Goal: Task Accomplishment & Management: Complete application form

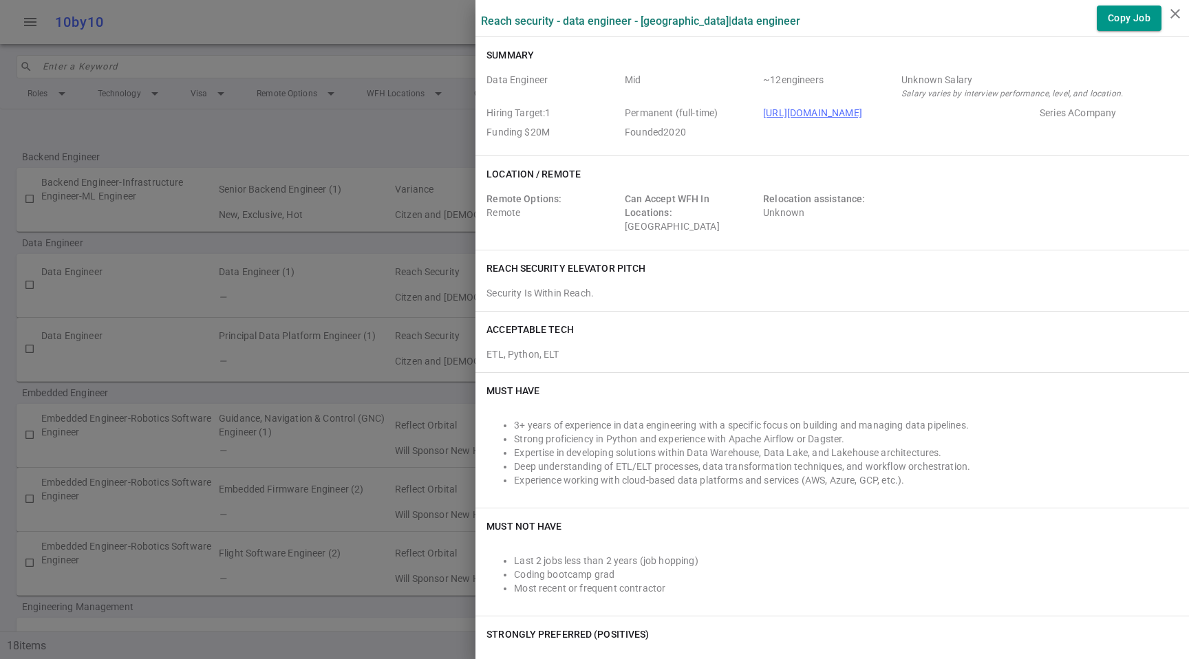
scroll to position [36, 0]
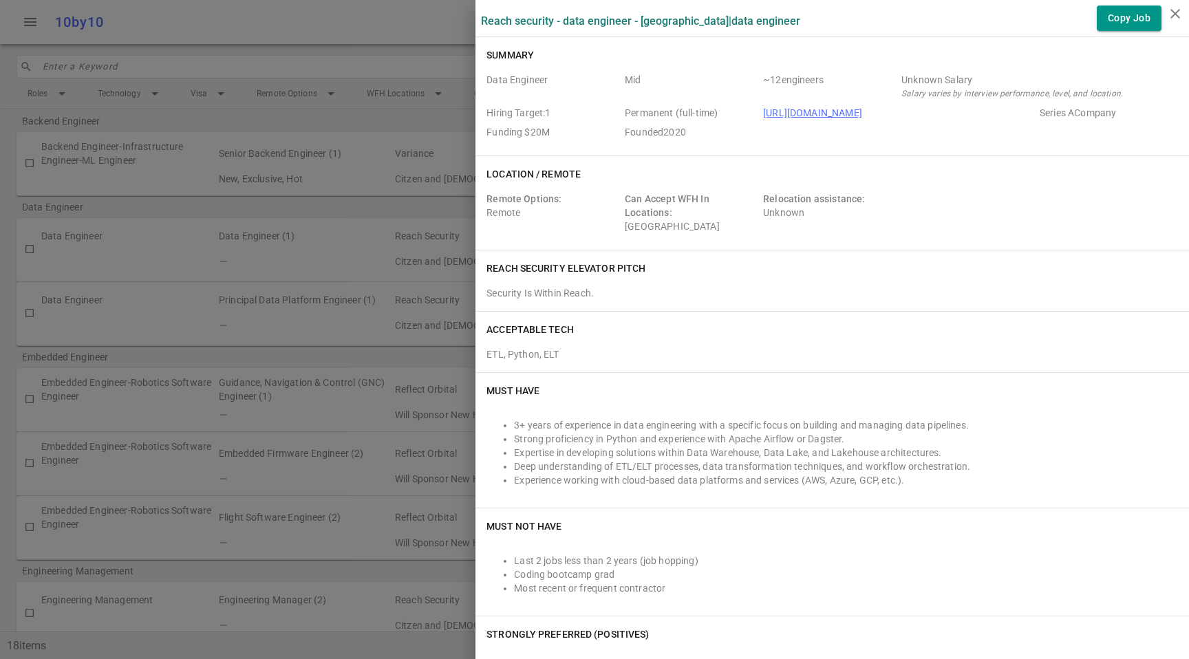
click at [274, 65] on div at bounding box center [594, 329] width 1189 height 659
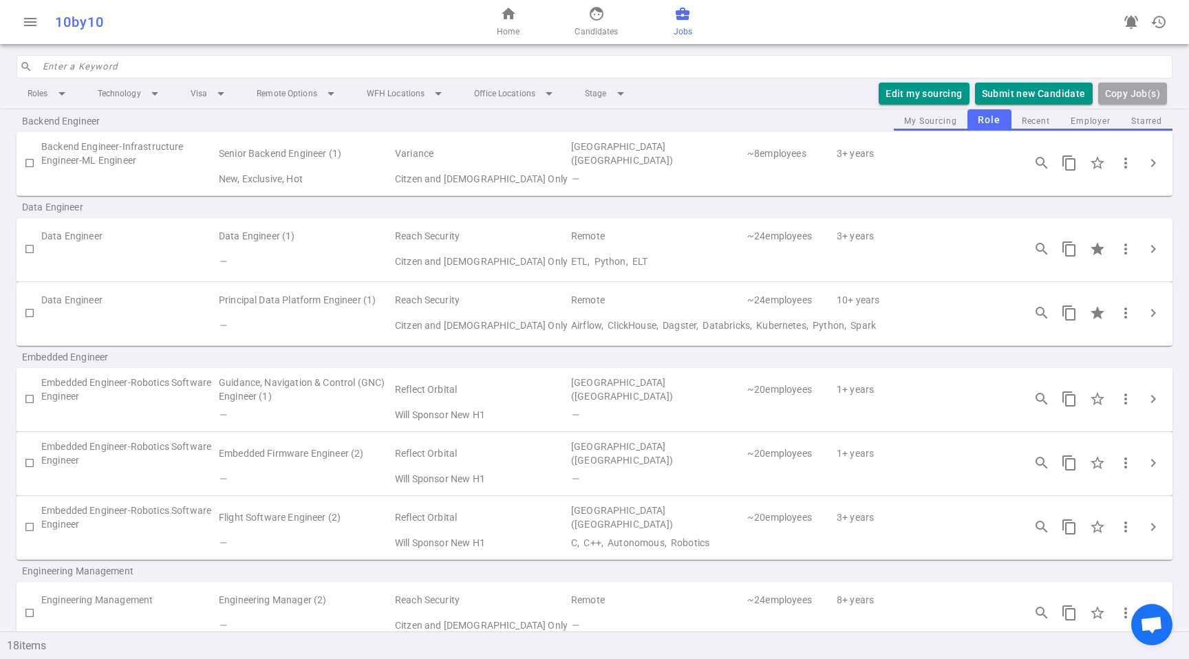
scroll to position [0, 0]
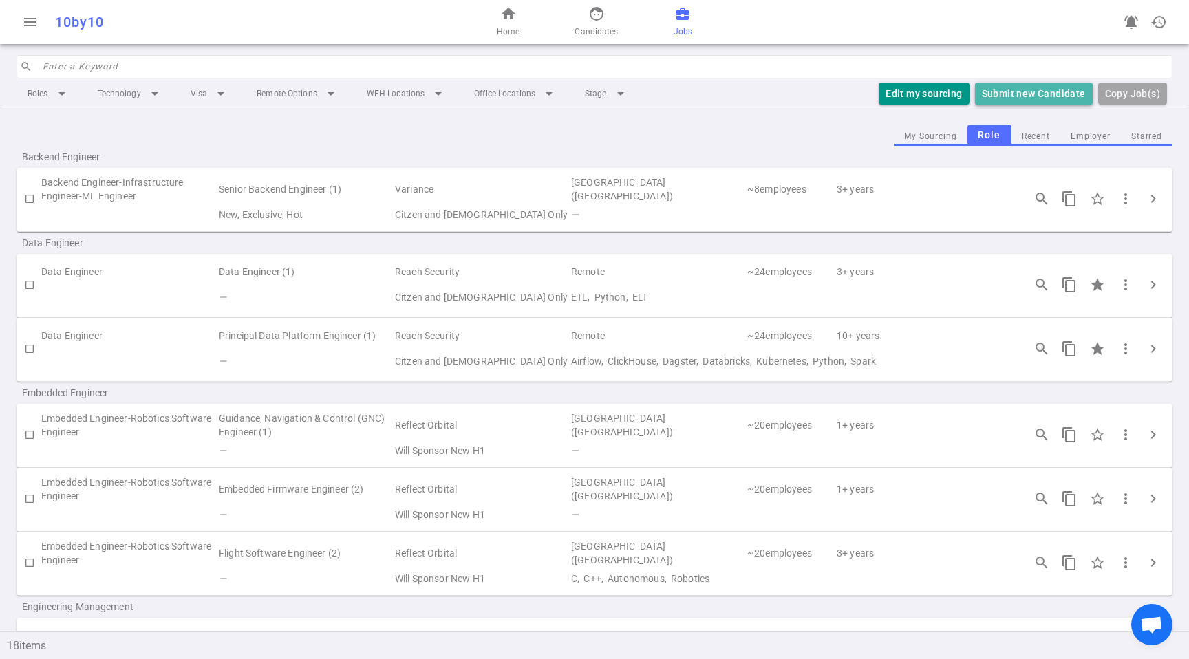
click at [1055, 99] on button "Submit new Candidate" at bounding box center [1034, 94] width 118 height 23
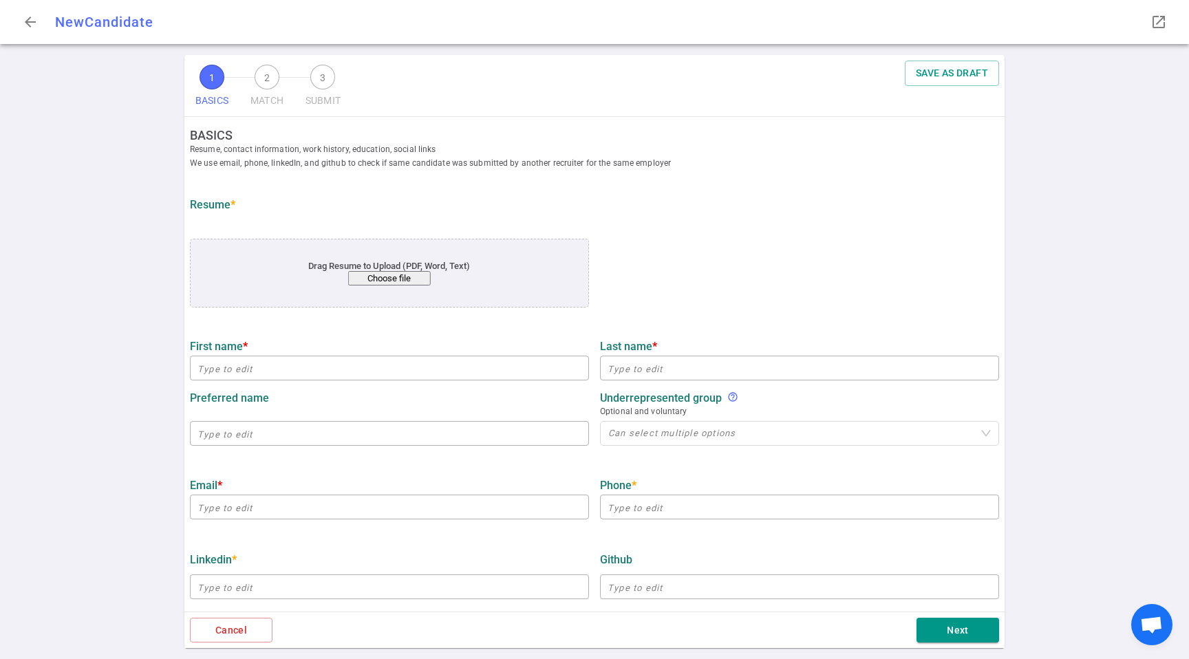
click at [407, 283] on button "Choose file" at bounding box center [389, 278] width 83 height 14
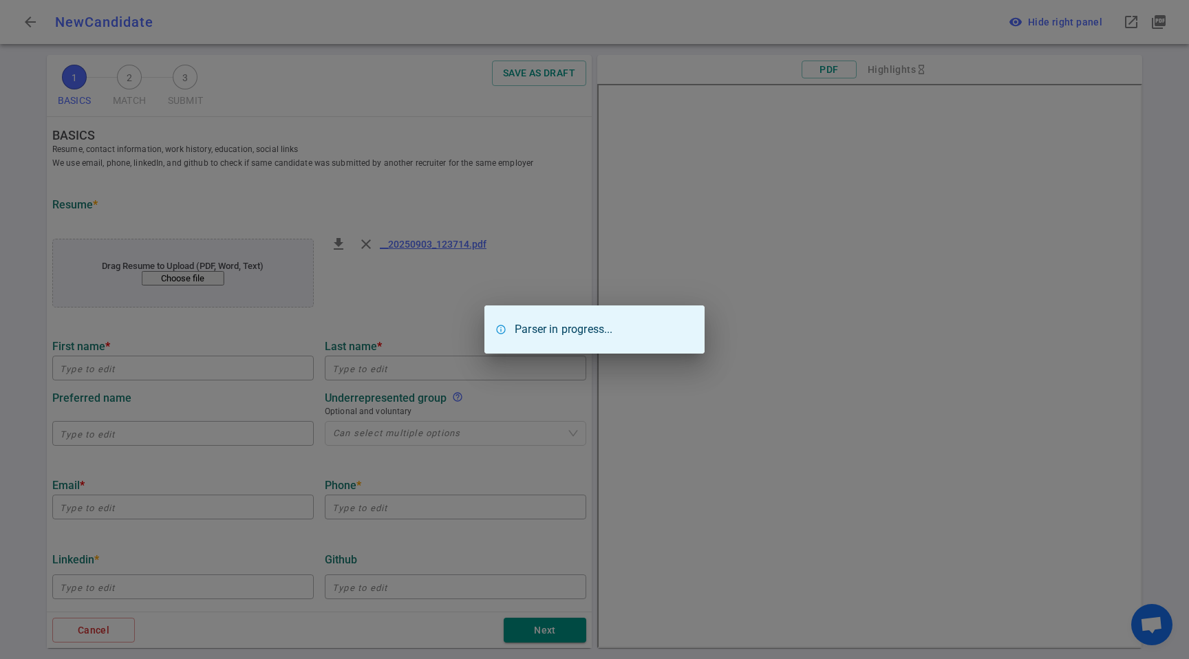
type input "[PERSON_NAME]"
type input "[EMAIL_ADDRESS][DOMAIN_NAME]"
type input "[PHONE_NUMBER]"
type input "[URL][DOMAIN_NAME]"
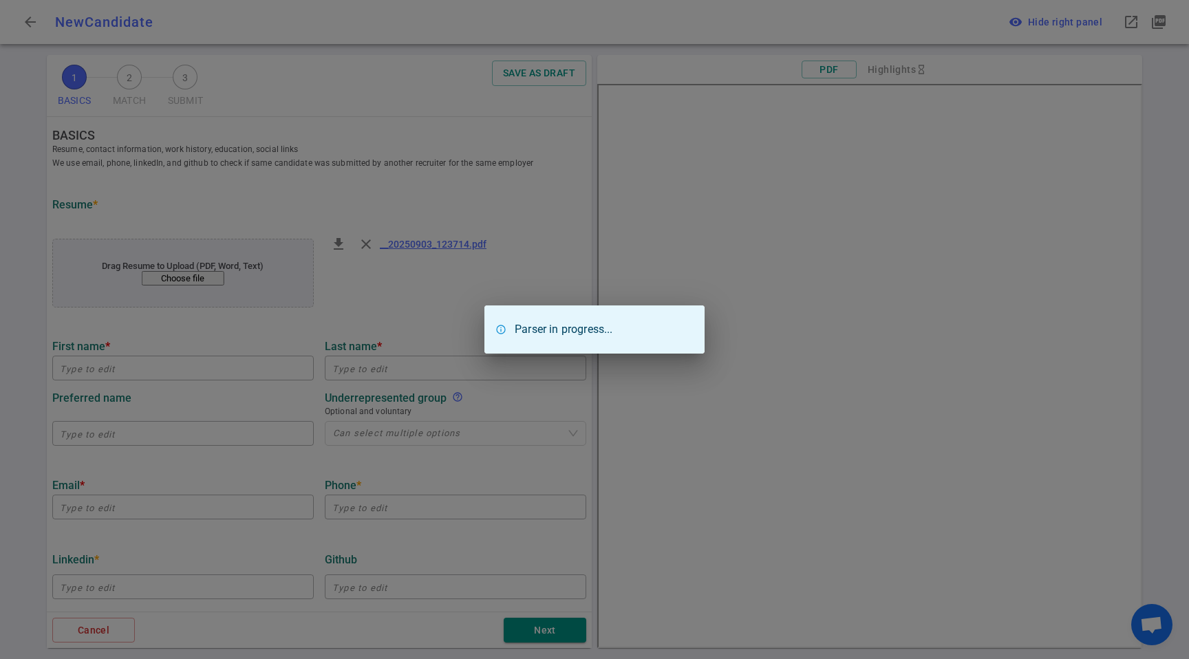
type textarea "[DOMAIN_NAME],[DOMAIN_NAME]"
type input "Catalyst Clinical Research"
type textarea "Senior Data Engineer"
type input "5.5"
type input "[US_STATE] Institute Of Technology"
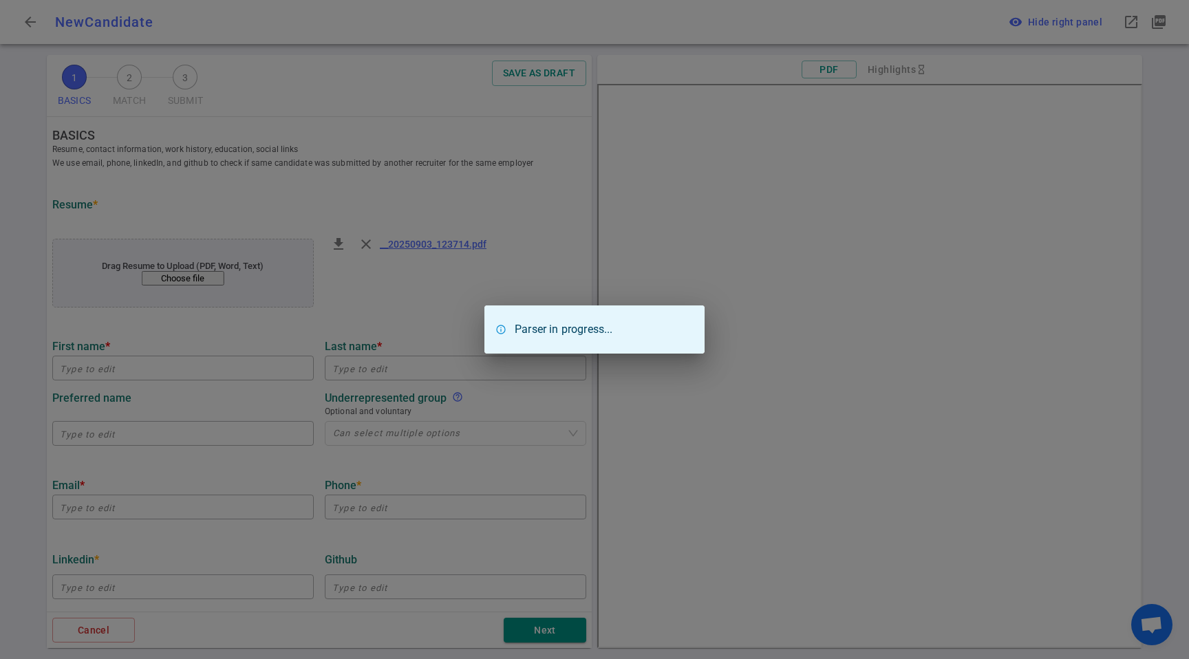
type input "Computer Science"
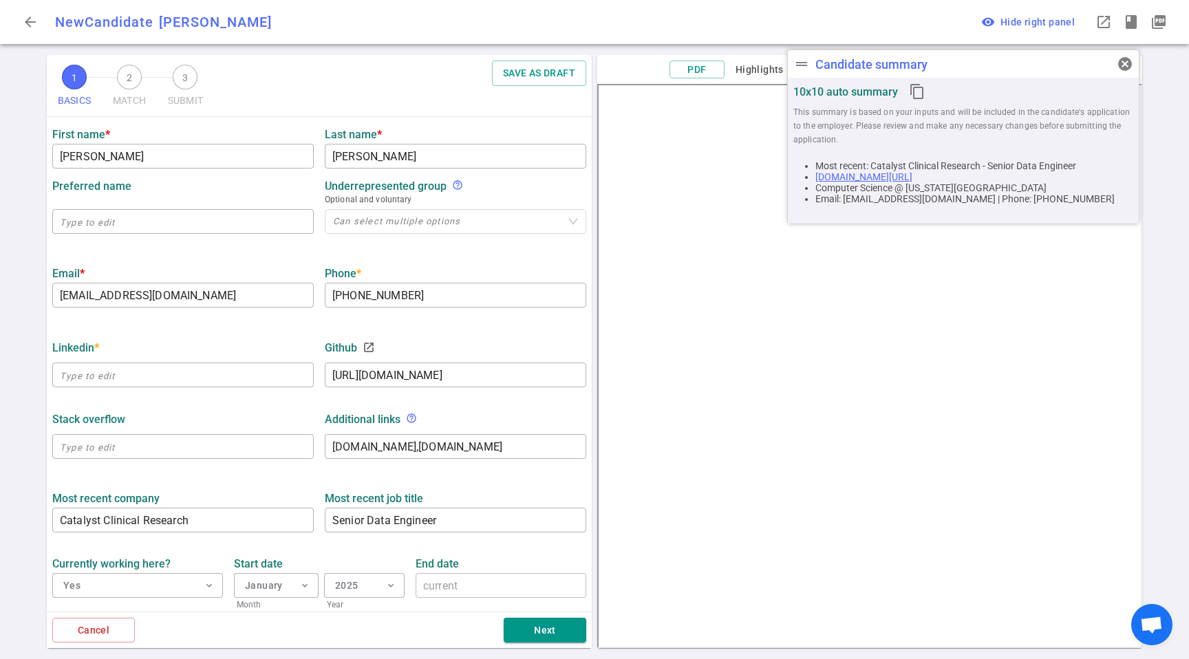
scroll to position [283, 0]
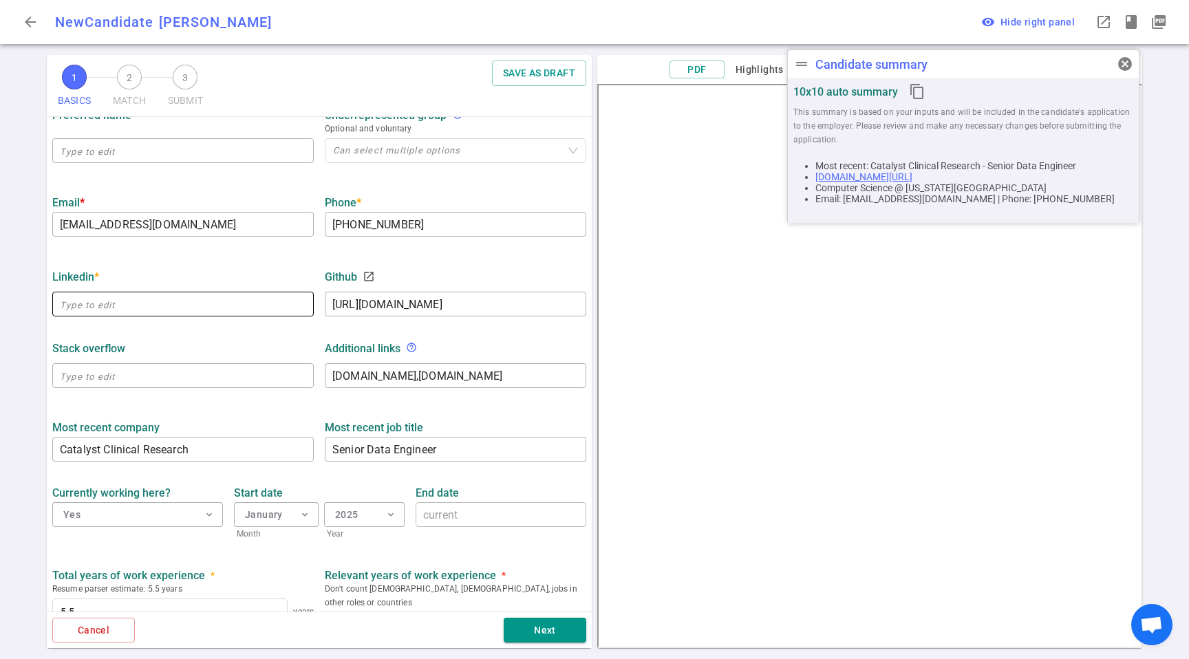
click at [231, 301] on input "text" at bounding box center [183, 304] width 262 height 22
paste input "[URL][DOMAIN_NAME][PERSON_NAME]"
type input "[URL][DOMAIN_NAME][PERSON_NAME]"
click at [206, 356] on div "Stack Overflow" at bounding box center [183, 348] width 262 height 25
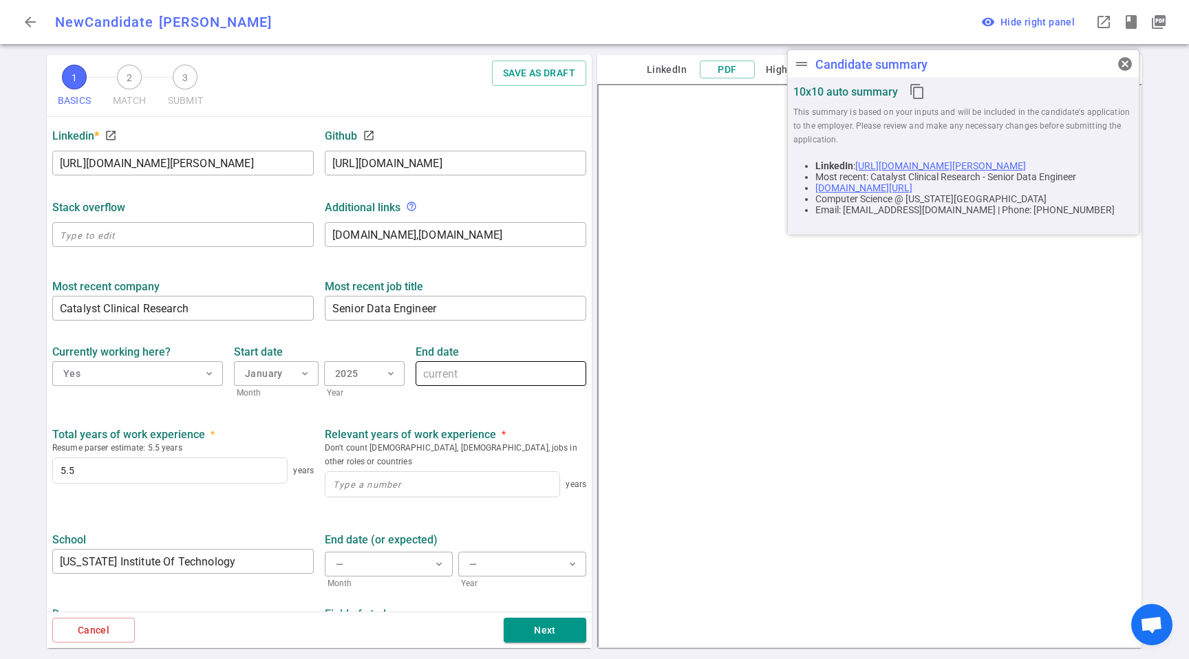
scroll to position [461, 0]
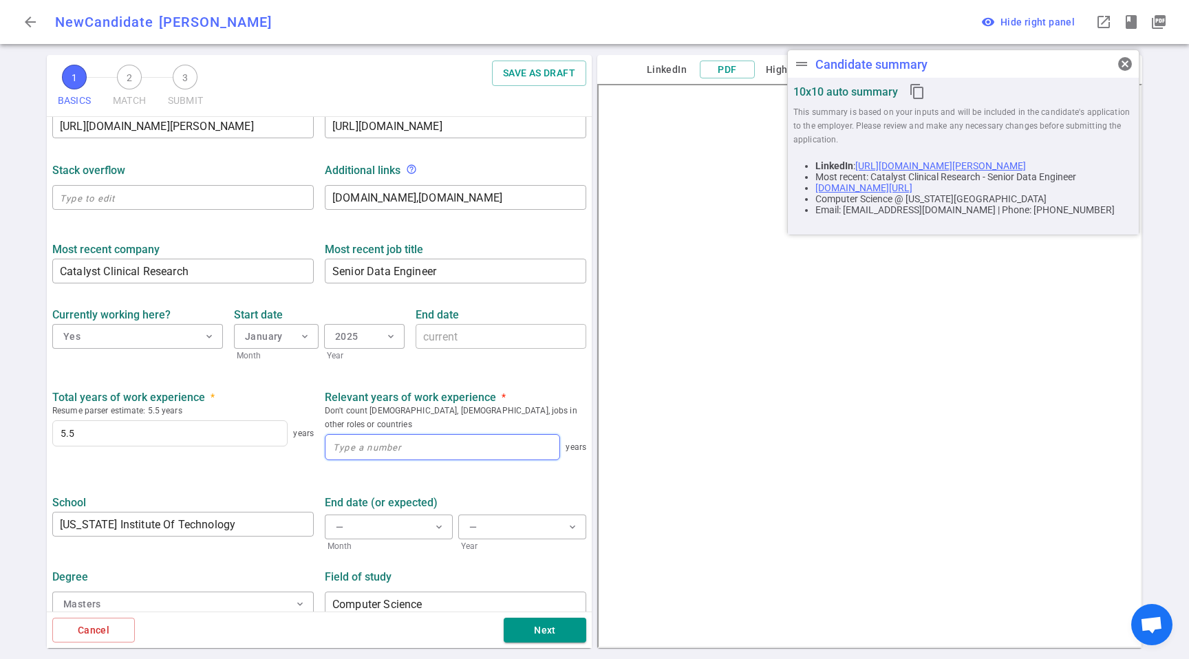
click at [379, 440] on input at bounding box center [443, 447] width 234 height 25
type input "5.5"
click at [296, 496] on label "School" at bounding box center [183, 502] width 262 height 13
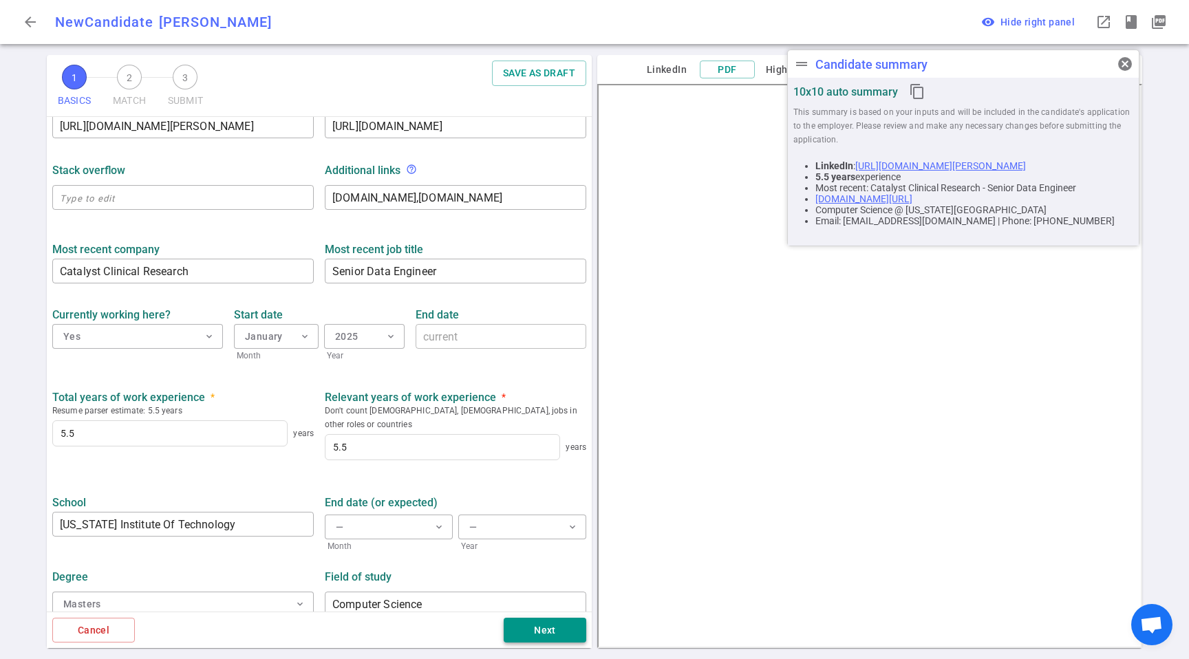
click at [559, 635] on button "Next" at bounding box center [545, 630] width 83 height 25
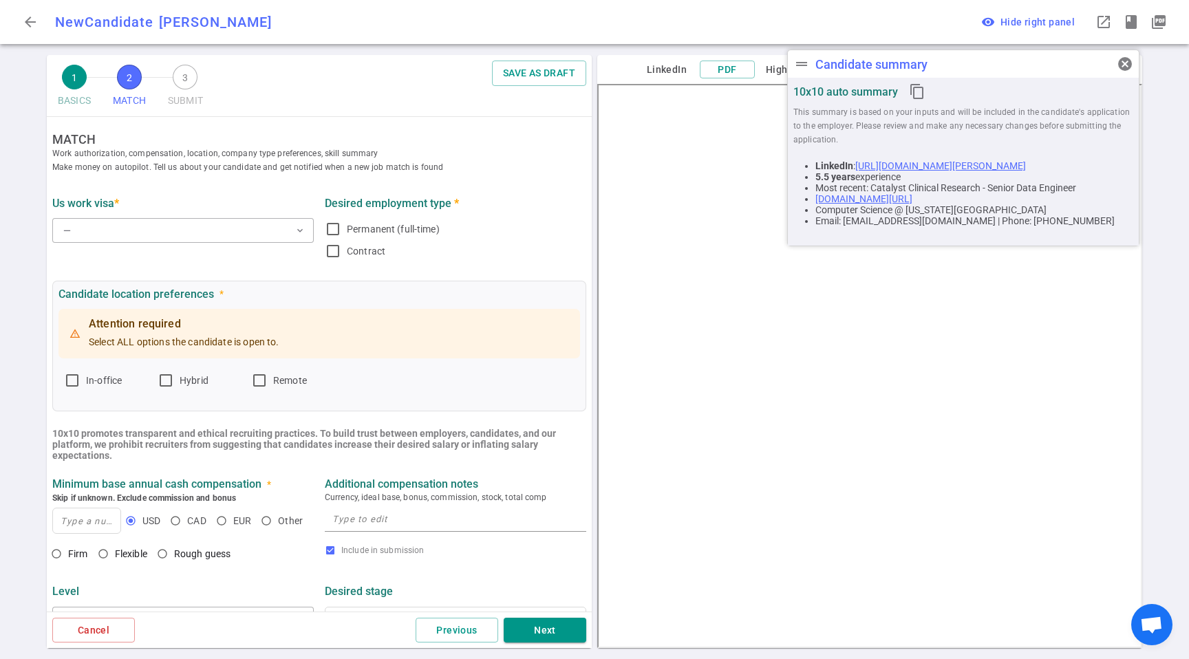
scroll to position [0, 0]
click at [228, 234] on button "— expand_more" at bounding box center [183, 232] width 262 height 25
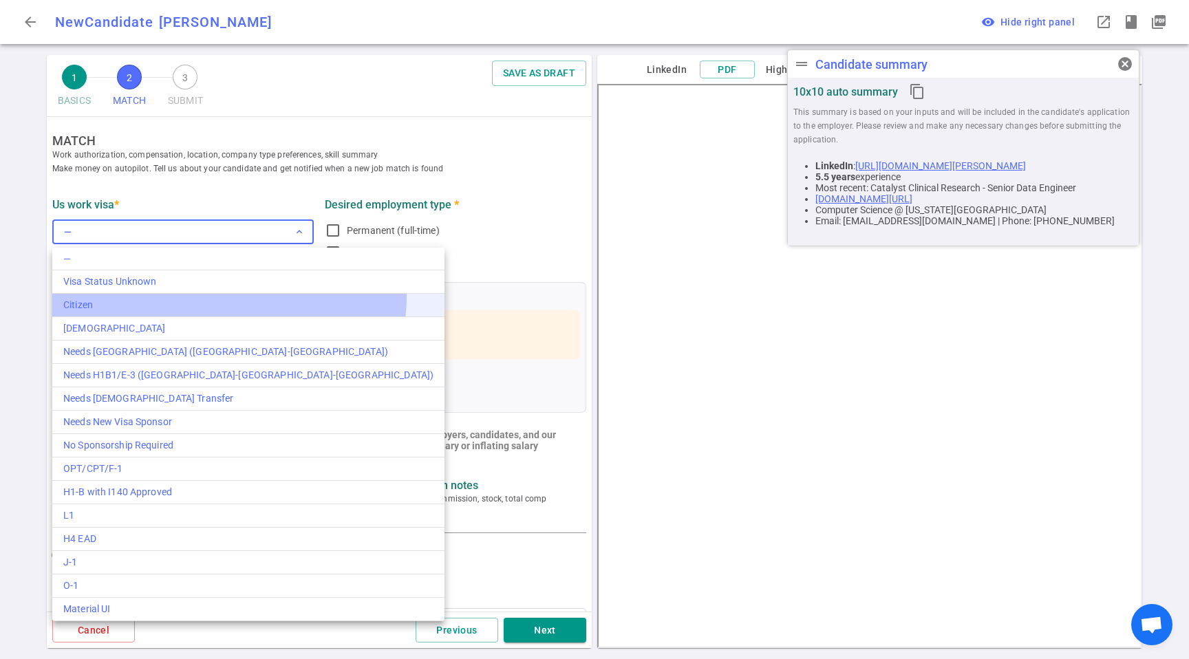
click at [229, 297] on li "Citizen" at bounding box center [248, 305] width 392 height 23
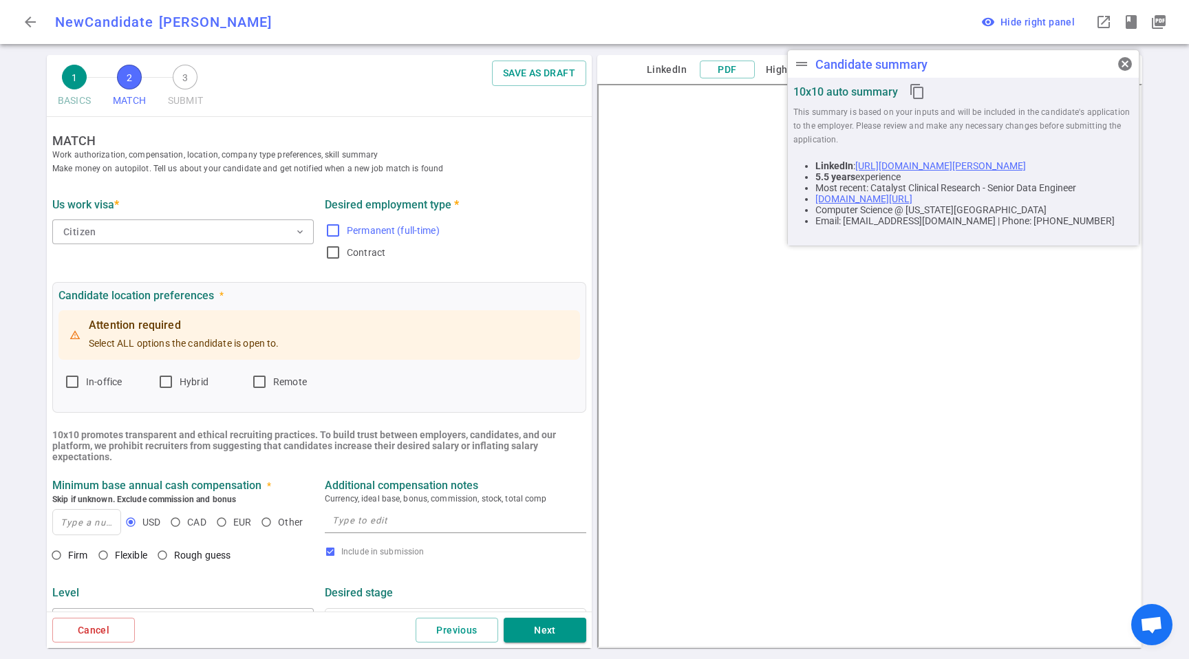
click at [381, 229] on span "Permanent (full-time)" at bounding box center [393, 230] width 93 height 11
click at [341, 229] on input "Permanent (full-time)" at bounding box center [333, 230] width 17 height 17
checkbox input "true"
click at [284, 386] on span "Remote" at bounding box center [290, 381] width 34 height 11
click at [268, 386] on input "Remote" at bounding box center [259, 382] width 17 height 17
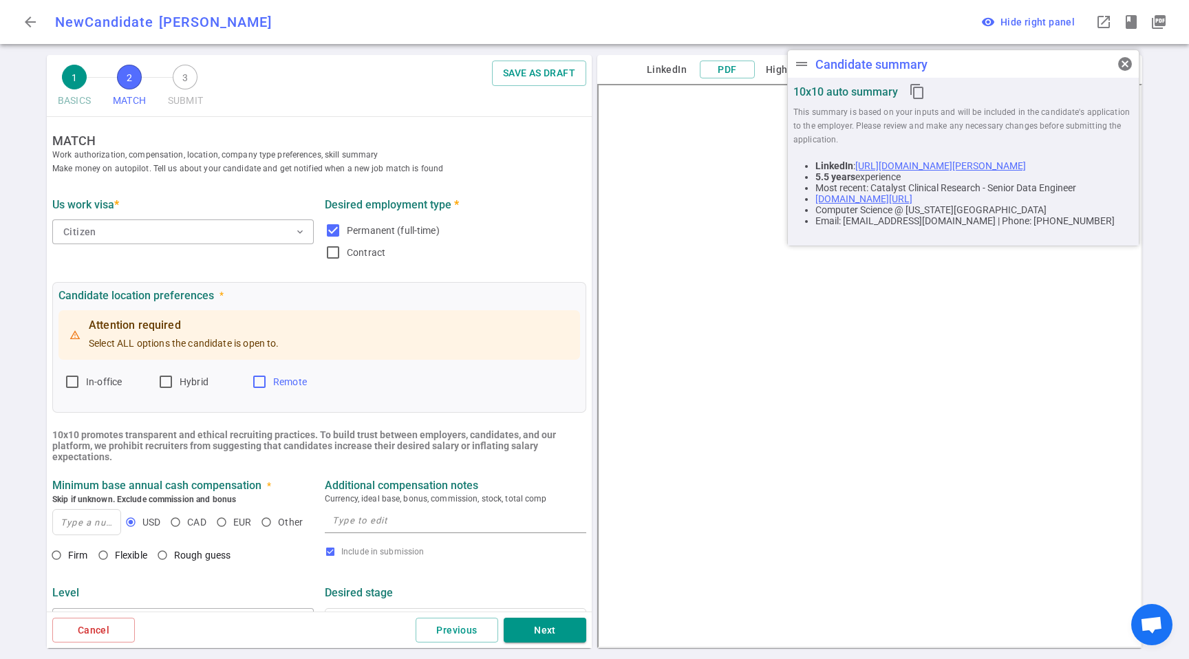
checkbox input "true"
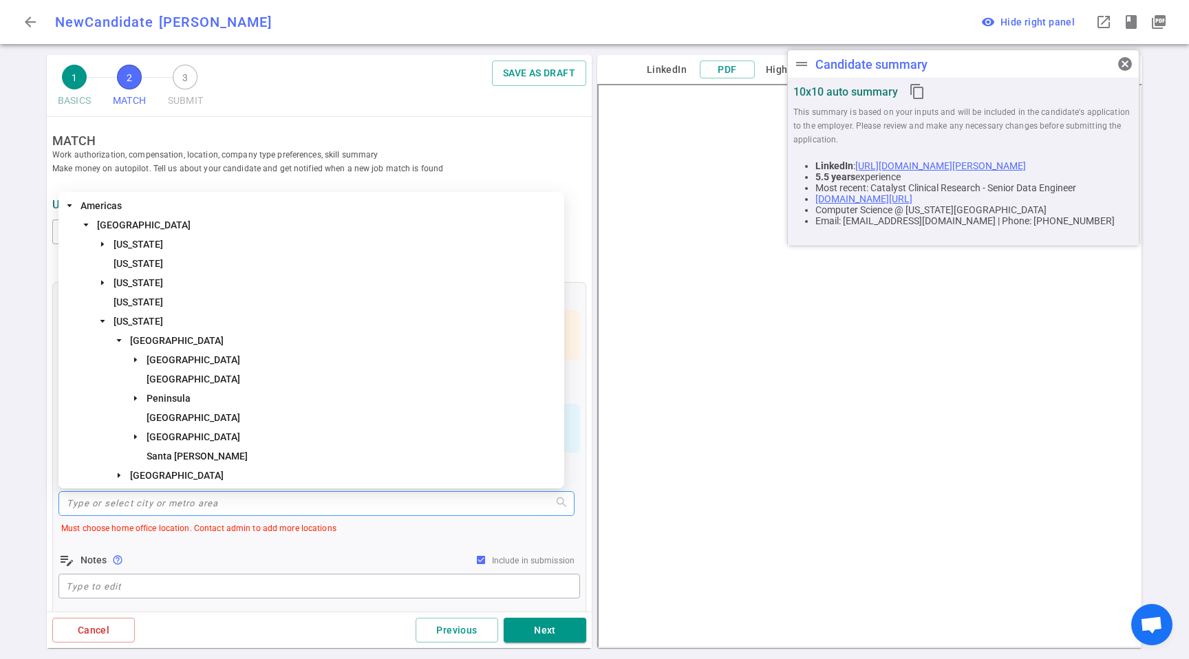
click at [156, 501] on input "search" at bounding box center [317, 503] width 500 height 23
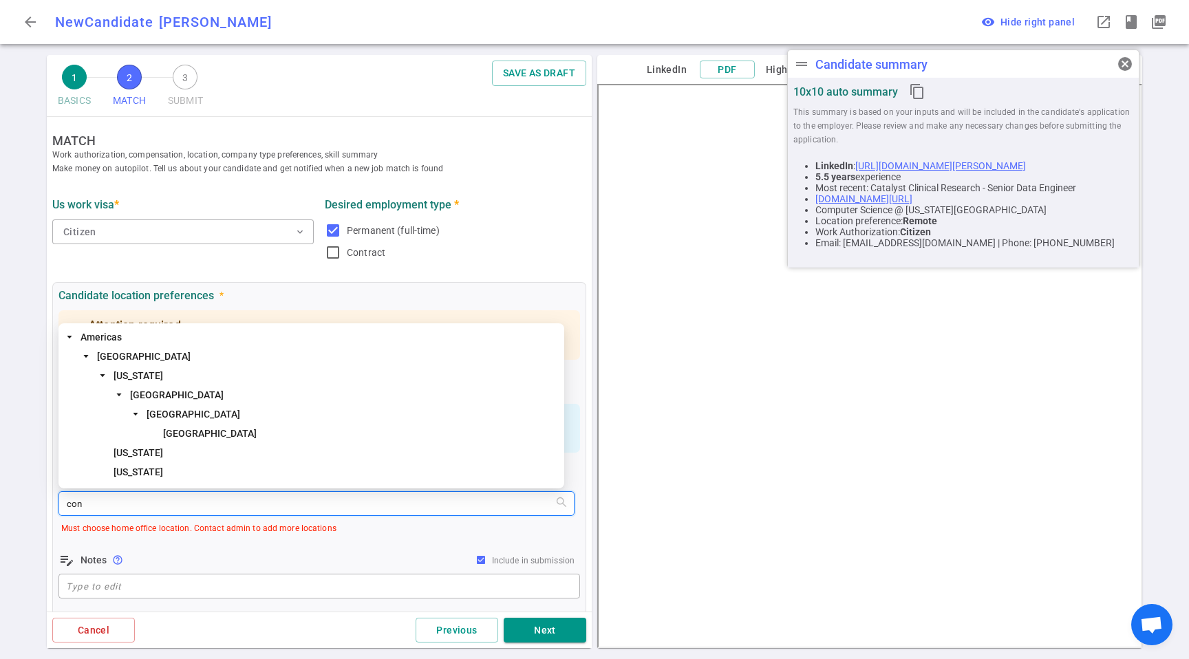
type input "conn"
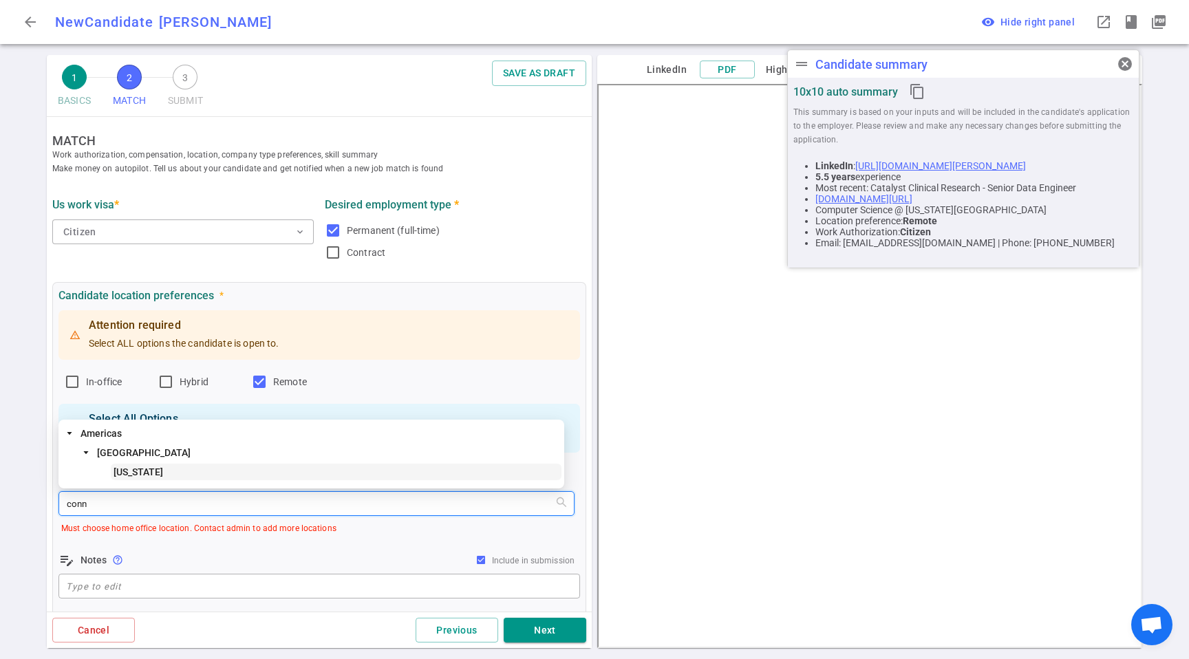
click at [206, 471] on span "[US_STATE]" at bounding box center [336, 472] width 451 height 17
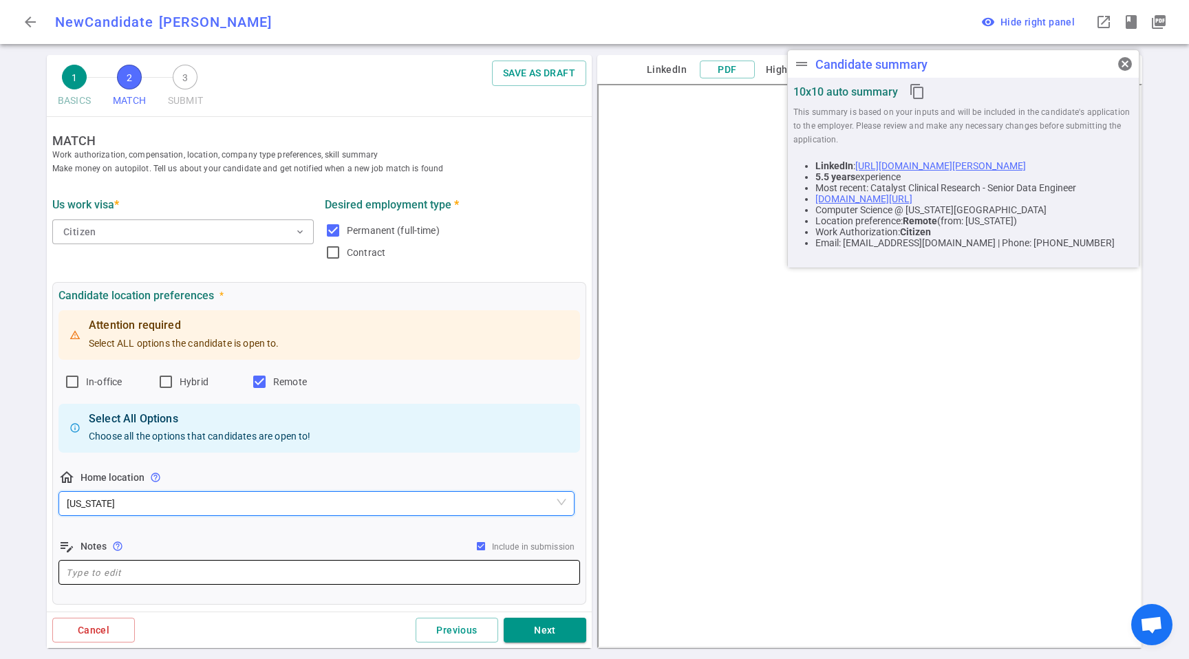
click at [286, 573] on textarea at bounding box center [319, 573] width 507 height 16
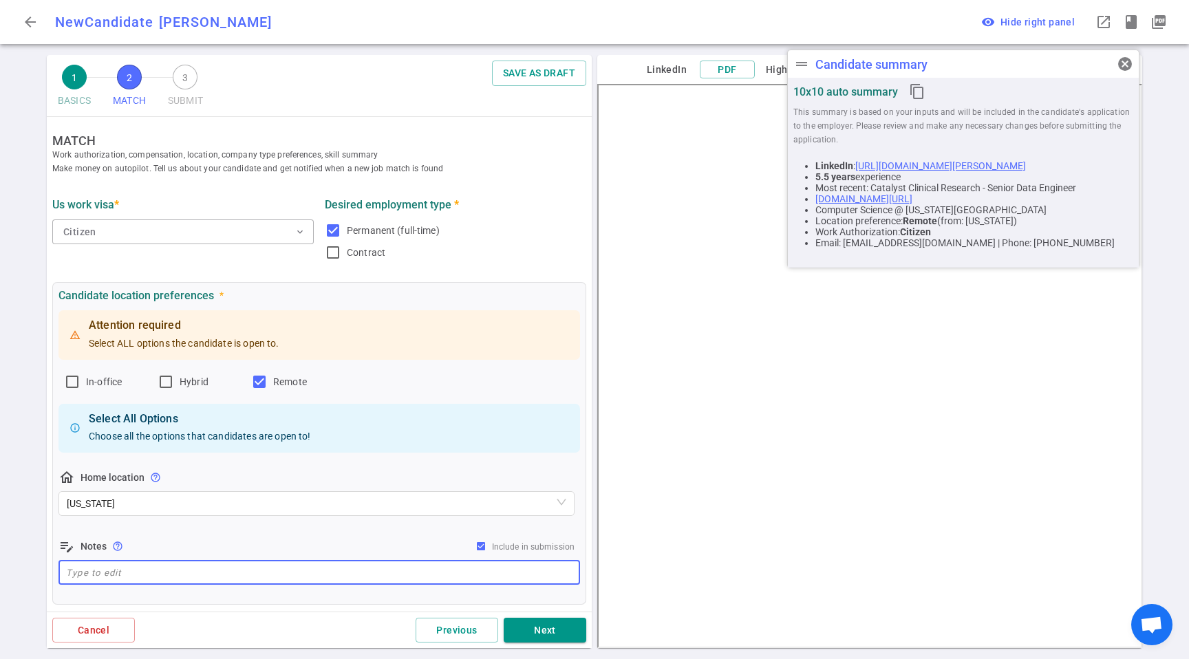
paste textarea "Currently in [GEOGRAPHIC_DATA]. He plans to move to [GEOGRAPHIC_DATA] within th…"
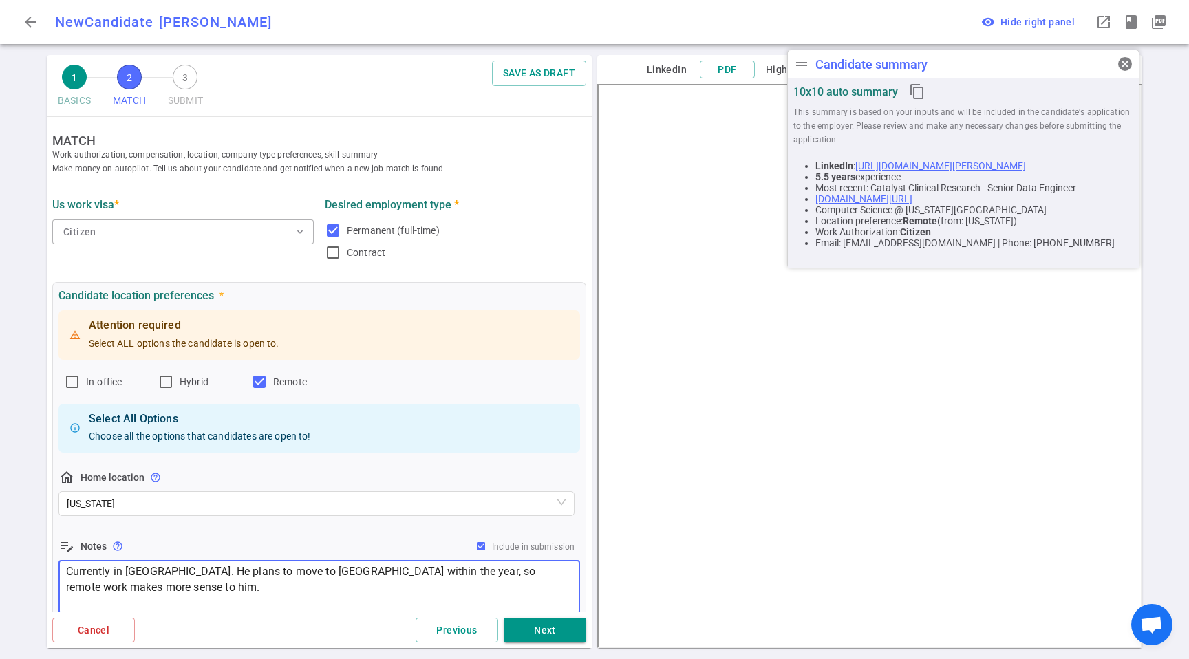
drag, startPoint x: 331, startPoint y: 540, endPoint x: 354, endPoint y: 537, distance: 23.6
click at [331, 539] on div "edit_note Notes help_outline Include in submission" at bounding box center [320, 546] width 522 height 17
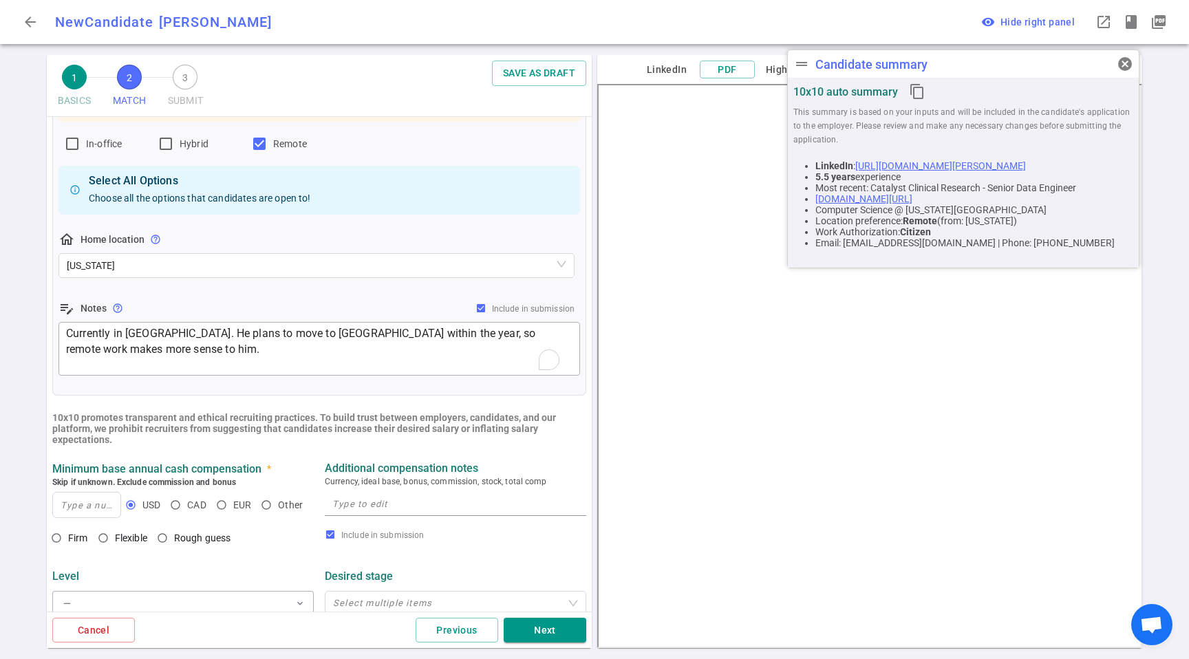
click at [193, 391] on ul "MATCH Work authorization, compensation, location, company type preferences, ski…" at bounding box center [319, 410] width 545 height 1063
click at [227, 365] on textarea "Currently in [GEOGRAPHIC_DATA]. He plans to move to [GEOGRAPHIC_DATA] within th…" at bounding box center [319, 349] width 507 height 47
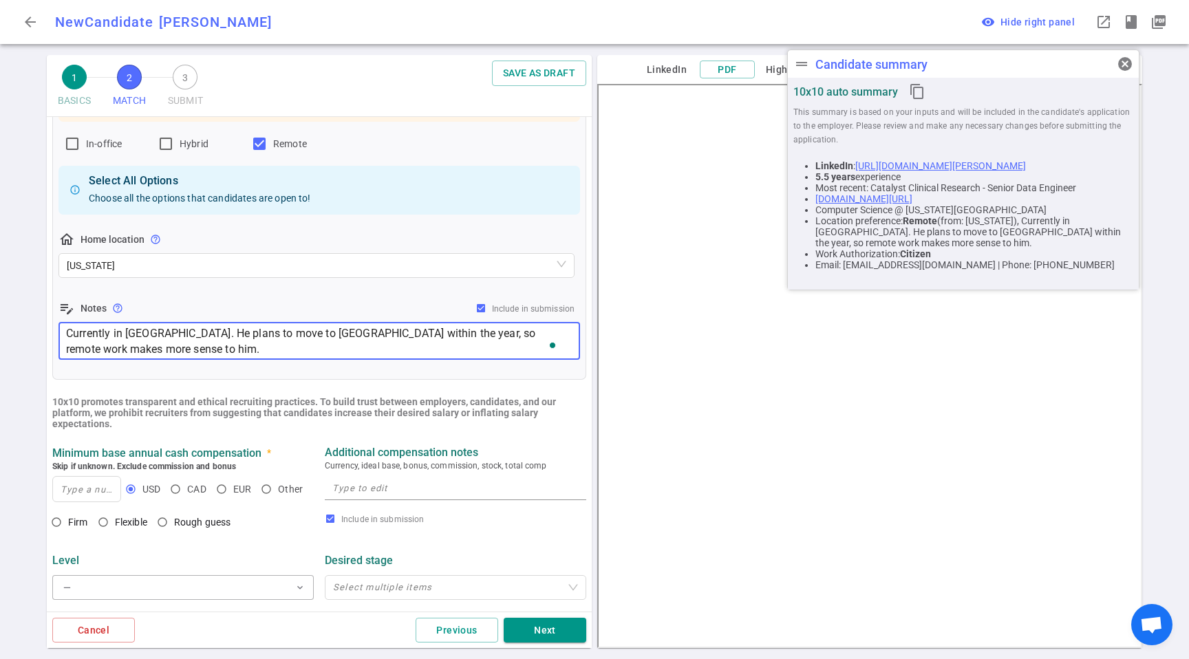
type textarea "Currently in [GEOGRAPHIC_DATA]. He plans to move to [GEOGRAPHIC_DATA] within th…"
click at [380, 484] on textarea at bounding box center [455, 488] width 246 height 16
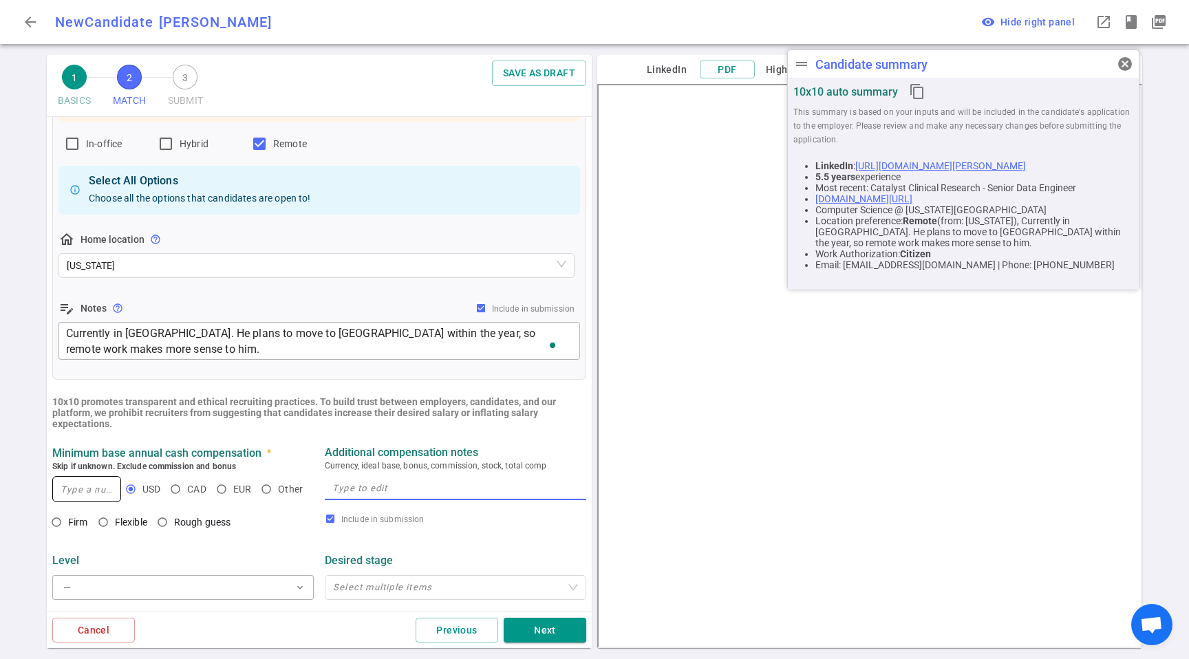
paste textarea "At least $170K base + equity"
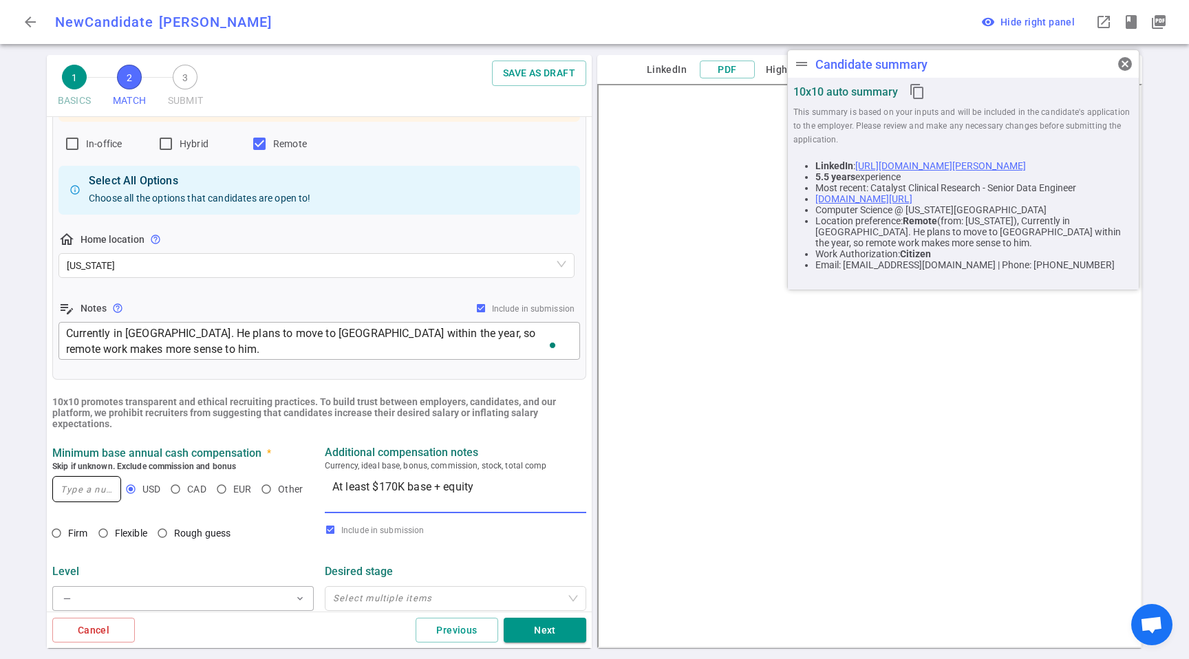
type textarea "At least $170K base + equity"
click at [92, 496] on input at bounding box center [86, 489] width 67 height 25
type input "170,000"
drag, startPoint x: 68, startPoint y: 538, endPoint x: 82, endPoint y: 540, distance: 13.9
click at [68, 538] on span "Firm" at bounding box center [78, 533] width 20 height 11
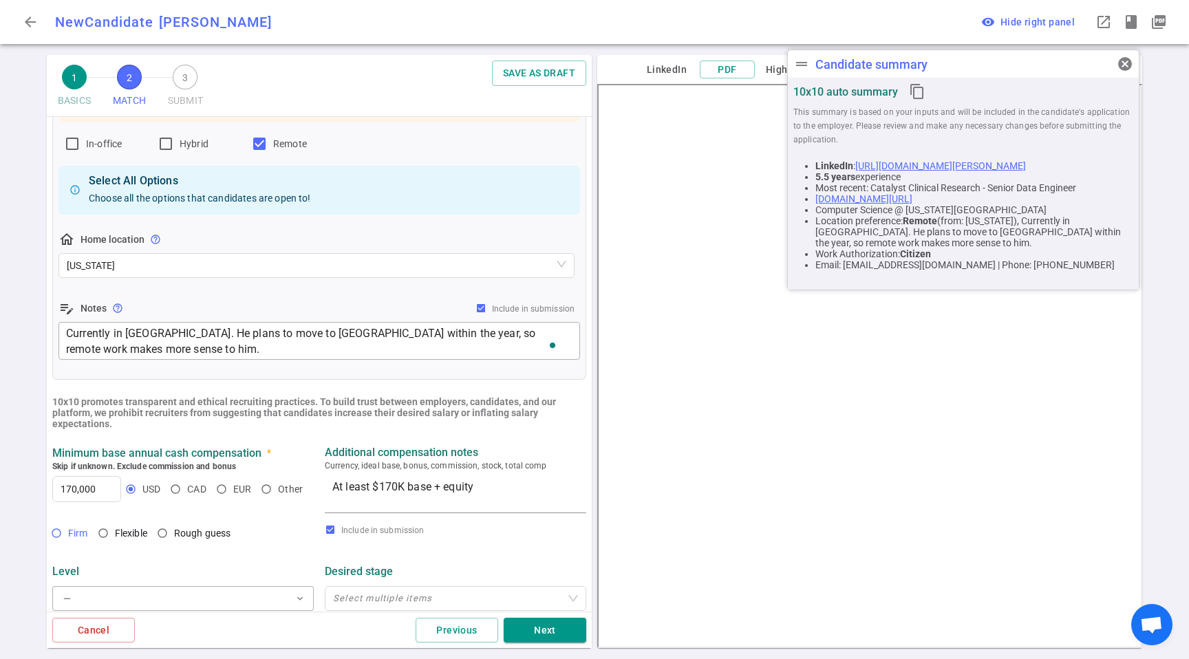
click at [68, 538] on input "Firm" at bounding box center [56, 533] width 23 height 23
radio input "true"
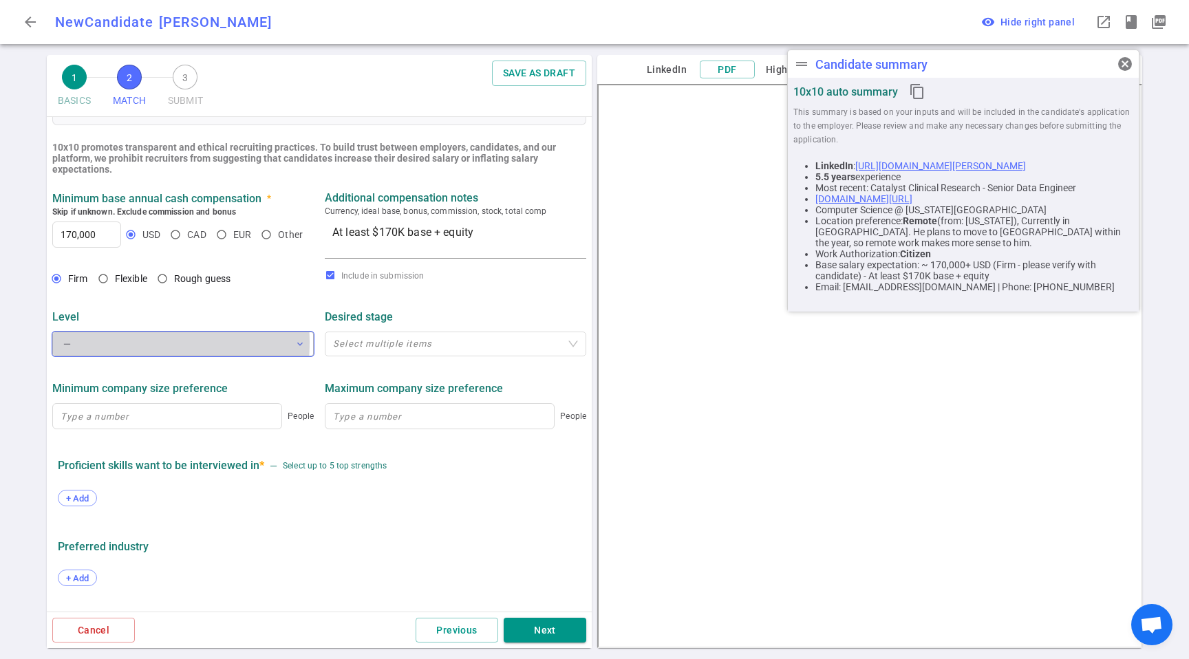
click at [138, 344] on button "— expand_more" at bounding box center [183, 344] width 262 height 25
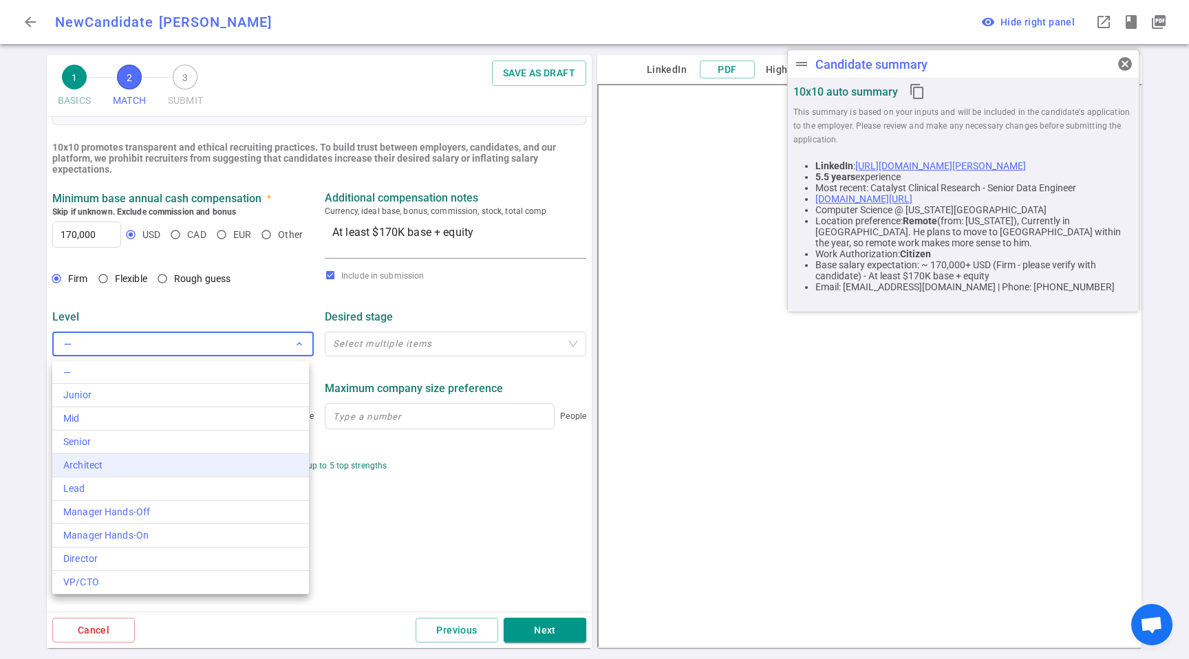
drag, startPoint x: 134, startPoint y: 443, endPoint x: 313, endPoint y: 456, distance: 180.1
click at [134, 443] on div "Senior" at bounding box center [180, 442] width 235 height 14
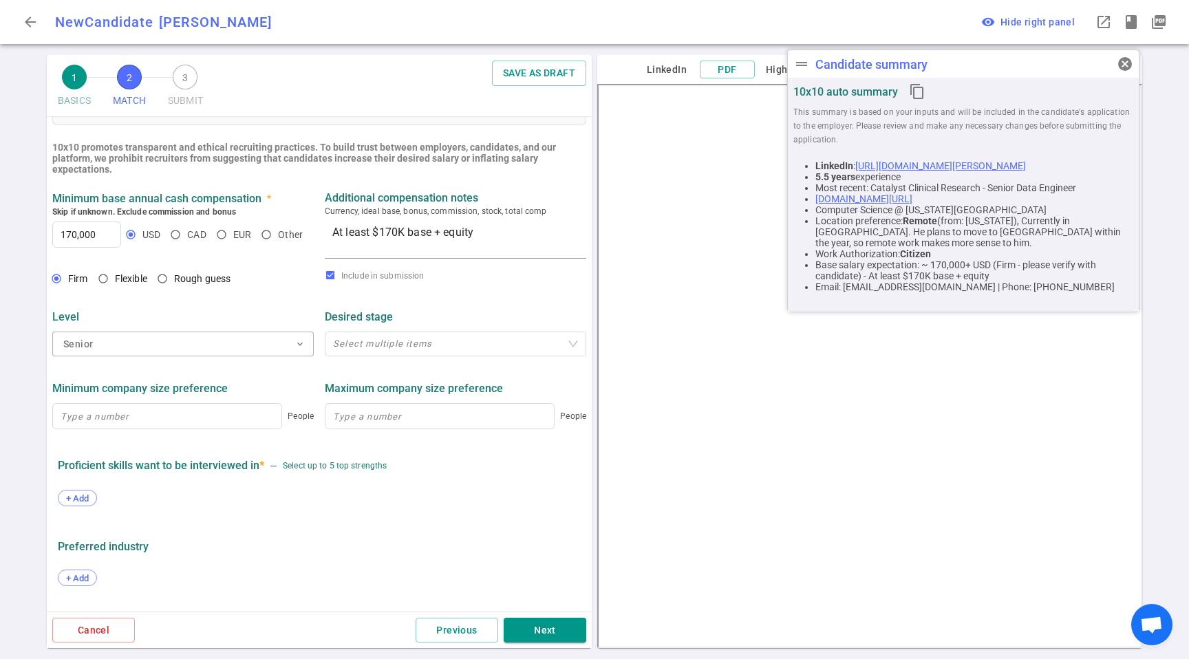
click at [440, 497] on div "+ Add" at bounding box center [319, 500] width 523 height 30
click at [63, 495] on span "+ Add" at bounding box center [77, 498] width 32 height 10
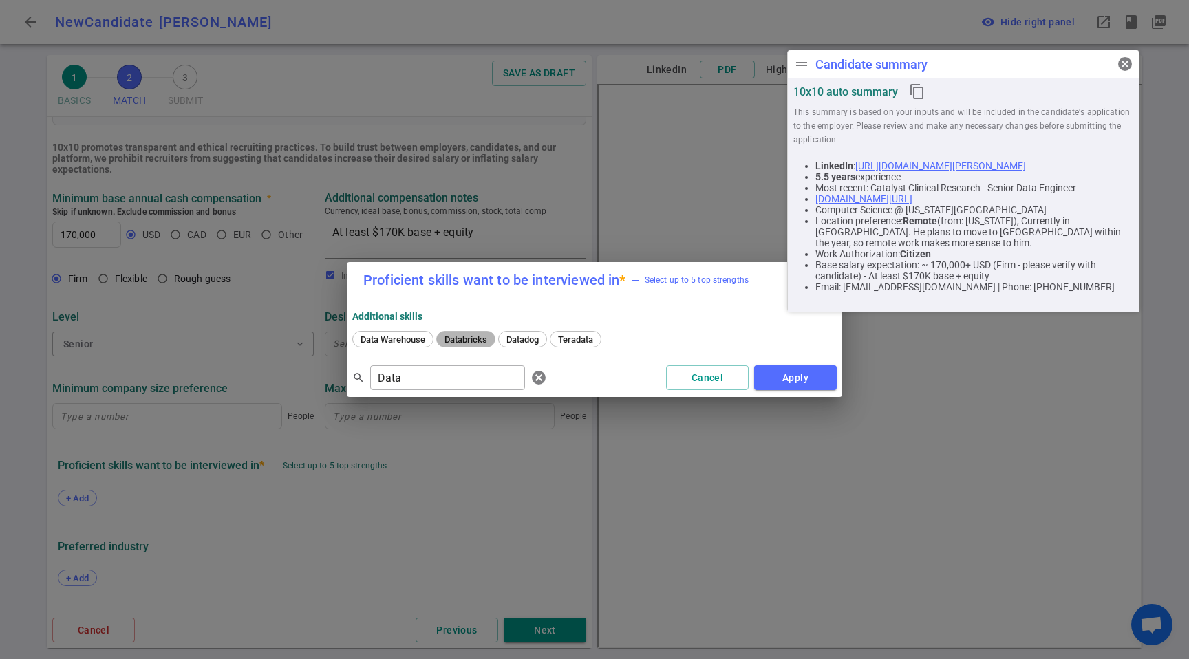
click at [469, 335] on span "Databricks" at bounding box center [466, 339] width 52 height 10
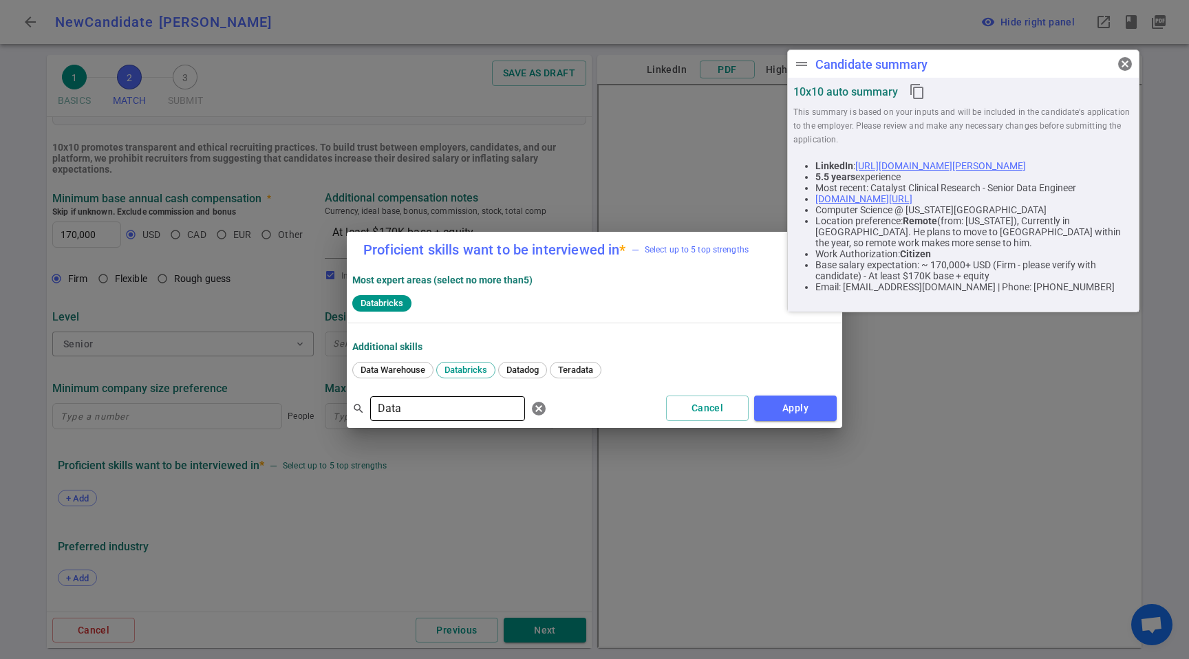
click at [423, 403] on input "Data" at bounding box center [447, 409] width 155 height 22
click at [429, 370] on span "Python" at bounding box center [425, 370] width 36 height 10
click at [440, 409] on input "pyth" at bounding box center [447, 409] width 155 height 22
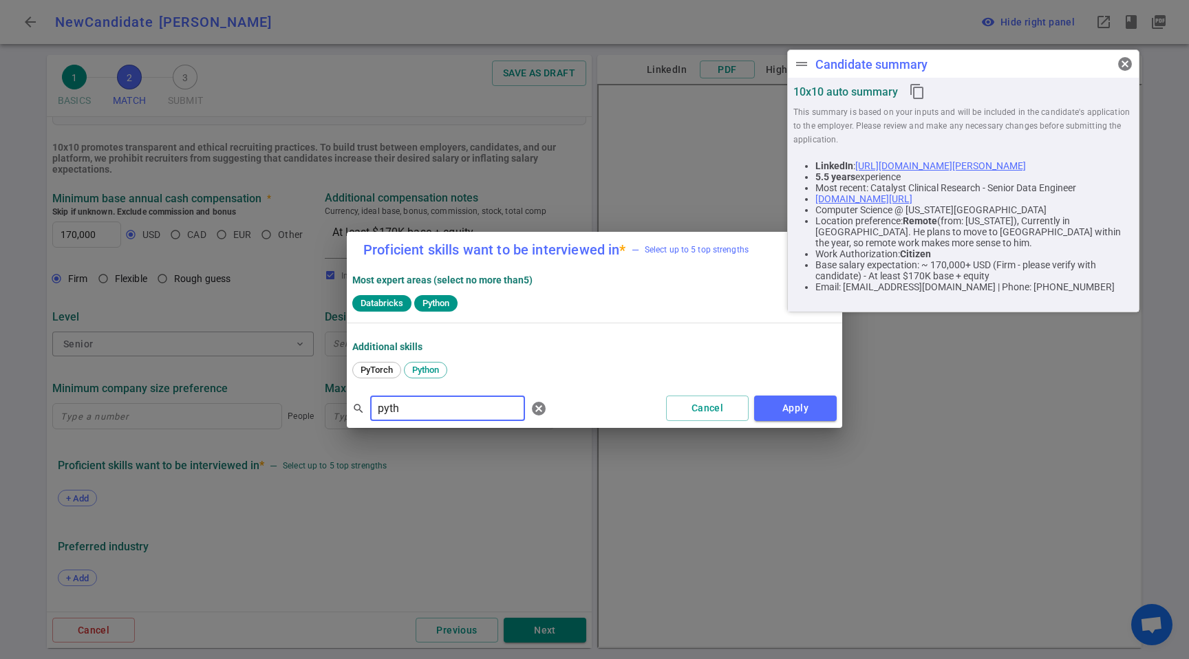
click at [439, 409] on input "pyth" at bounding box center [447, 409] width 155 height 22
click at [452, 375] on div "SQL" at bounding box center [463, 370] width 33 height 17
click at [449, 414] on input "SQ" at bounding box center [447, 409] width 155 height 22
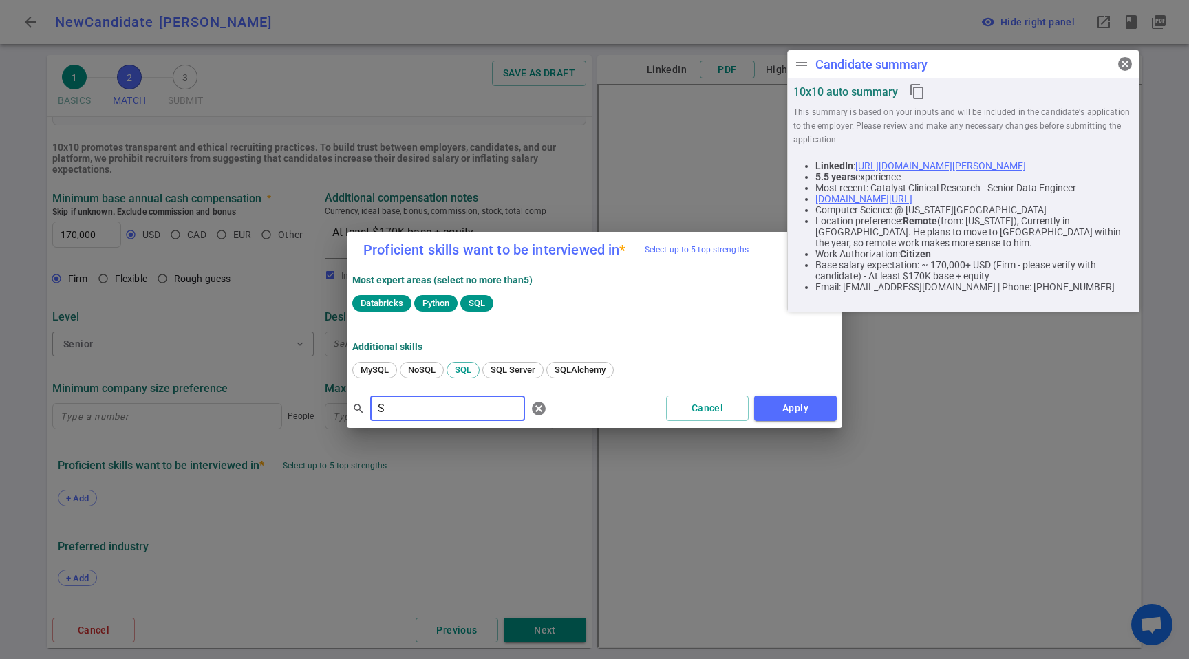
click at [449, 414] on div "Proficient skills want to be interviewed in * — Select up to 5 top strengths Mo…" at bounding box center [595, 330] width 496 height 196
type input "Spark"
click at [383, 369] on span "PySpark" at bounding box center [377, 370] width 43 height 10
click at [434, 414] on input "Spark" at bounding box center [447, 409] width 155 height 22
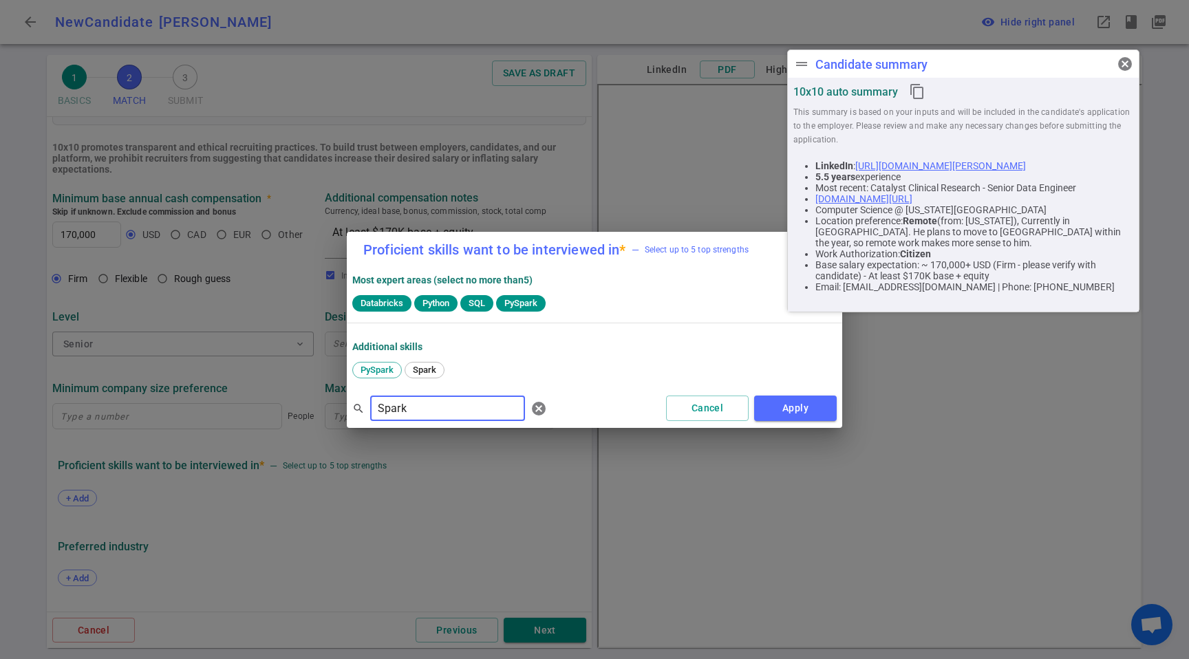
click at [434, 414] on input "Spark" at bounding box center [447, 409] width 155 height 22
type input "Az"
click at [360, 365] on span "Azure" at bounding box center [373, 370] width 34 height 10
click at [812, 406] on button "Apply" at bounding box center [795, 408] width 83 height 25
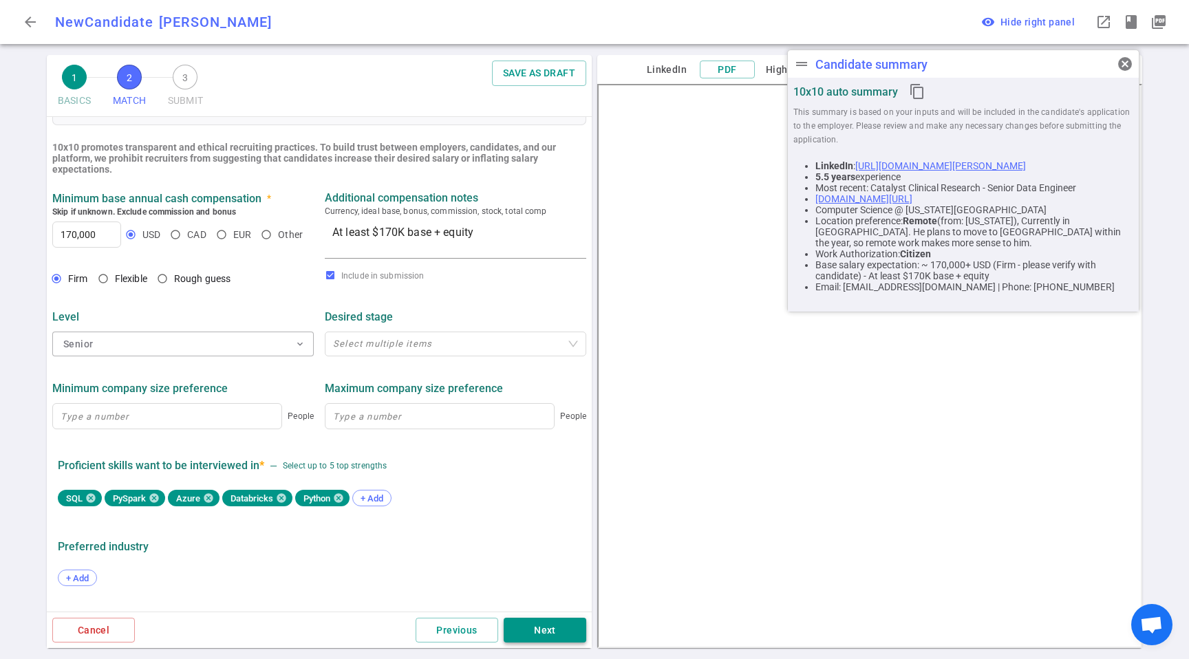
click at [544, 620] on button "Next" at bounding box center [545, 630] width 83 height 25
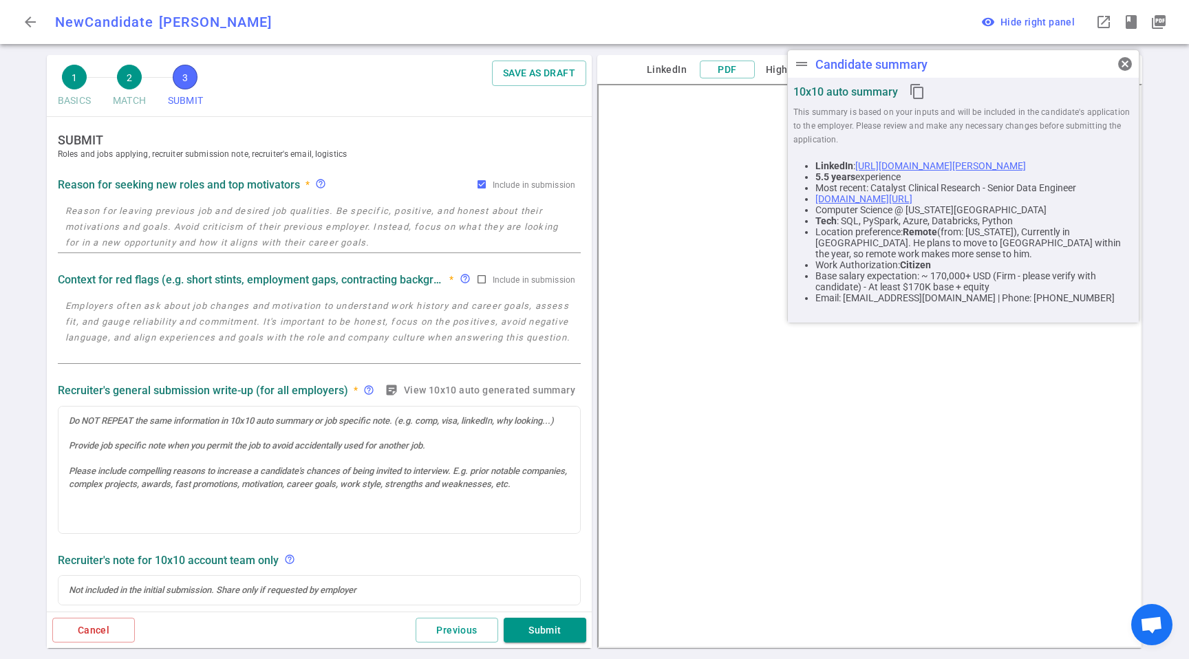
scroll to position [0, 0]
drag, startPoint x: 243, startPoint y: 268, endPoint x: 352, endPoint y: 259, distance: 109.1
click at [243, 268] on div "Context for red flags (e.g. short stints, employment gaps, contracting backgrou…" at bounding box center [319, 280] width 523 height 25
click at [103, 210] on textarea at bounding box center [319, 227] width 508 height 47
paste textarea "He doesn't want to get stale, looking for new challenges. The company is also n…"
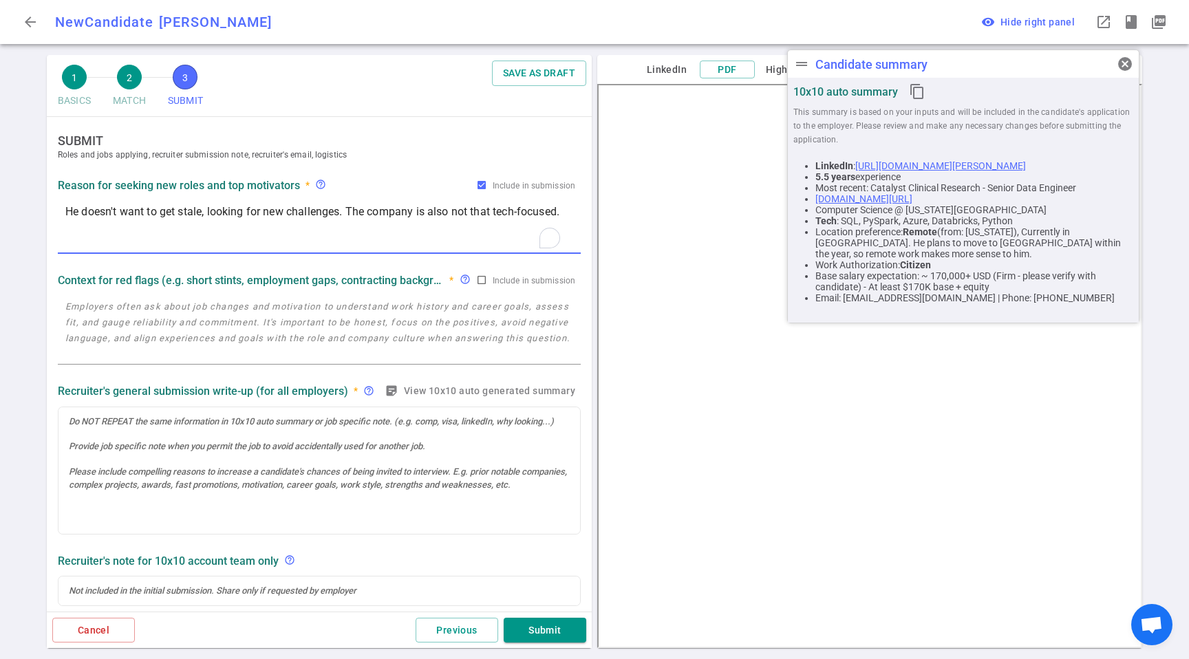
type textarea "He doesn't want to get stale, looking for new challenges. The company is also n…"
click at [123, 295] on div "x" at bounding box center [319, 330] width 523 height 70
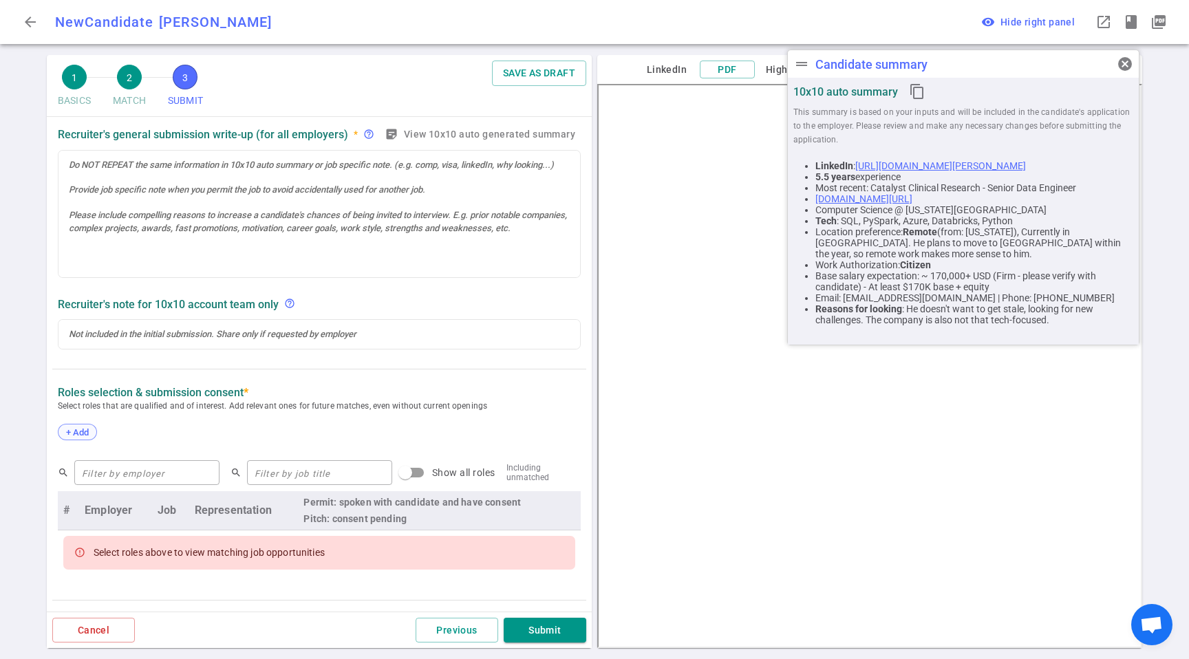
scroll to position [257, 0]
click at [80, 430] on span "+ Add" at bounding box center [77, 432] width 32 height 10
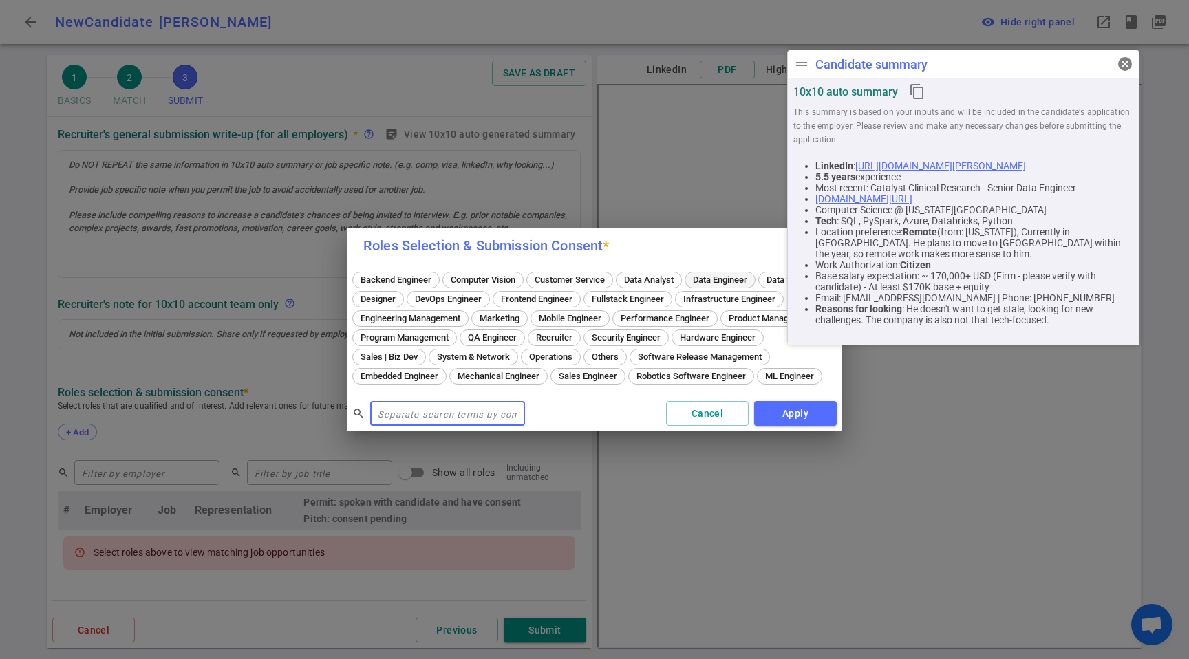
click at [747, 275] on span "Data Engineer" at bounding box center [720, 280] width 64 height 10
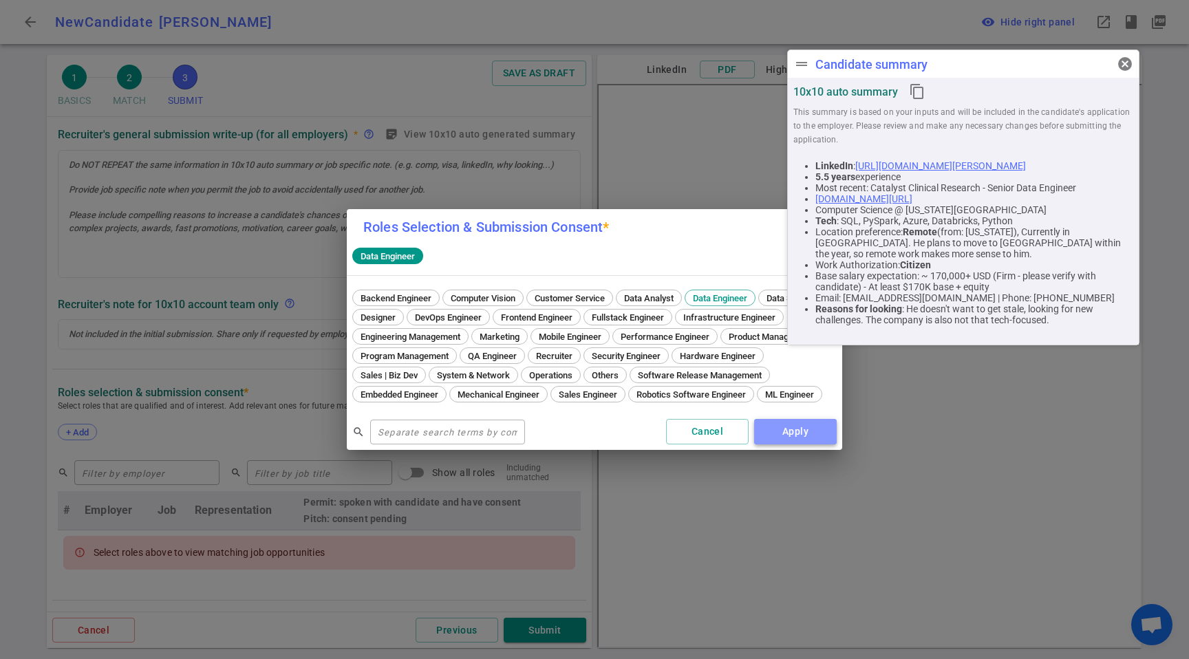
click at [797, 444] on button "Apply" at bounding box center [795, 431] width 83 height 25
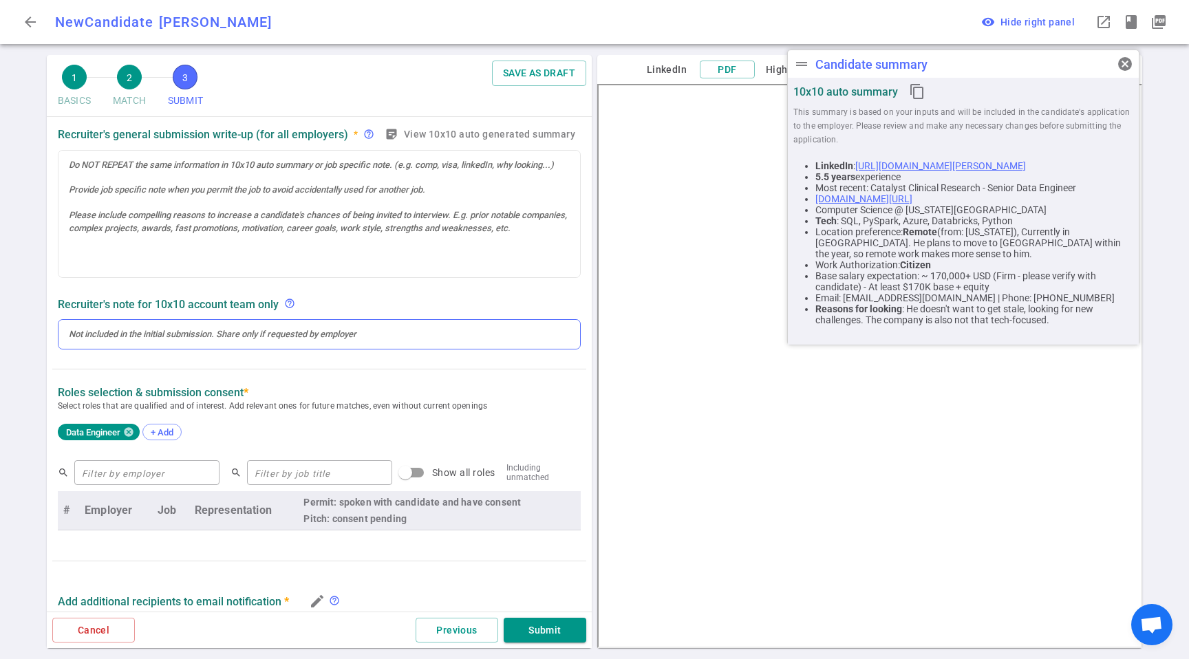
click at [261, 342] on div at bounding box center [320, 334] width 522 height 29
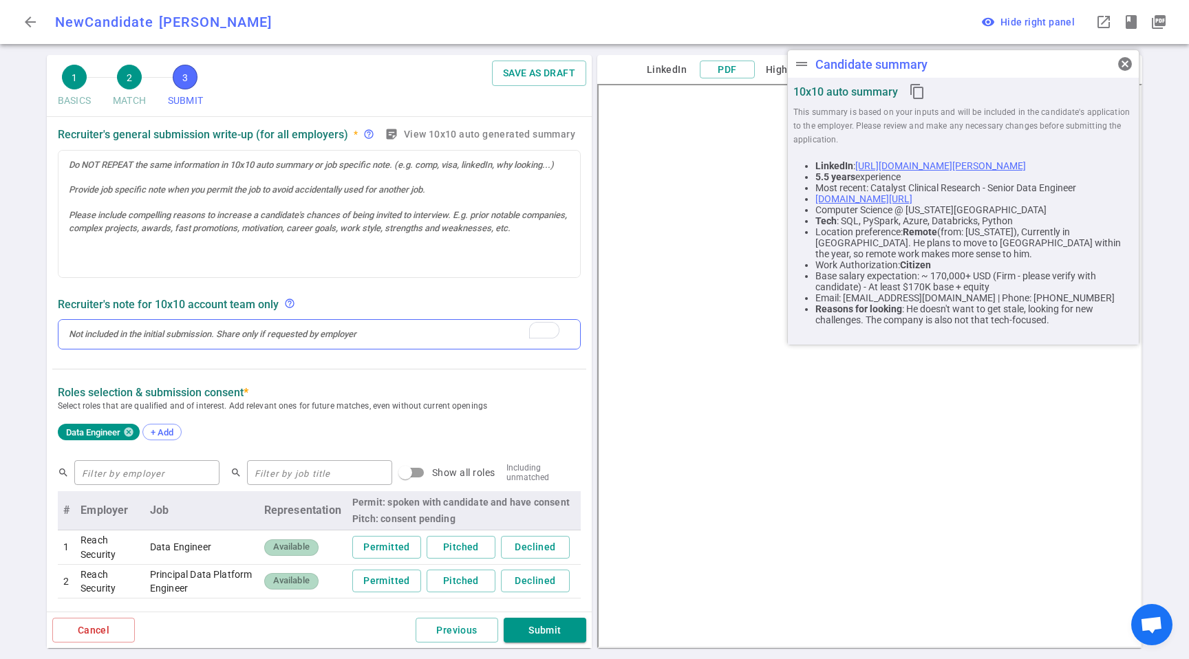
scroll to position [285, 0]
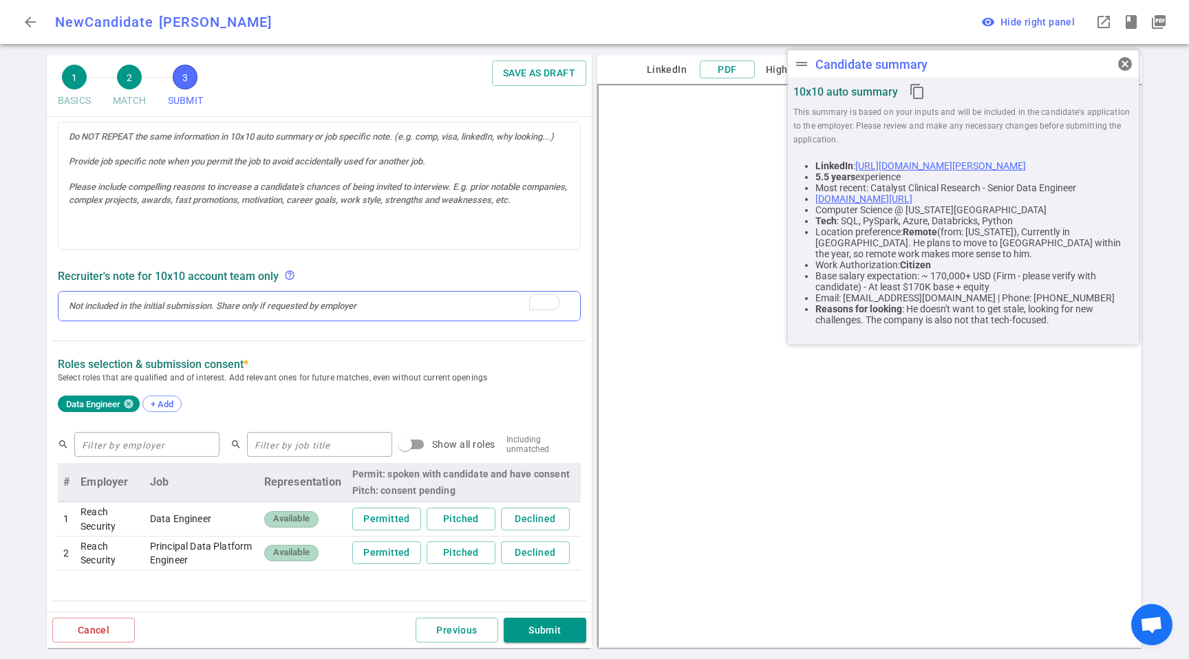
click at [112, 312] on div "To enrich screen reader interactions, please activate Accessibility in Grammarl…" at bounding box center [319, 306] width 501 height 12
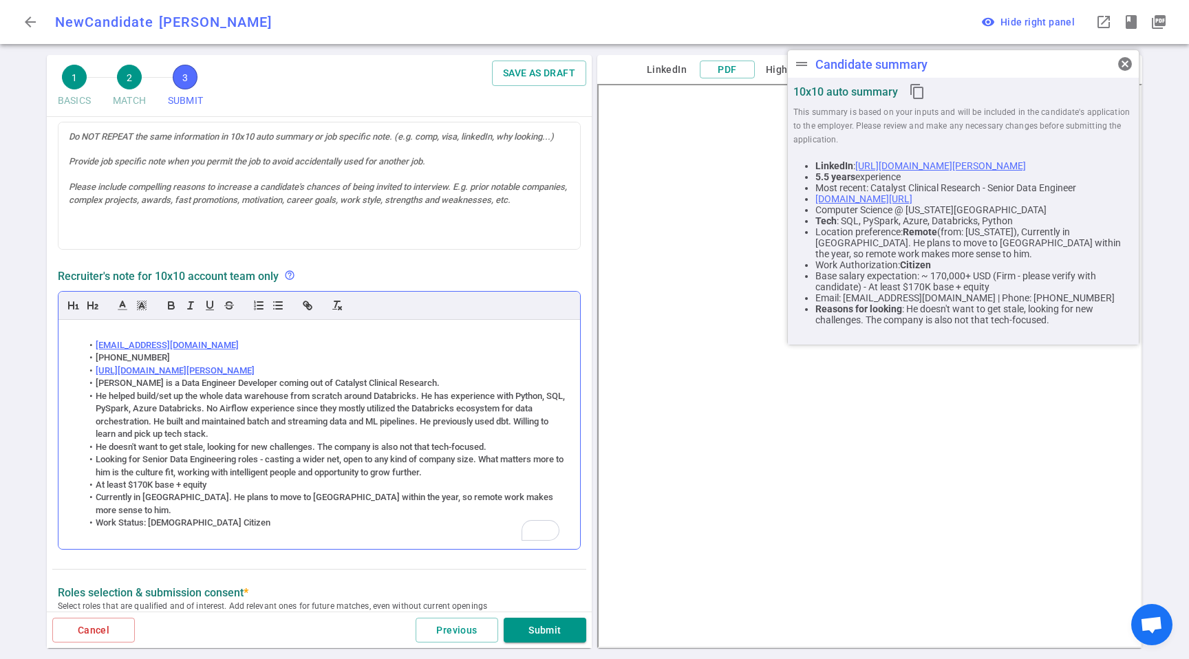
scroll to position [0, 0]
click at [430, 274] on div "Recruiter's note for 10x10 account team only help_outline" at bounding box center [319, 276] width 523 height 13
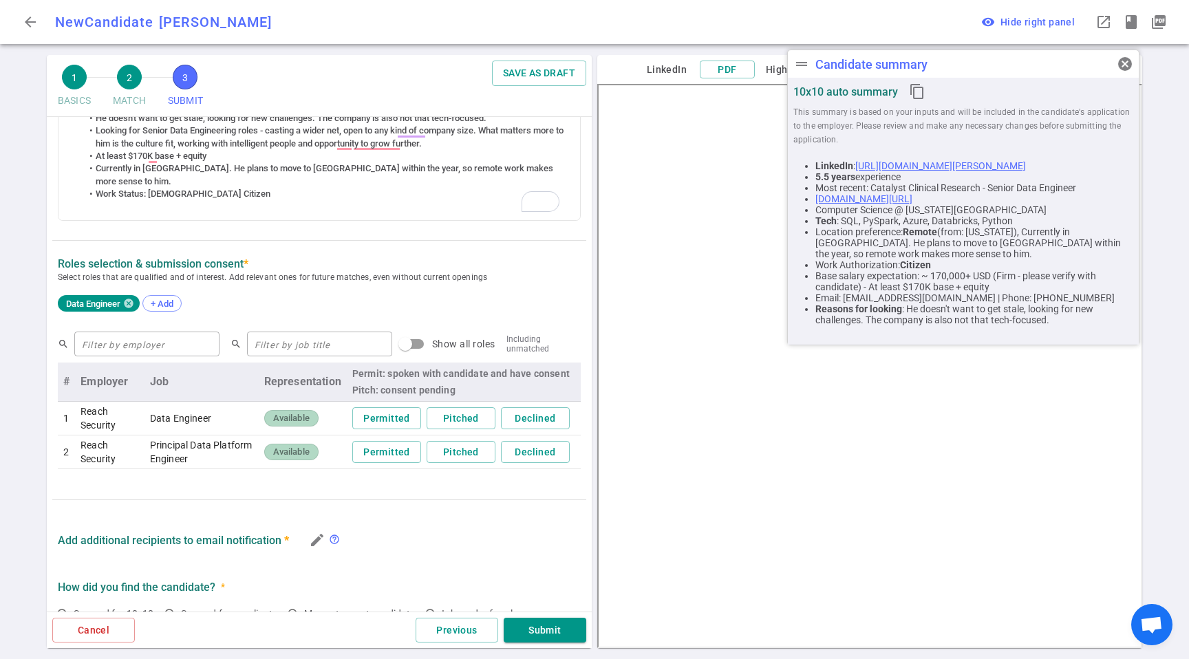
scroll to position [577, 0]
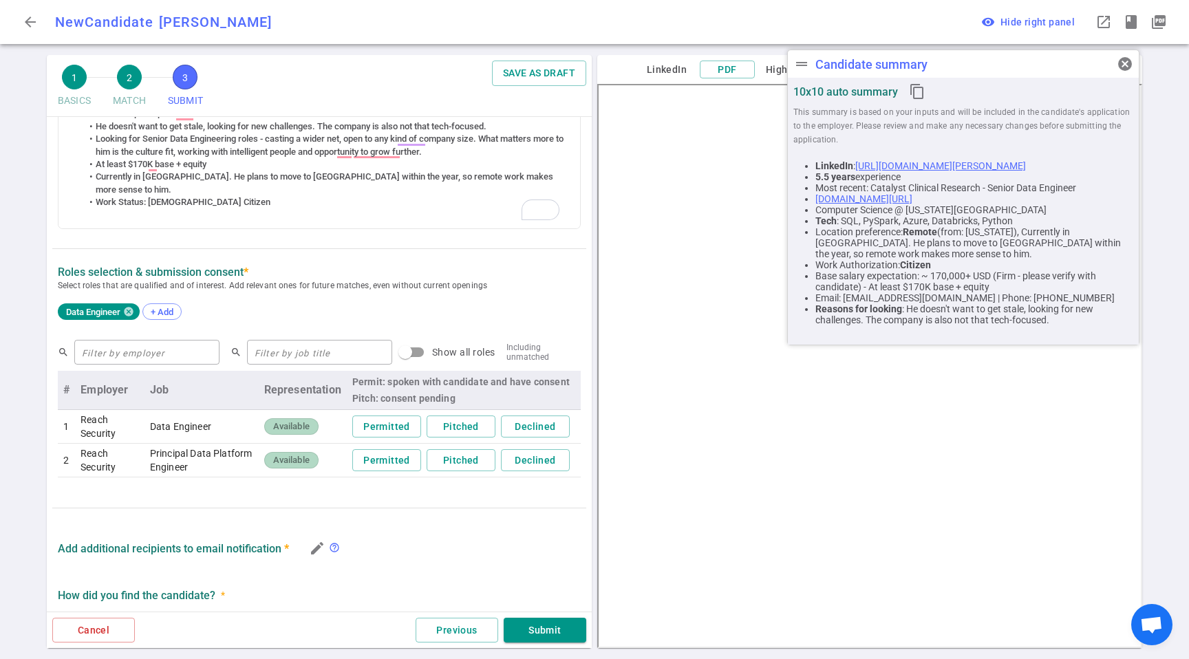
drag, startPoint x: 380, startPoint y: 421, endPoint x: 408, endPoint y: 496, distance: 79.5
click at [379, 421] on button "Permitted" at bounding box center [386, 427] width 69 height 23
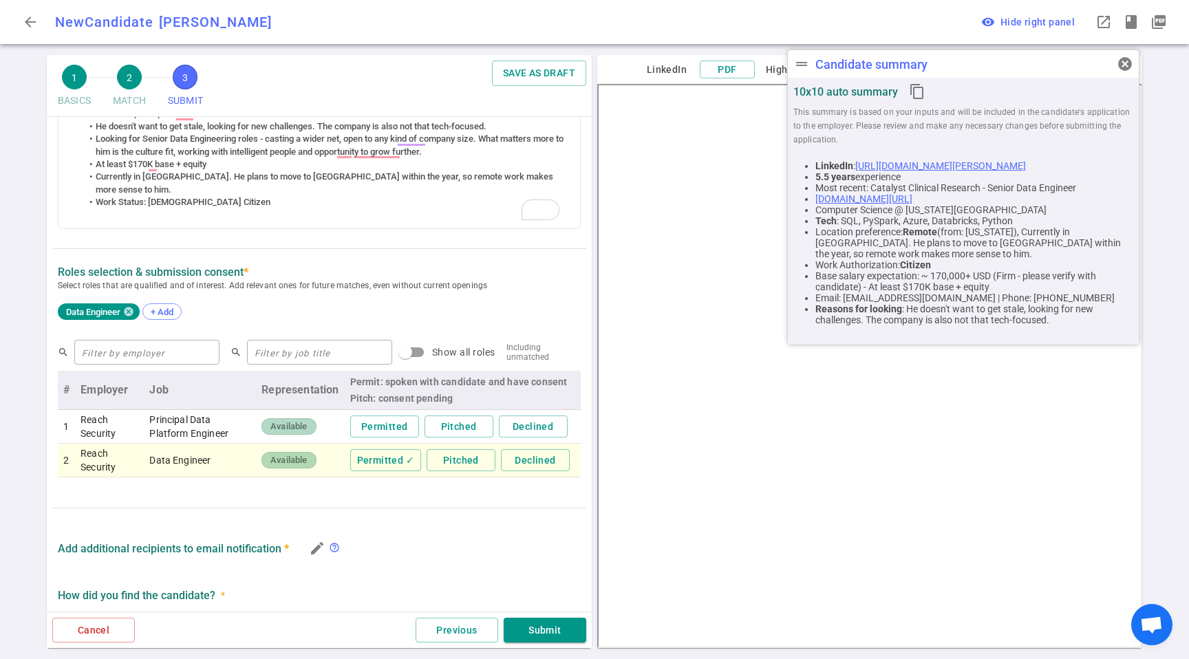
scroll to position [736, 0]
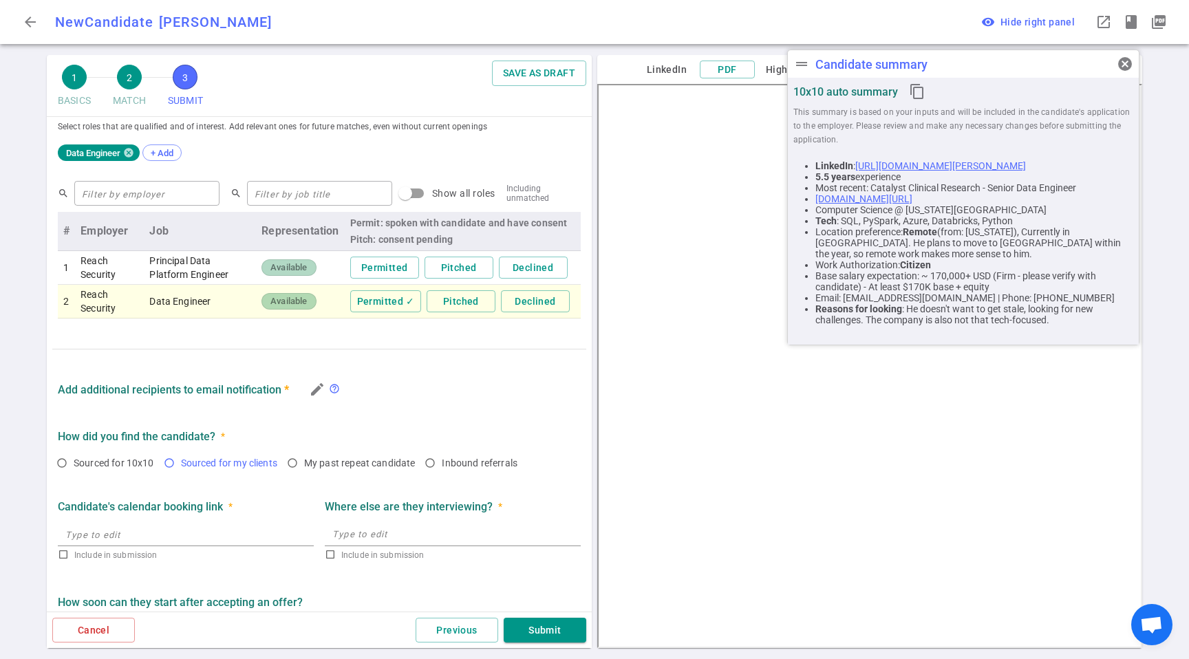
click at [229, 459] on span "Sourced for my clients" at bounding box center [229, 463] width 96 height 11
click at [181, 459] on input "Sourced for my clients" at bounding box center [169, 463] width 23 height 23
radio input "true"
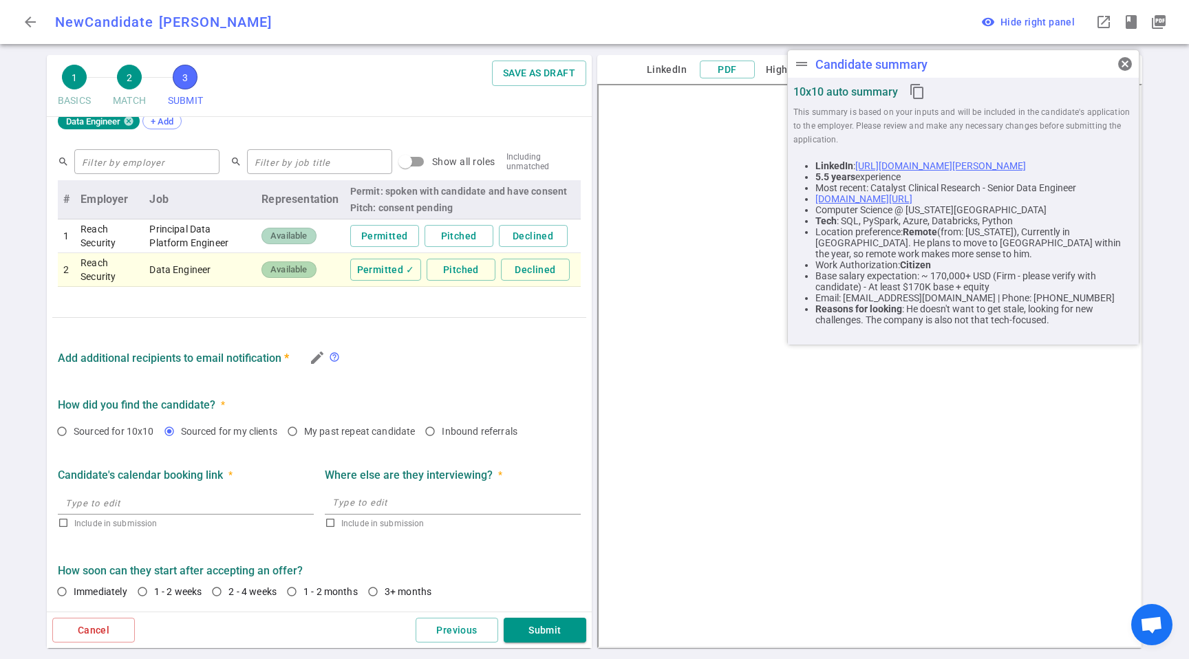
drag, startPoint x: 249, startPoint y: 595, endPoint x: 375, endPoint y: 608, distance: 126.6
click at [250, 595] on span "2 - 4 weeks" at bounding box center [253, 591] width 48 height 11
click at [229, 595] on input "2 - 4 weeks" at bounding box center [216, 591] width 23 height 23
radio input "true"
click at [565, 631] on button "Submit" at bounding box center [545, 630] width 83 height 25
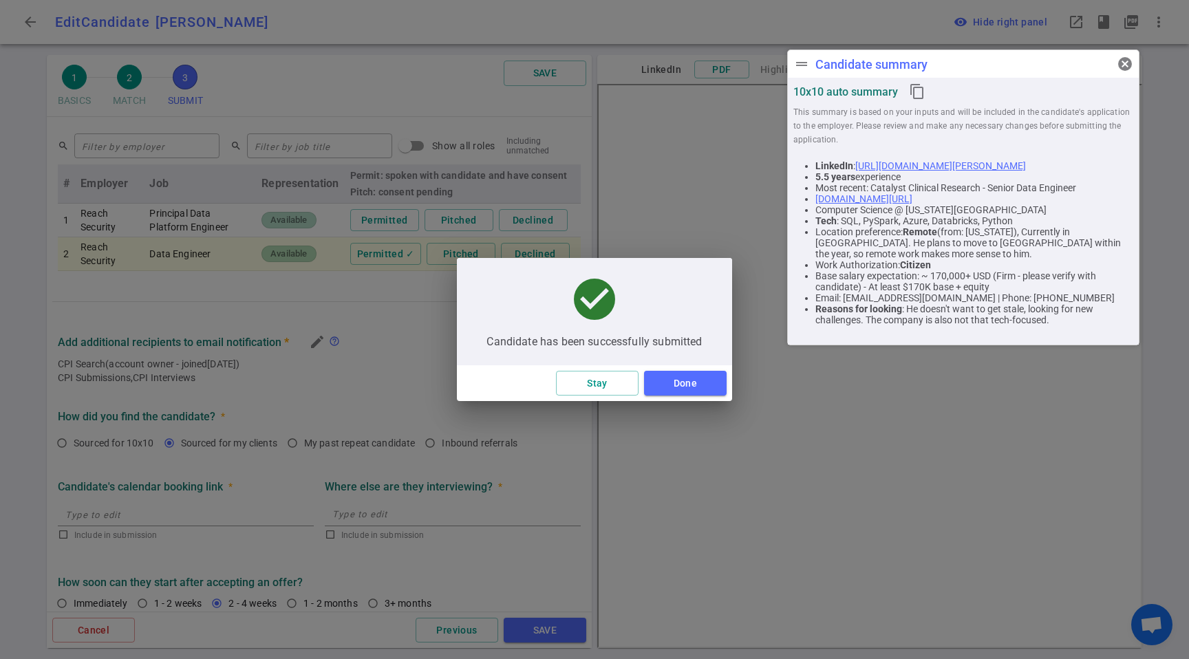
type textarea "He doesn't want to get stale, looking for new challenges. The company is also n…"
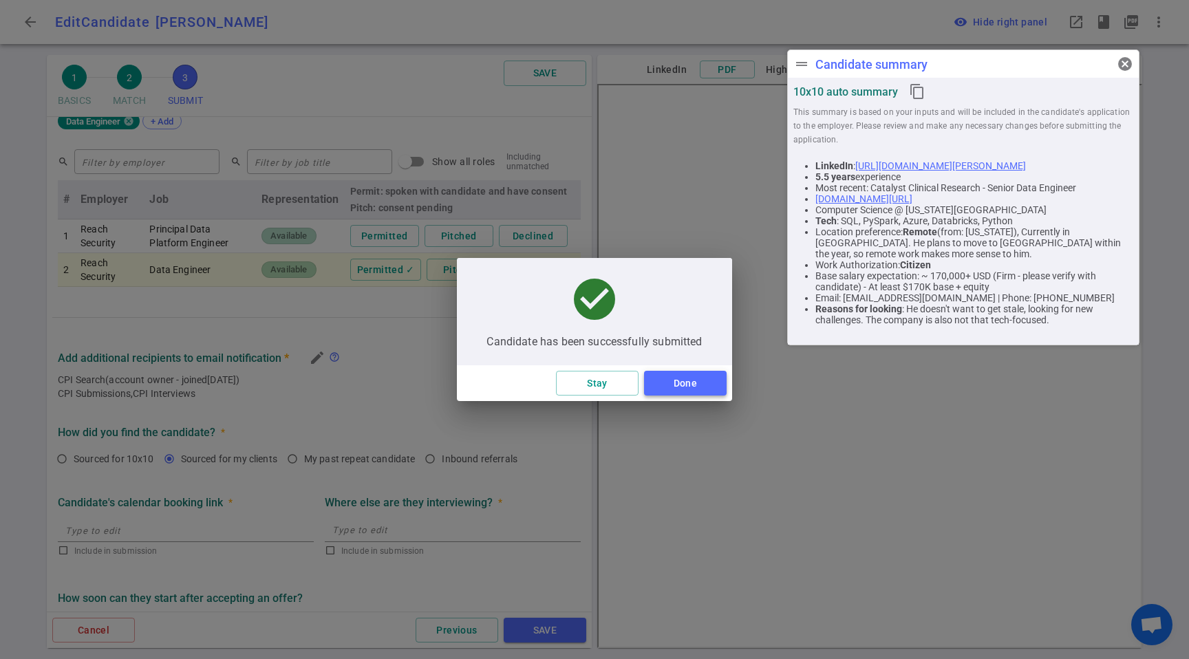
click at [688, 385] on button "Done" at bounding box center [685, 383] width 83 height 25
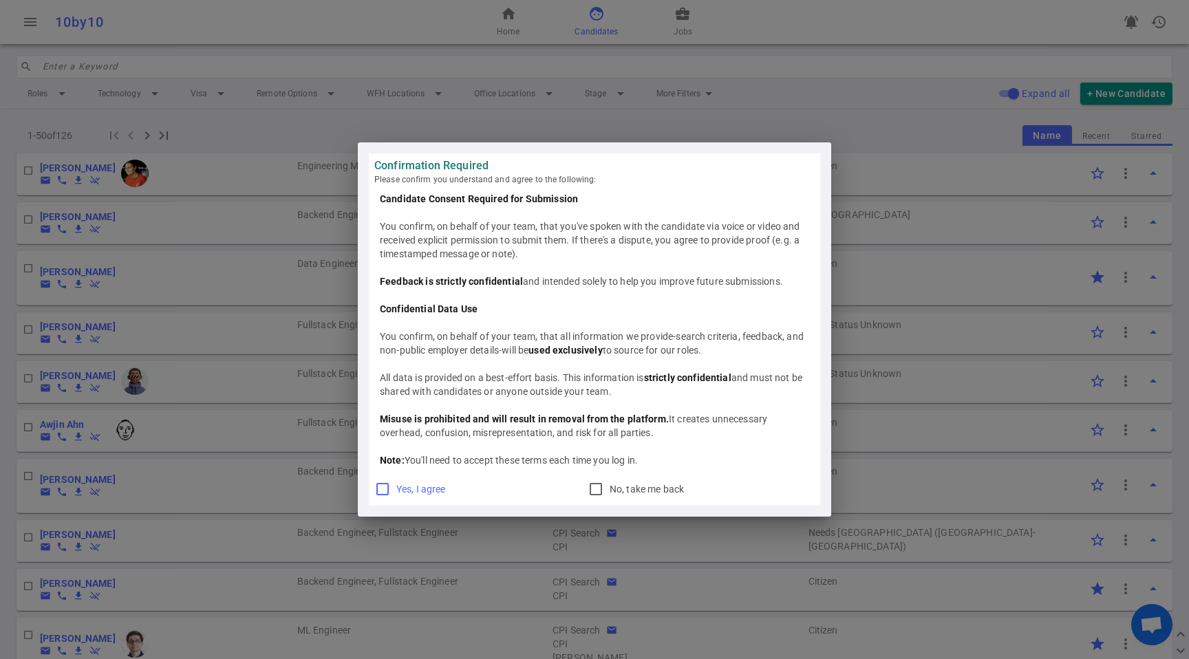
click at [434, 491] on span "Yes, I agree" at bounding box center [421, 489] width 50 height 11
click at [391, 491] on input "Yes, I agree" at bounding box center [382, 489] width 17 height 17
checkbox input "true"
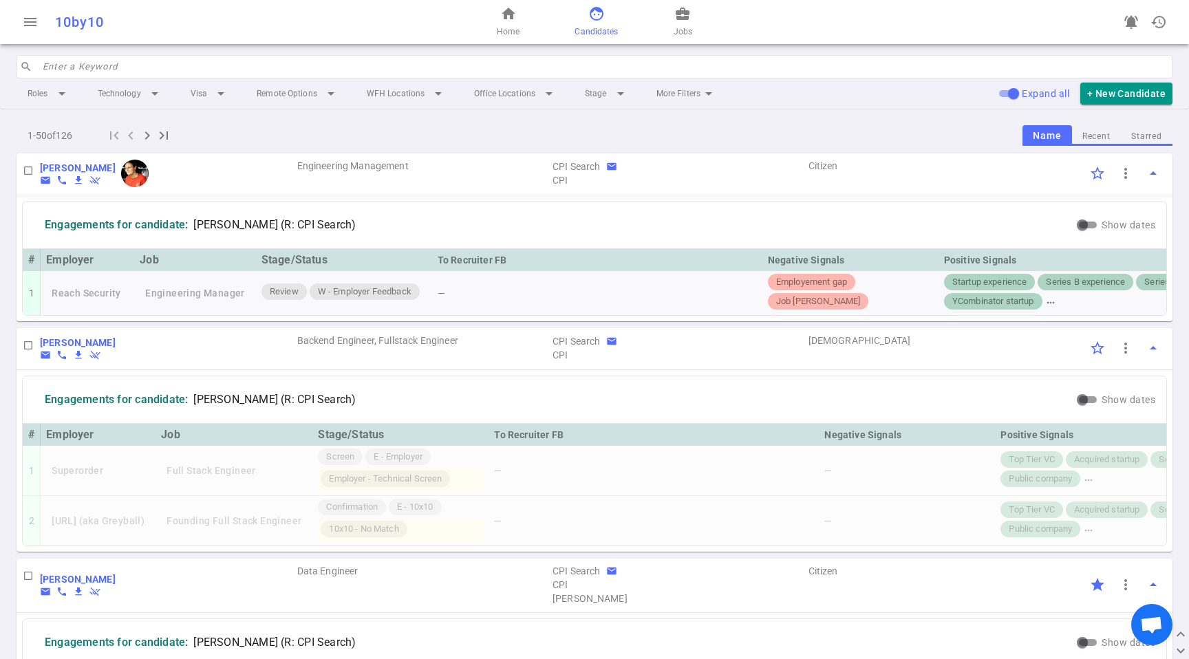
click at [395, 32] on div "menu 10by10" at bounding box center [209, 22] width 385 height 28
click at [412, 53] on div "menu 10by10 home Home face Candidates business_center Jobs notifications_active…" at bounding box center [594, 329] width 1189 height 659
drag, startPoint x: 413, startPoint y: 54, endPoint x: 414, endPoint y: 62, distance: 7.7
click at [414, 62] on div "menu 10by10 home Home face Candidates business_center Jobs notifications_active…" at bounding box center [594, 329] width 1189 height 659
click at [401, 60] on input "search" at bounding box center [604, 67] width 1122 height 22
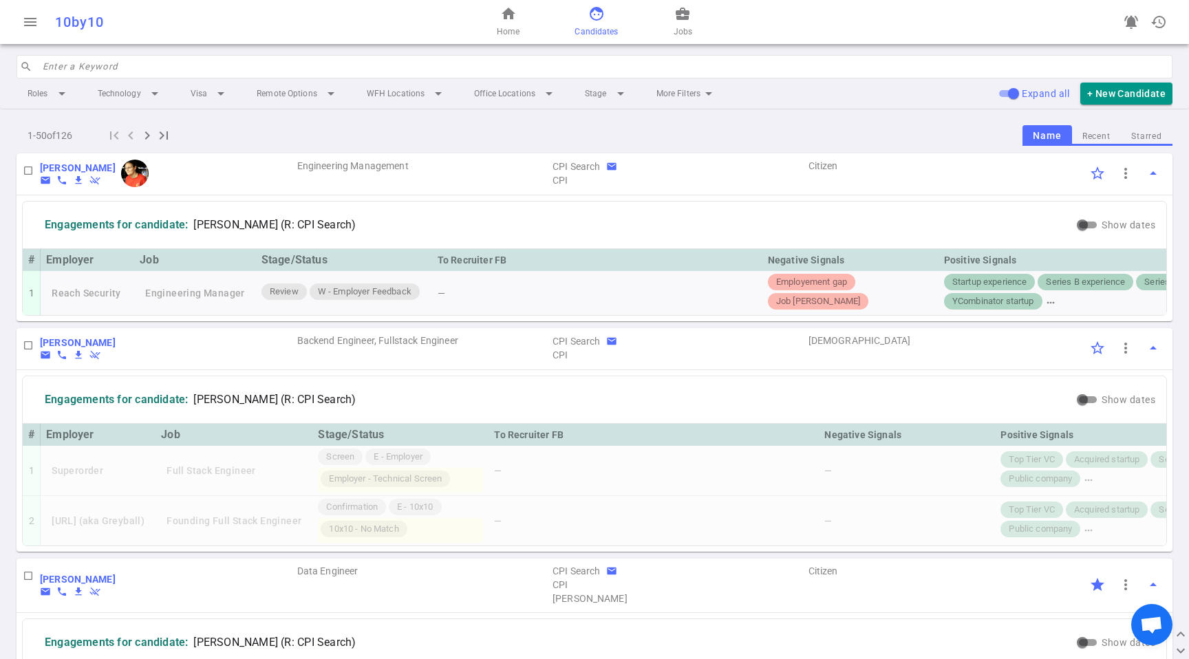
paste input "[PERSON_NAME]"
type input "[PERSON_NAME]"
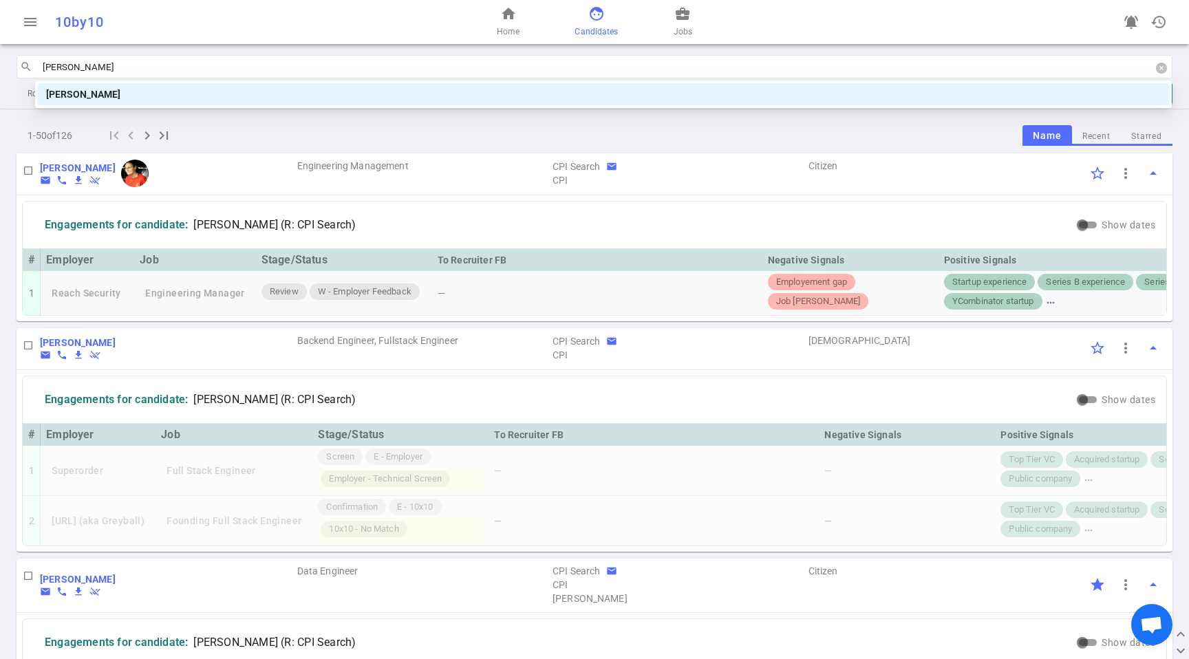
click at [507, 86] on div "[PERSON_NAME]" at bounding box center [604, 94] width 1132 height 22
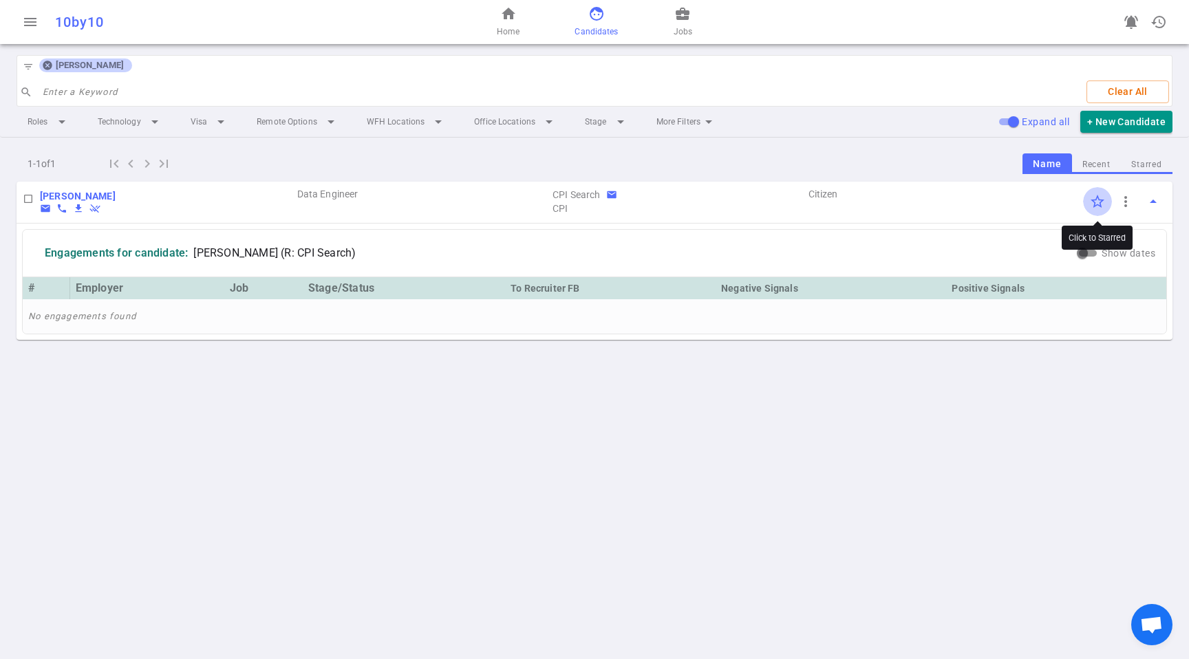
click at [1096, 204] on input "Click to Starred" at bounding box center [1097, 201] width 29 height 29
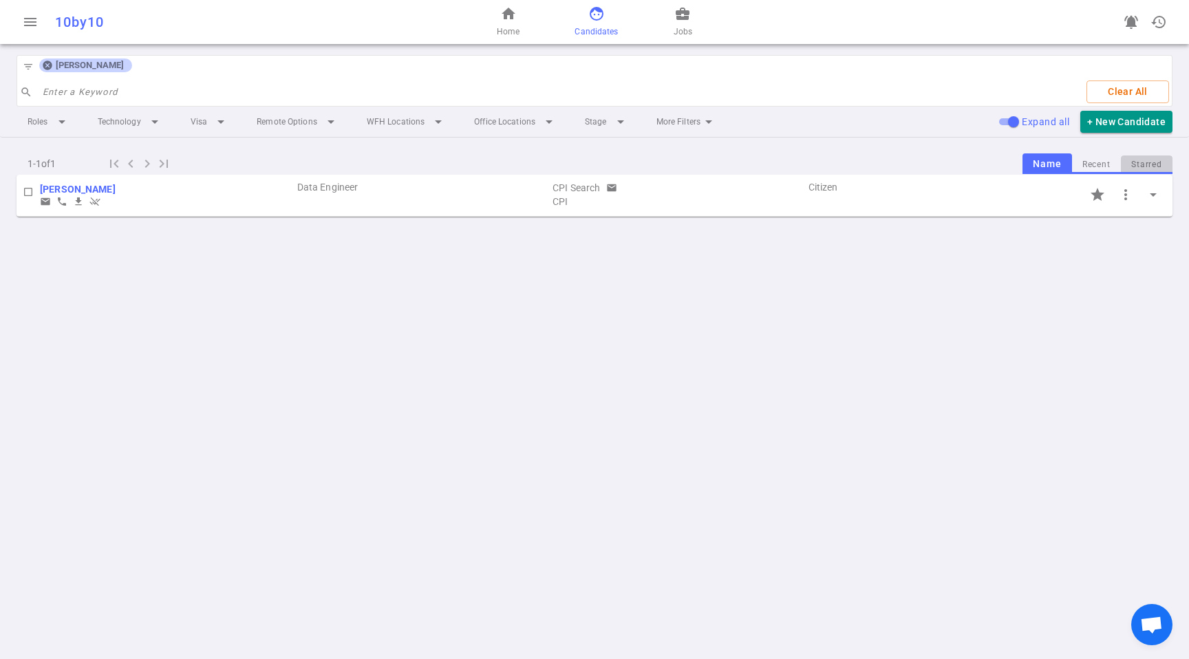
click at [1141, 158] on button "Starred" at bounding box center [1147, 165] width 52 height 19
click at [45, 64] on icon at bounding box center [47, 65] width 11 height 11
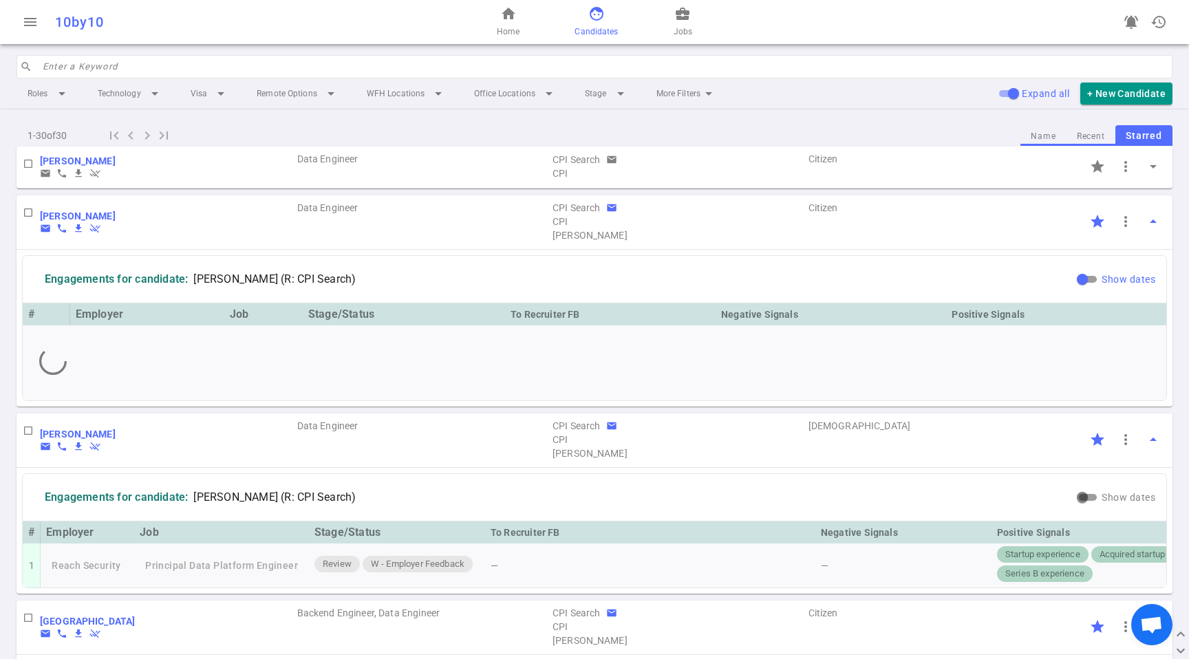
click at [1073, 282] on input "Show dates" at bounding box center [1083, 279] width 50 height 17
checkbox input "true"
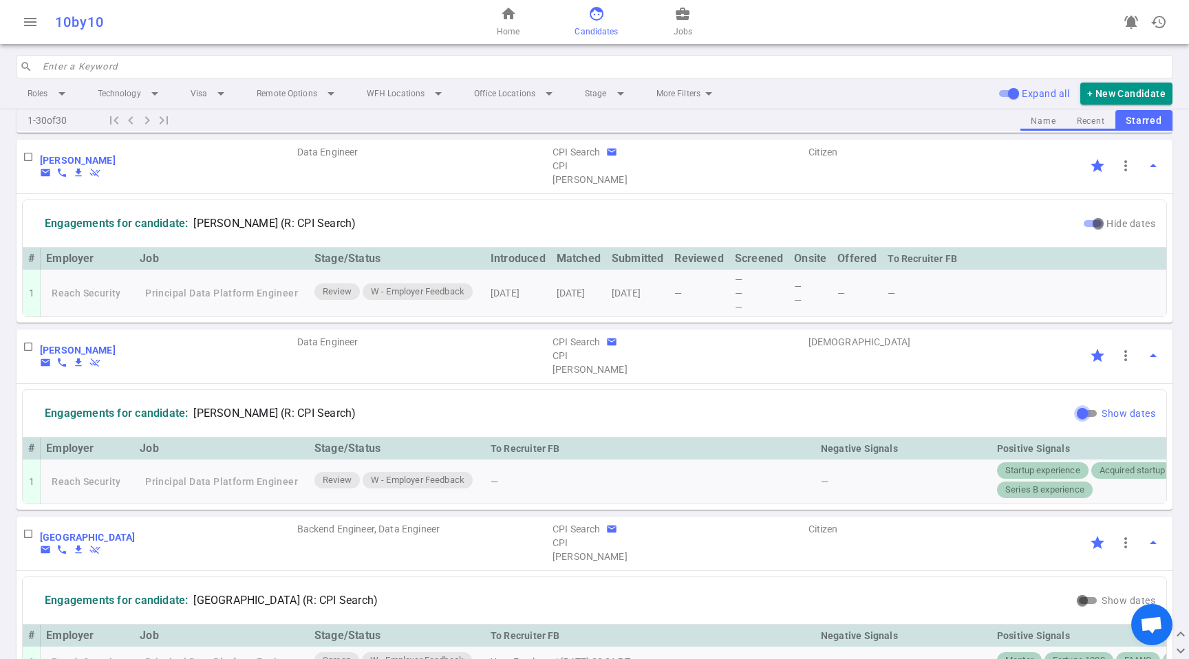
click at [1076, 422] on input "Show dates" at bounding box center [1083, 413] width 50 height 17
checkbox input "true"
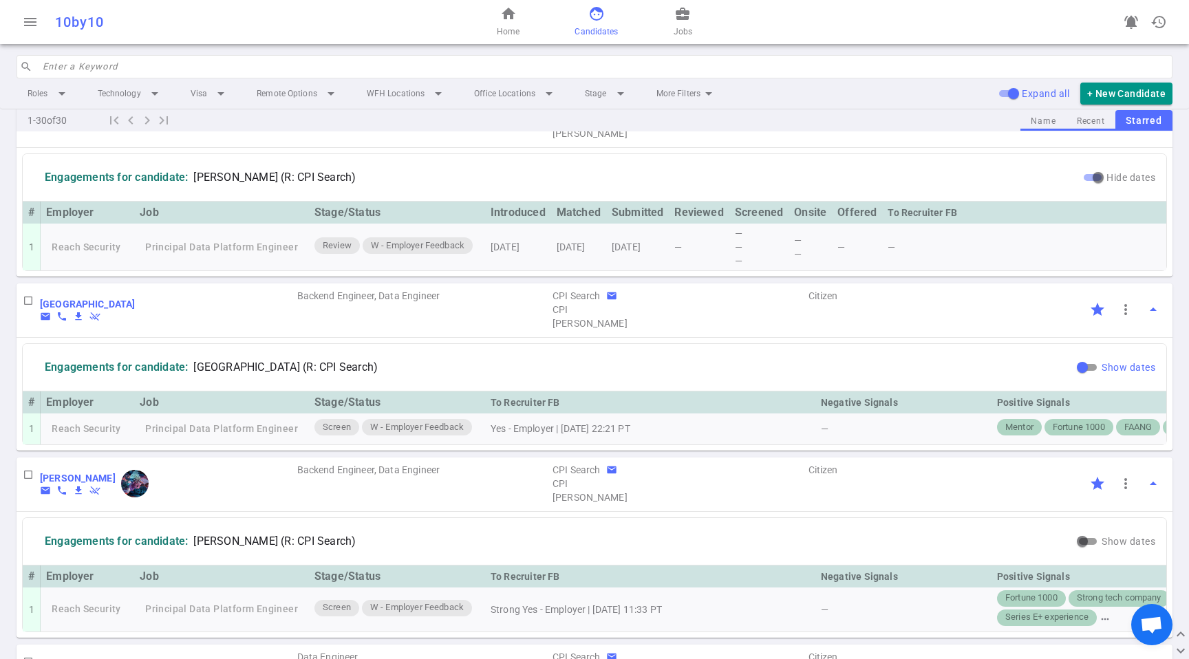
click at [1084, 376] on input "Show dates" at bounding box center [1083, 367] width 50 height 17
checkbox input "true"
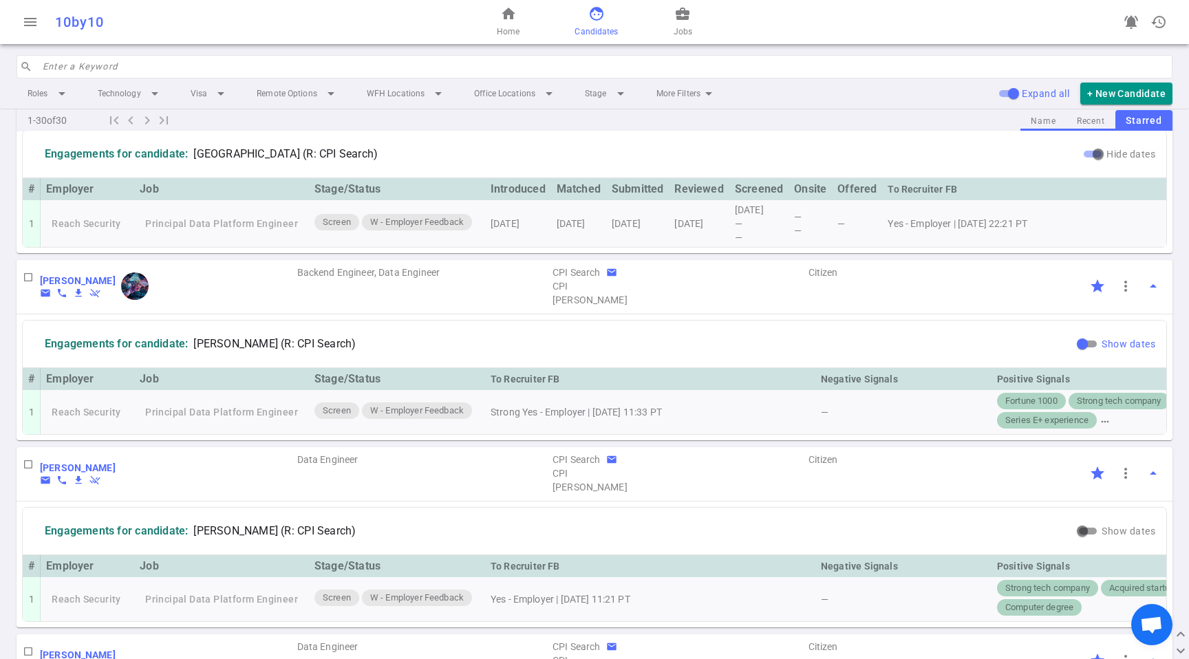
click at [1081, 352] on input "Show dates" at bounding box center [1083, 344] width 50 height 17
checkbox input "true"
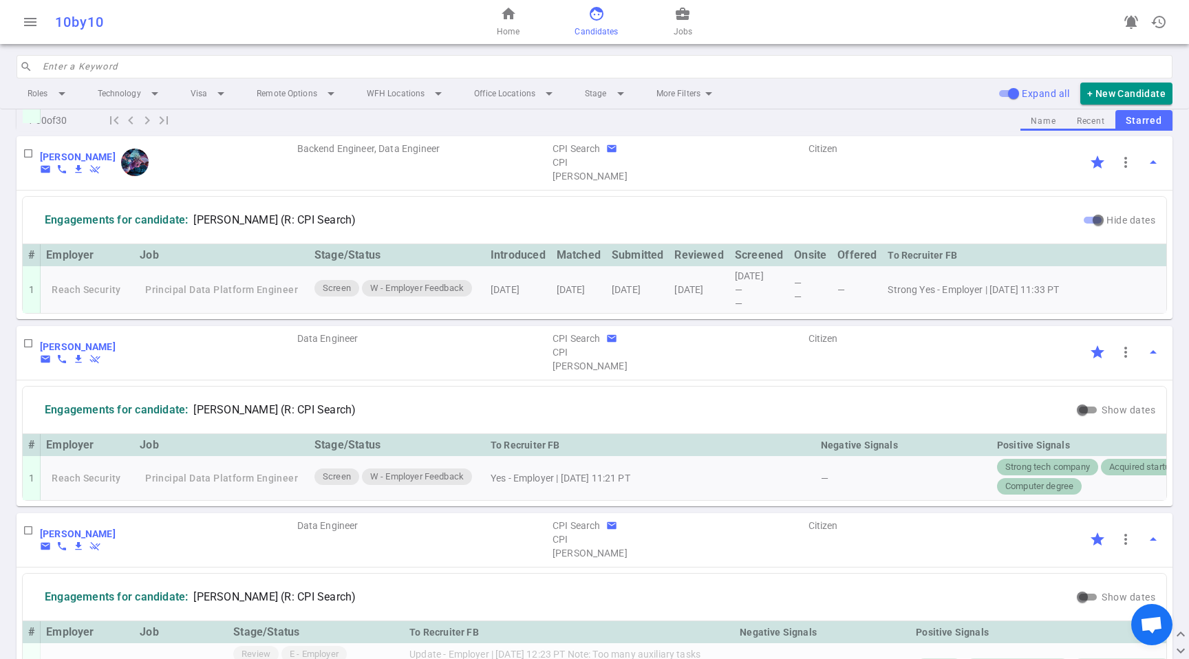
scroll to position [699, 0]
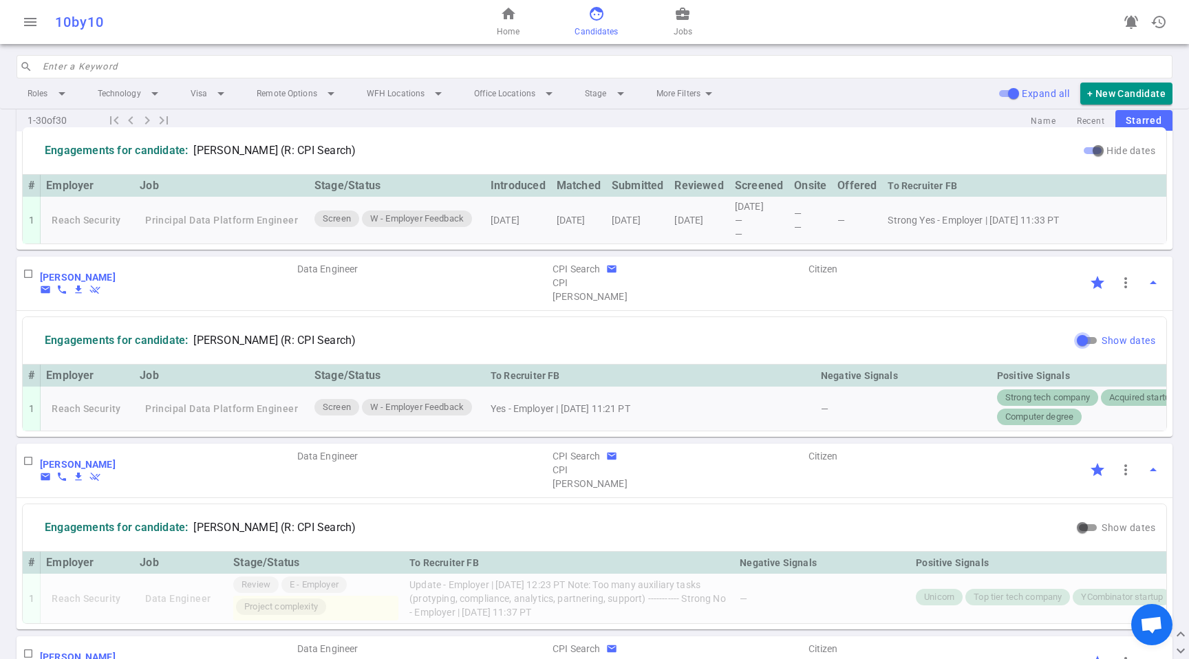
click at [1079, 349] on input "Show dates" at bounding box center [1083, 340] width 50 height 17
checkbox input "true"
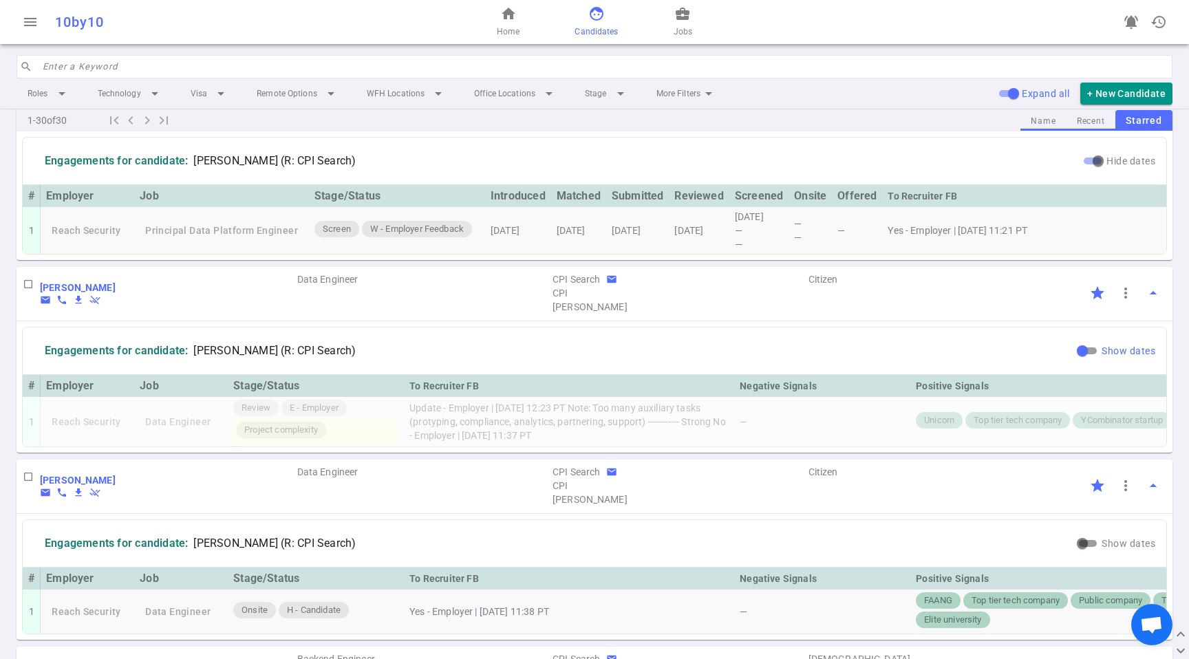
scroll to position [886, 0]
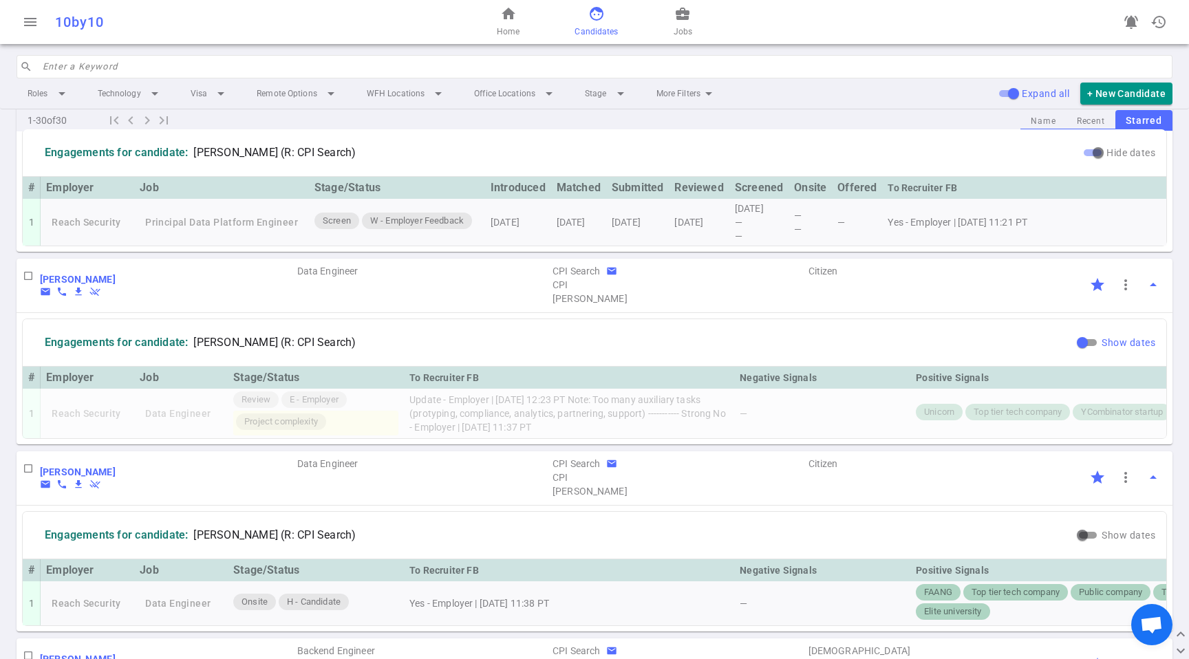
click at [1066, 351] on input "Show dates" at bounding box center [1083, 342] width 50 height 17
checkbox input "true"
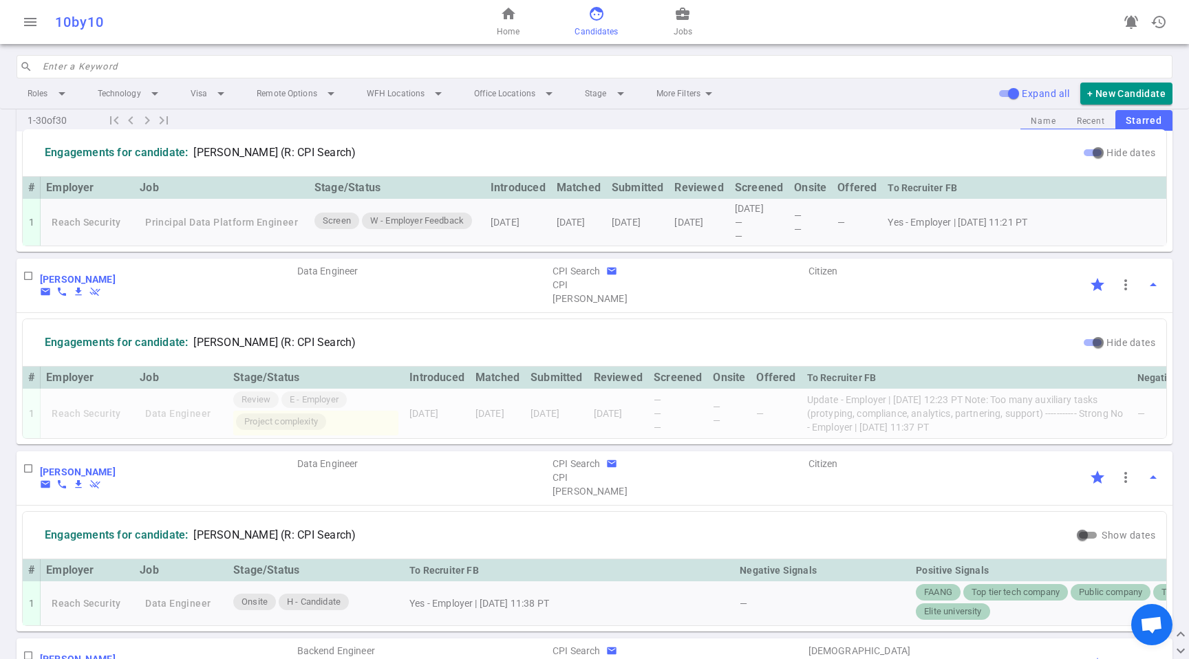
scroll to position [1054, 0]
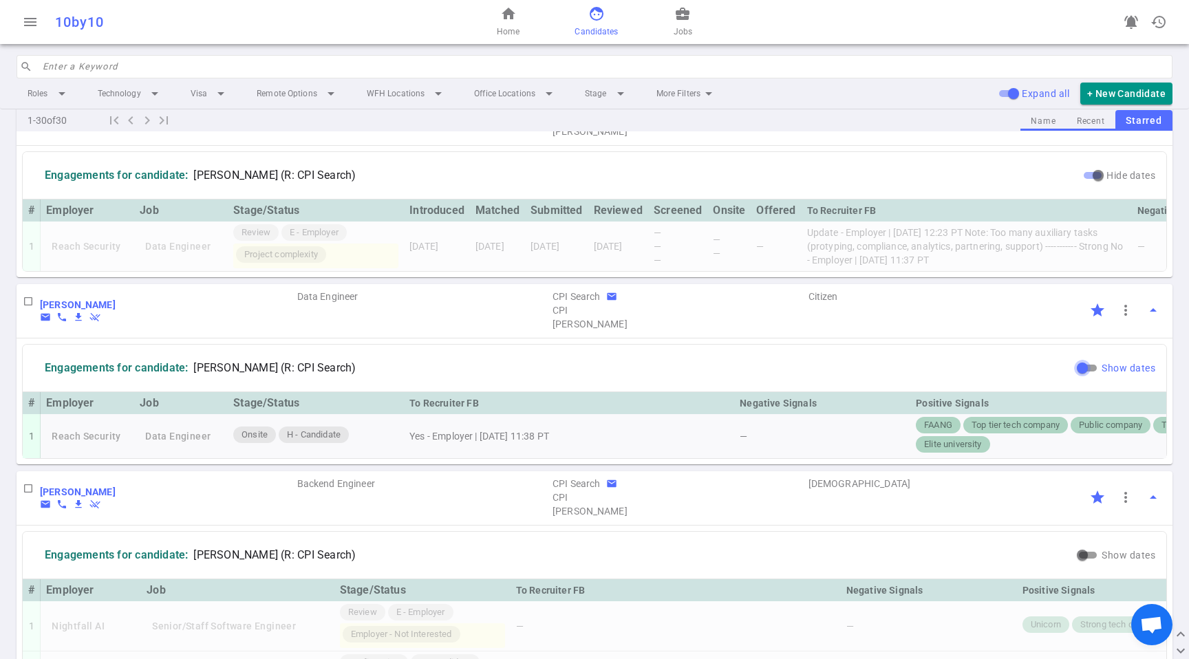
click at [1082, 376] on input "Show dates" at bounding box center [1083, 368] width 50 height 17
checkbox input "true"
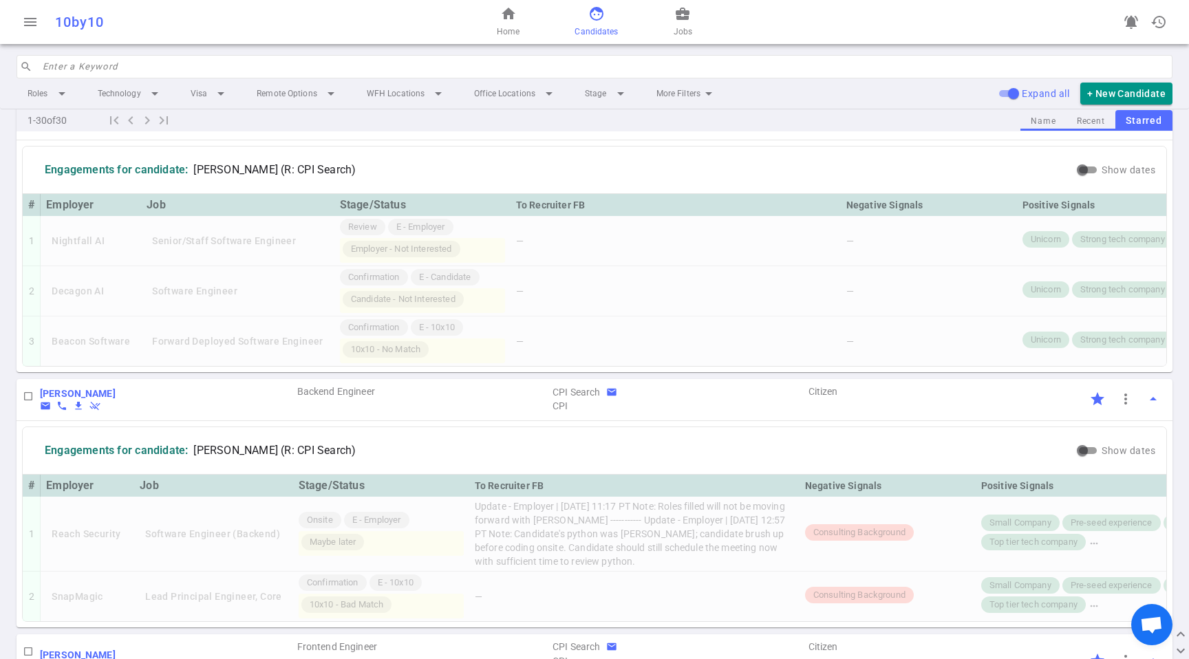
scroll to position [1451, 0]
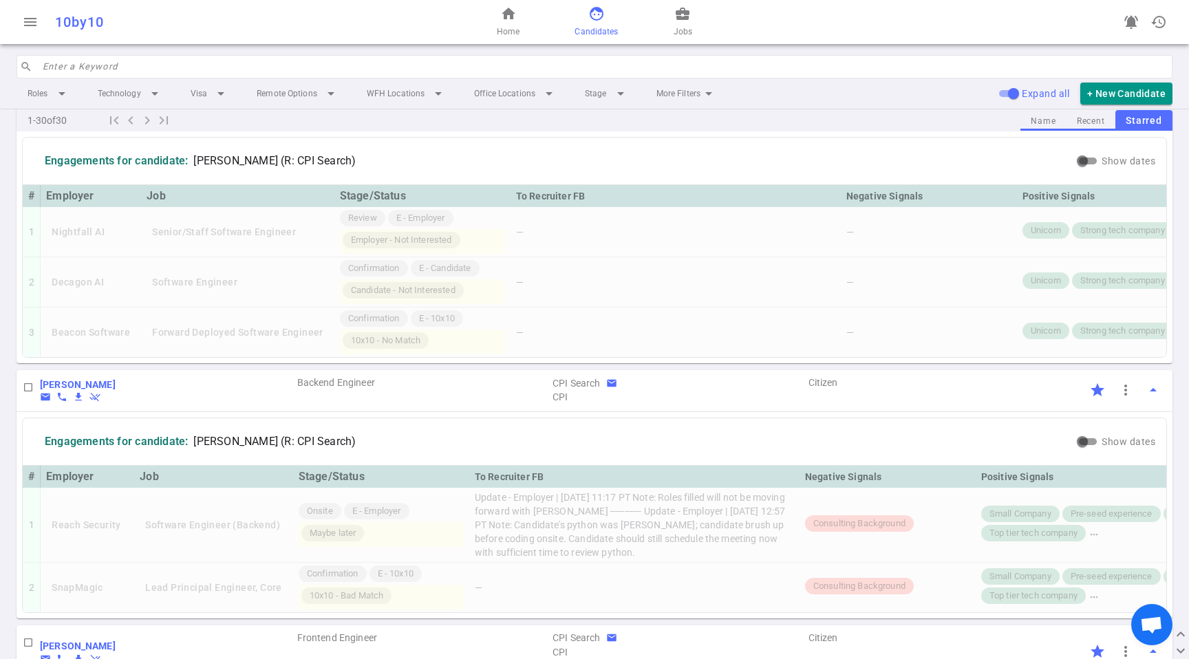
click at [1149, 111] on span "arrow_drop_up" at bounding box center [1153, 103] width 17 height 17
click at [1145, 399] on span "arrow_drop_up" at bounding box center [1153, 390] width 17 height 17
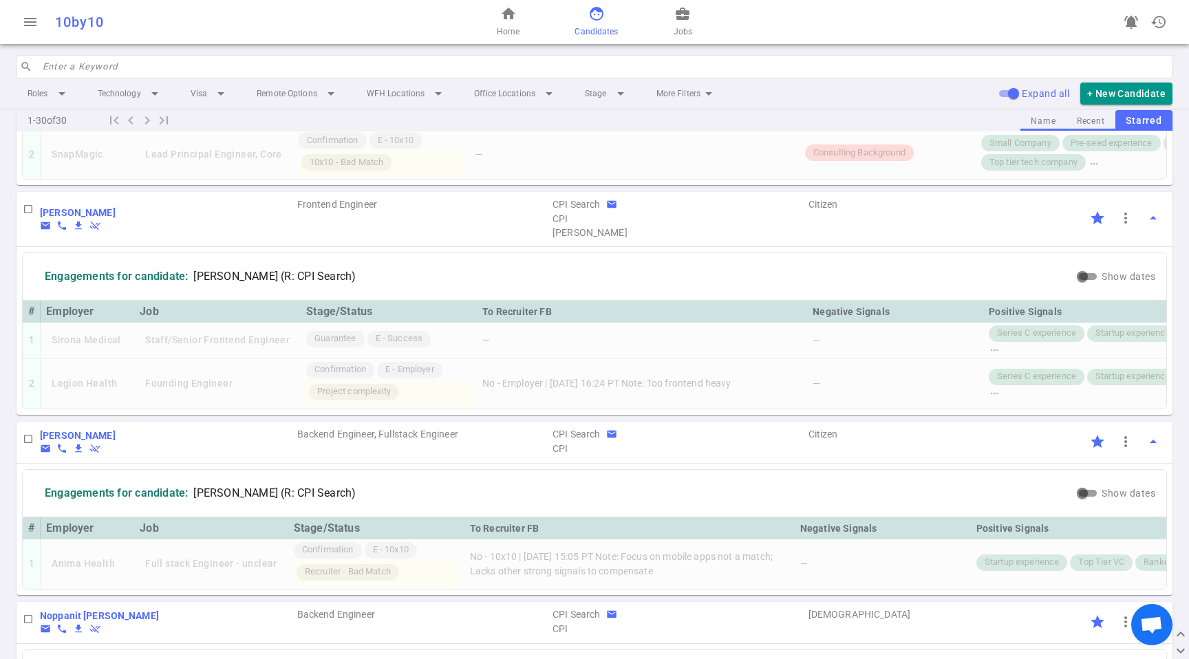
scroll to position [0, 0]
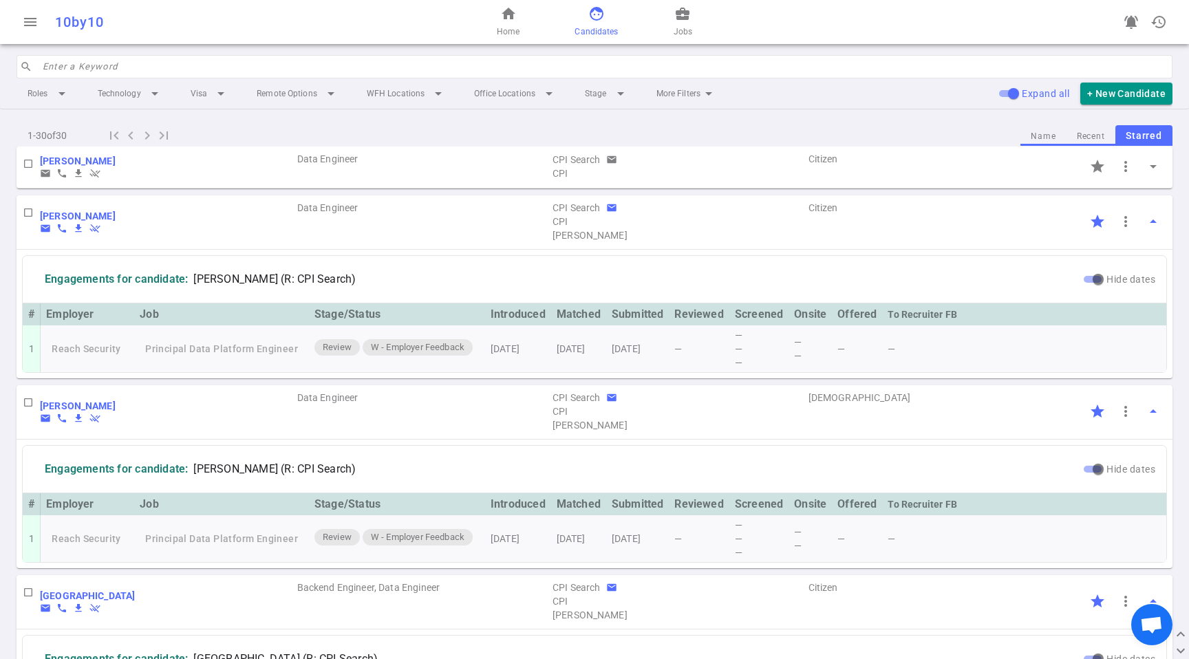
click at [1029, 136] on button "Name" at bounding box center [1043, 136] width 45 height 19
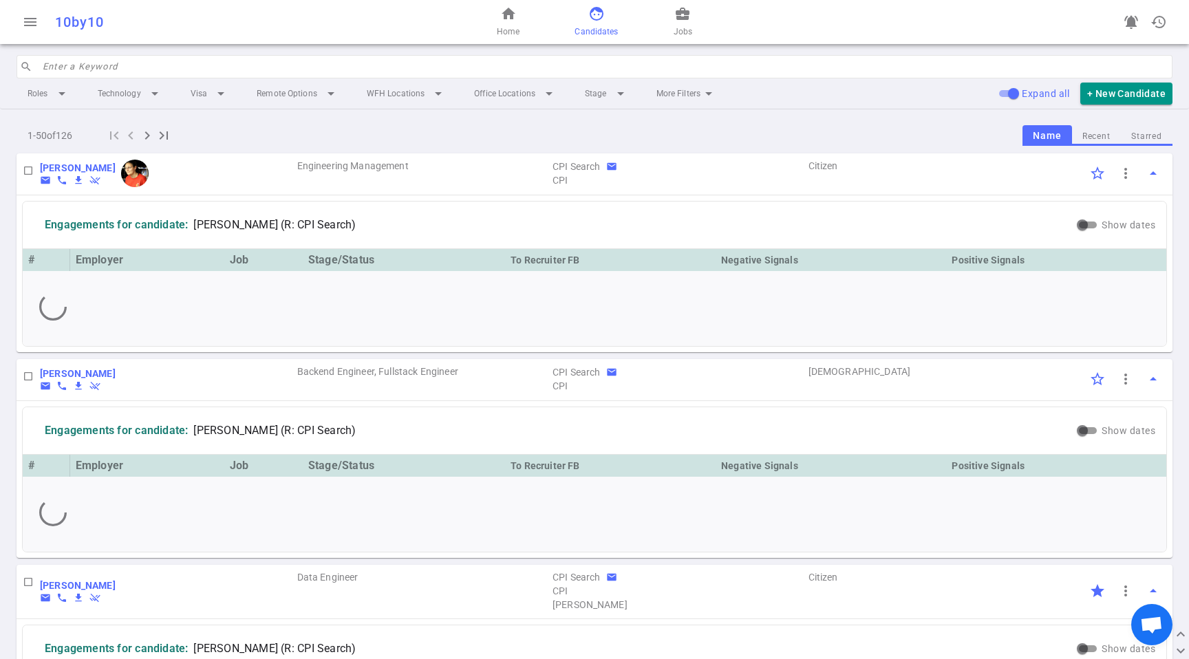
click at [1134, 131] on button "Starred" at bounding box center [1147, 136] width 52 height 19
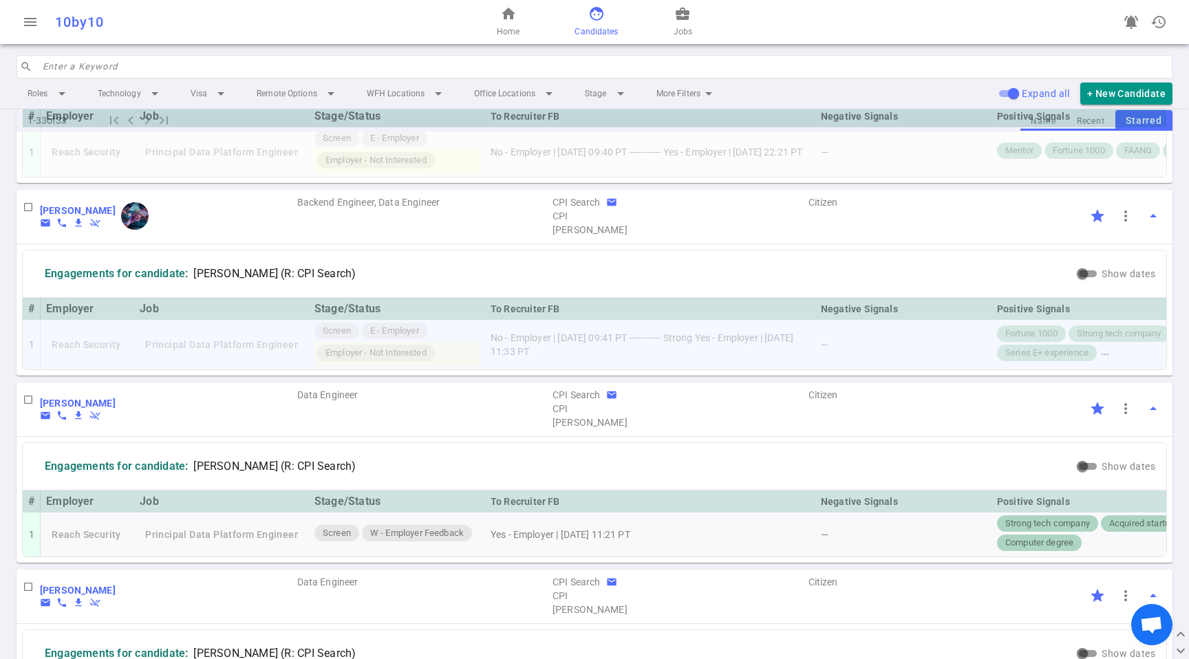
scroll to position [1103, 0]
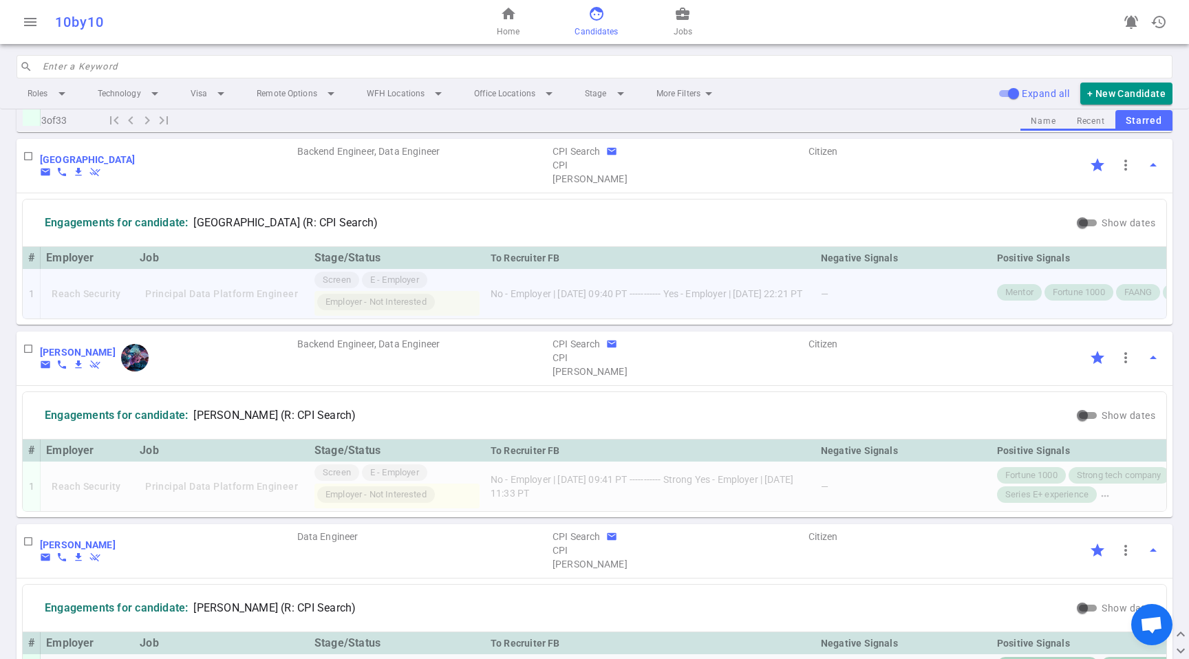
click at [588, 319] on td "No - Employer | 2025/09/03, 09:40 PT ----------- Yes - Employer | 2025/08/22, 2…" at bounding box center [650, 294] width 330 height 50
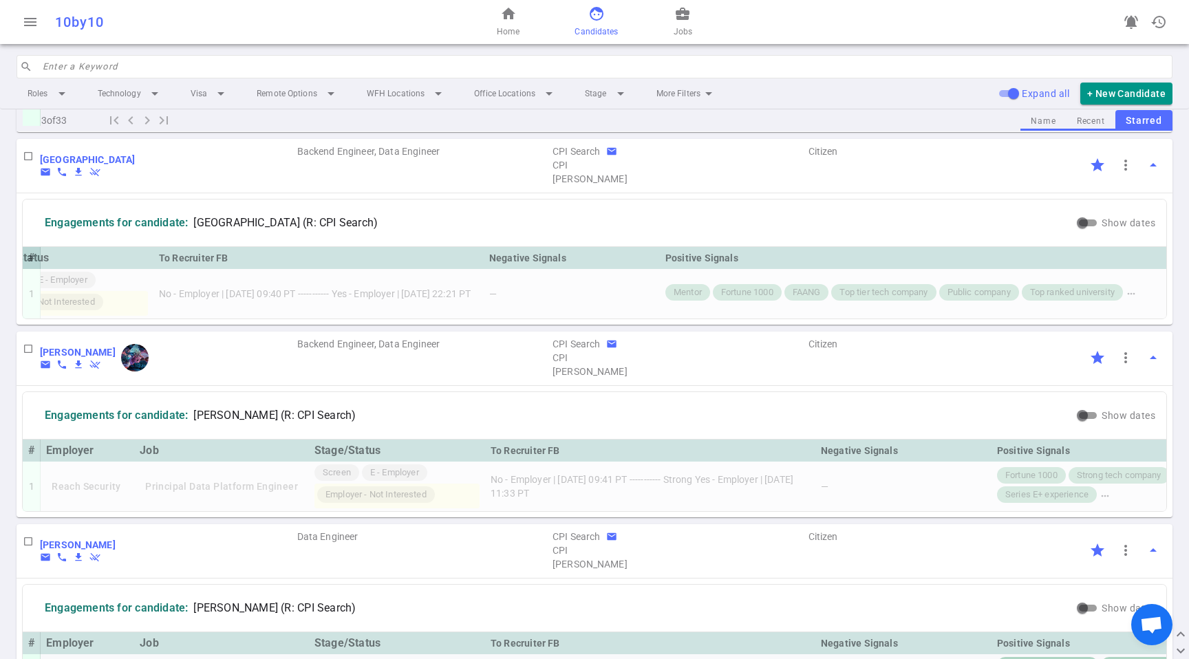
scroll to position [0, 0]
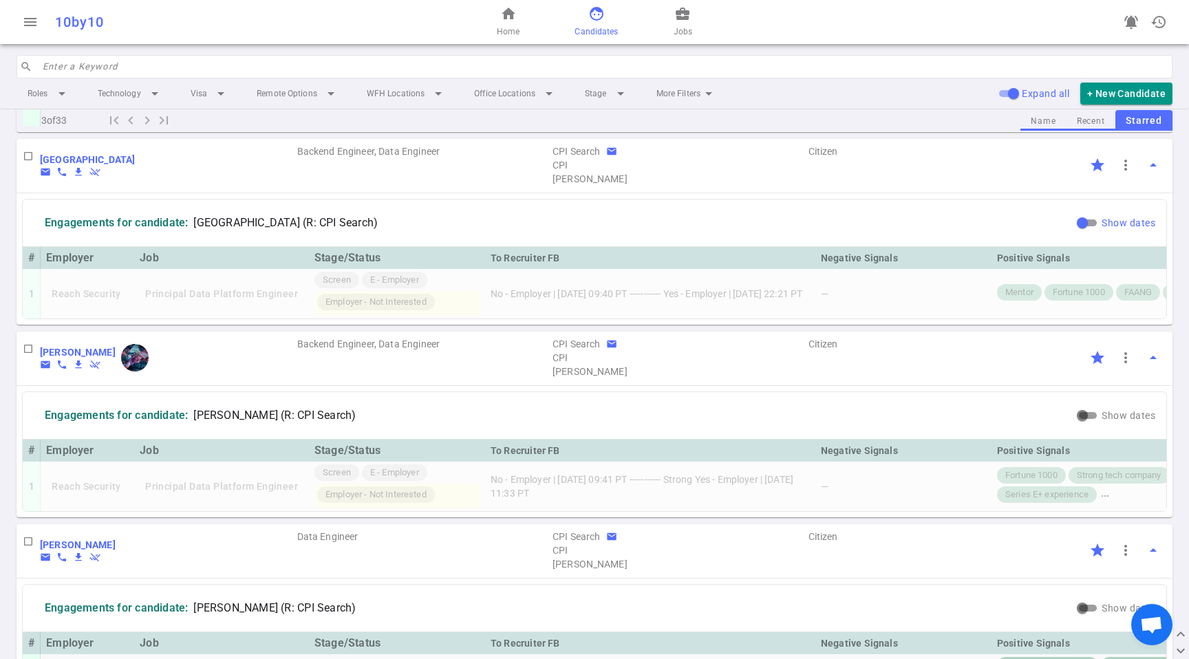
click at [1065, 231] on input "Show dates" at bounding box center [1083, 223] width 50 height 17
checkbox input "true"
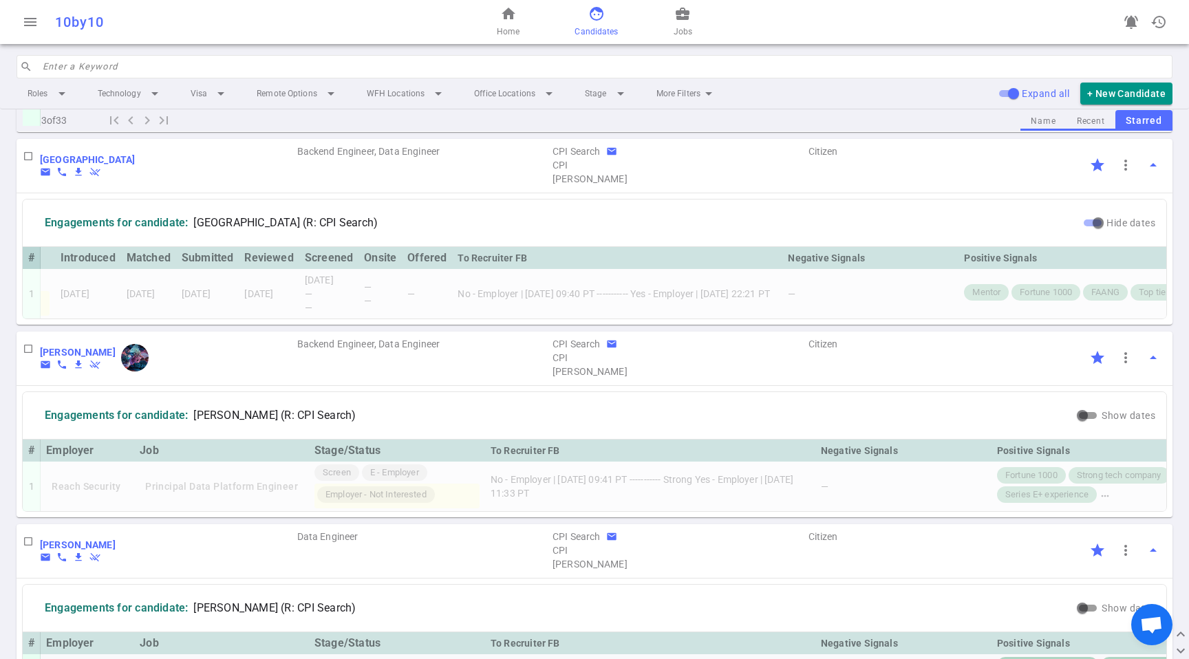
scroll to position [0, 394]
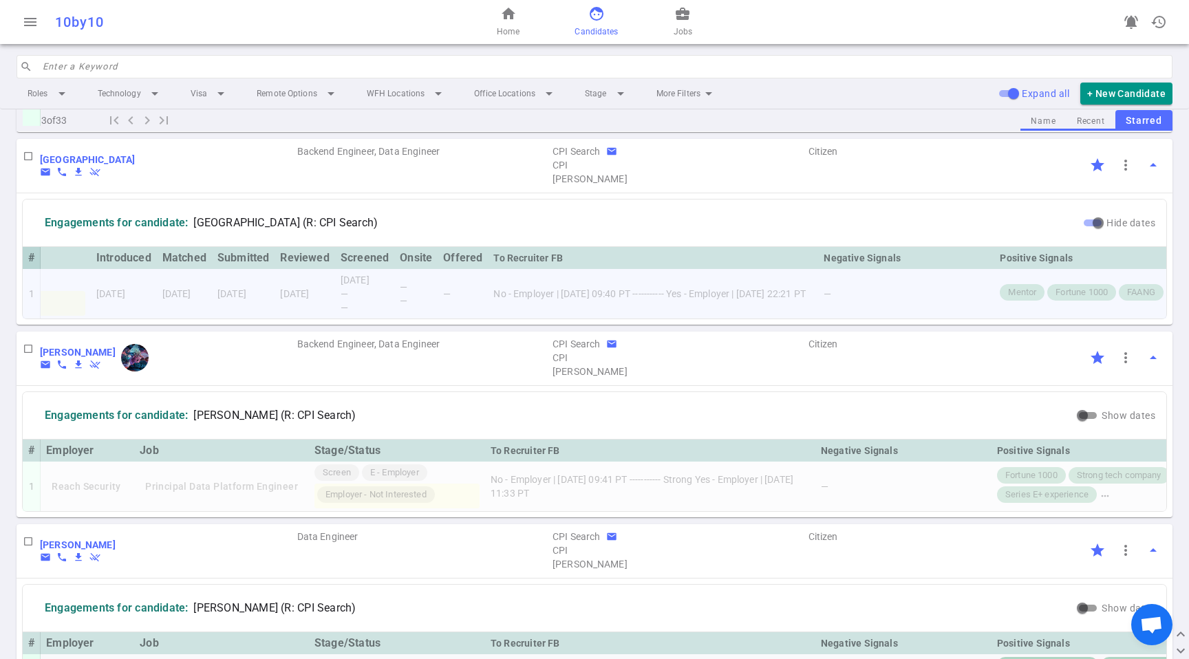
click at [726, 319] on td "No - Employer | 2025/09/03, 09:40 PT ----------- Yes - Employer | 2025/08/22, 2…" at bounding box center [653, 294] width 330 height 50
click at [739, 319] on td "No - Employer | 2025/09/03, 09:40 PT ----------- Yes - Employer | 2025/08/22, 2…" at bounding box center [653, 294] width 330 height 50
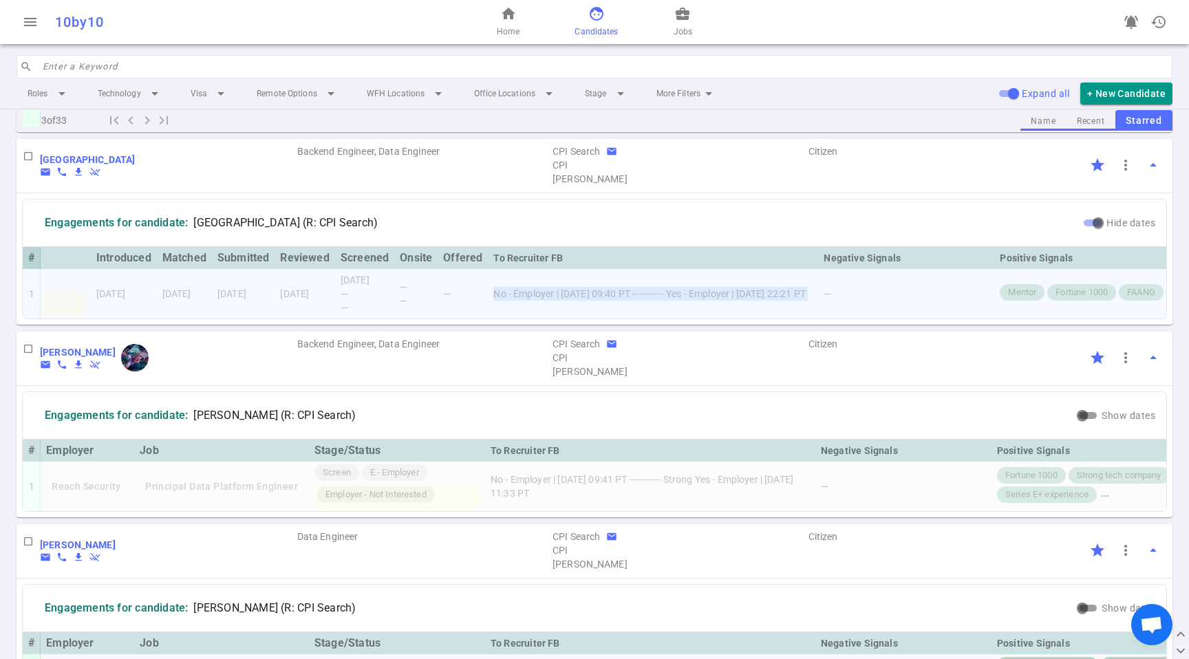
click at [739, 319] on td "No - Employer | 2025/09/03, 09:40 PT ----------- Yes - Employer | 2025/08/22, 2…" at bounding box center [653, 294] width 330 height 50
click at [575, 459] on div "To Recruiter FB" at bounding box center [650, 451] width 319 height 17
click at [584, 511] on td "No - Employer | 2025/09/03, 09:41 PT ----------- Strong Yes - Employer | 2025/0…" at bounding box center [650, 487] width 330 height 50
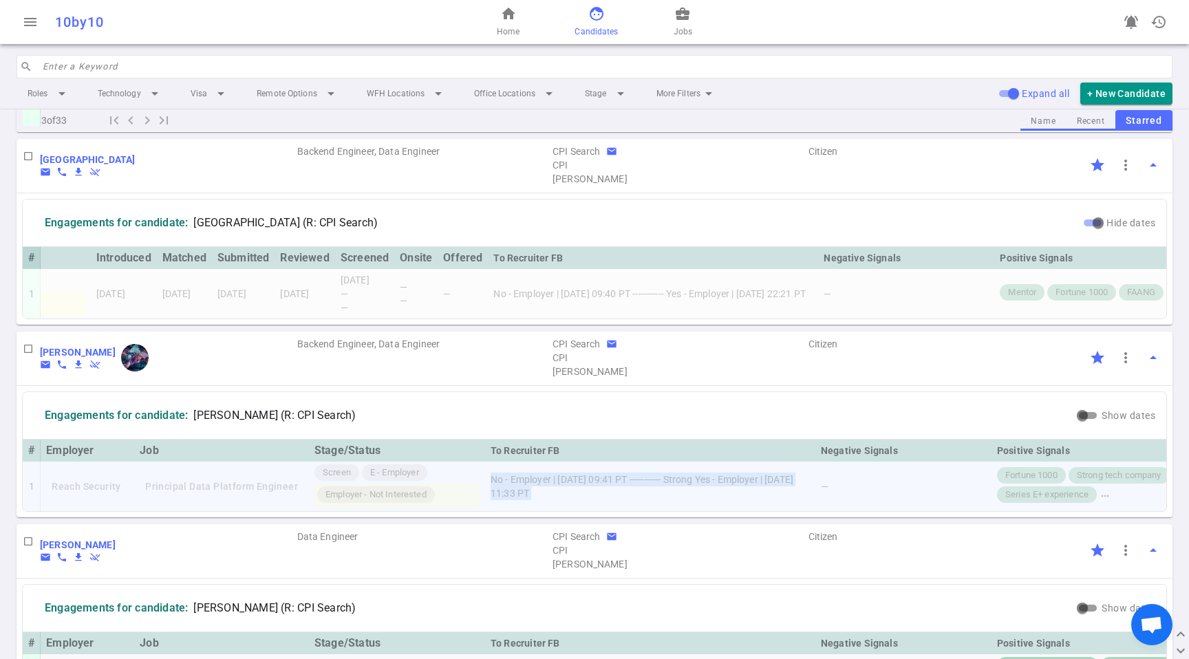
click at [584, 511] on td "No - Employer | 2025/09/03, 09:41 PT ----------- Strong Yes - Employer | 2025/0…" at bounding box center [650, 487] width 330 height 50
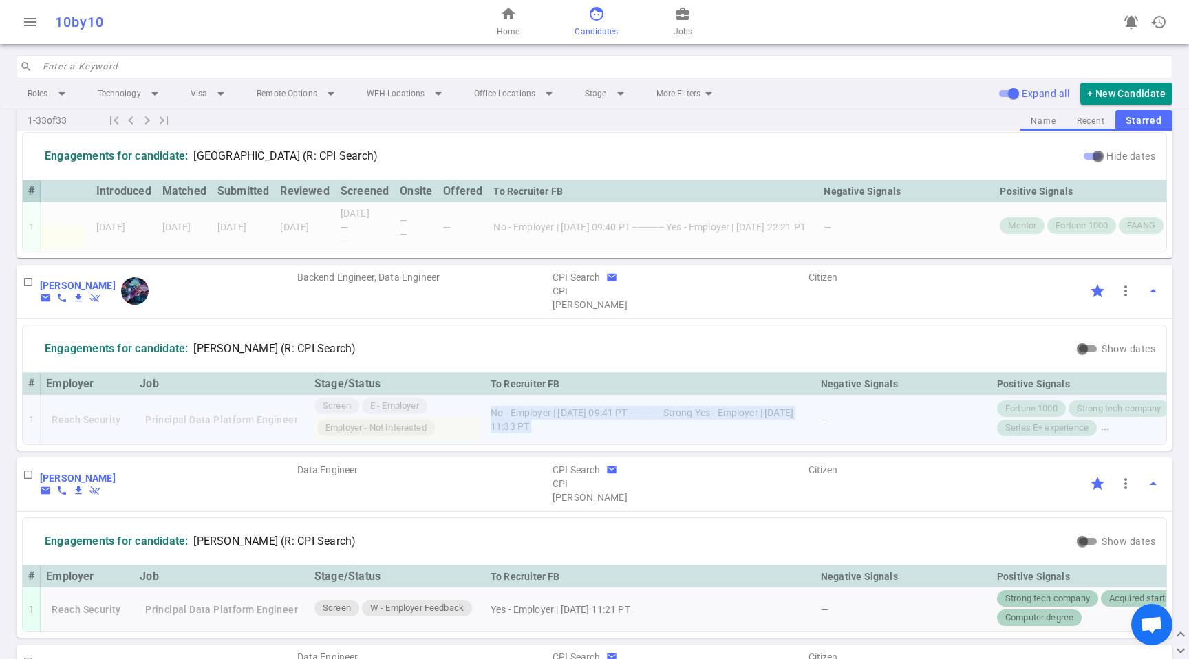
scroll to position [1209, 0]
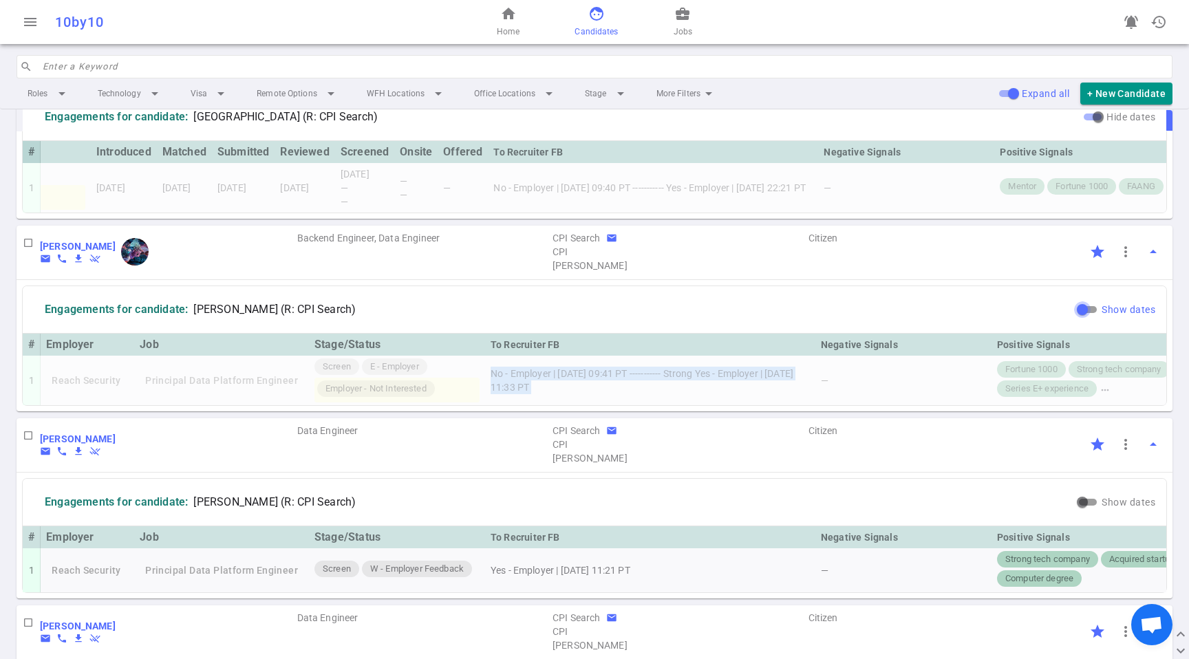
click at [1072, 318] on input "Show dates" at bounding box center [1083, 309] width 50 height 17
checkbox input "true"
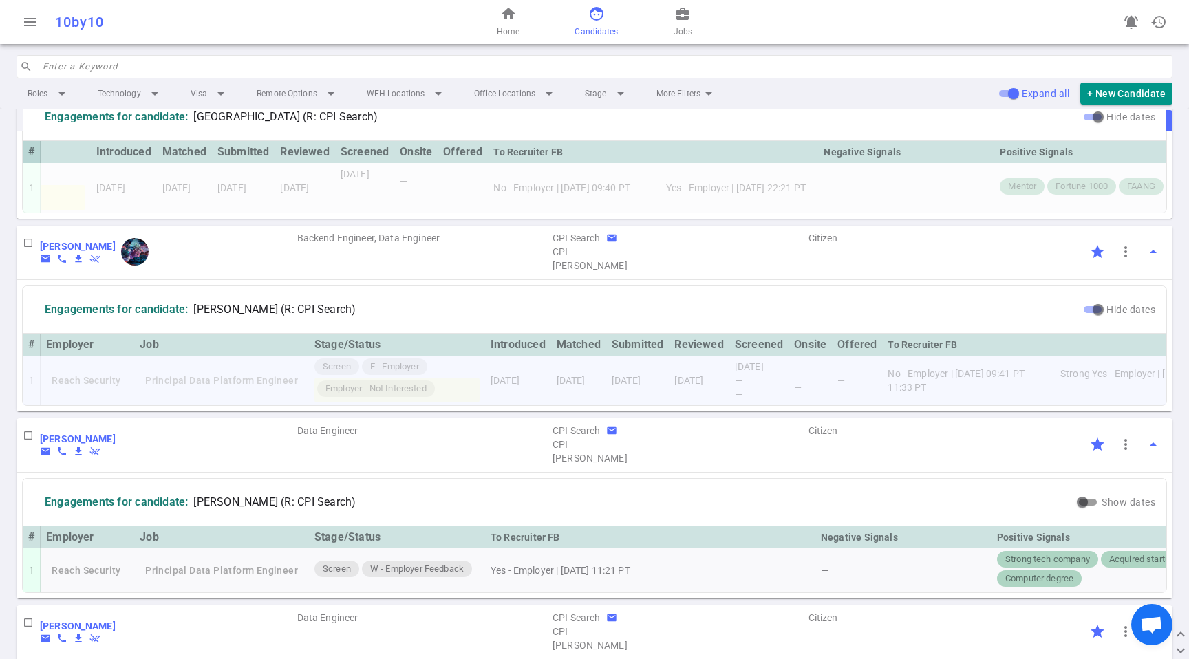
click at [955, 405] on td "No - Employer | 2025/09/03, 09:41 PT ----------- Strong Yes - Employer | 2025/0…" at bounding box center [1047, 381] width 330 height 50
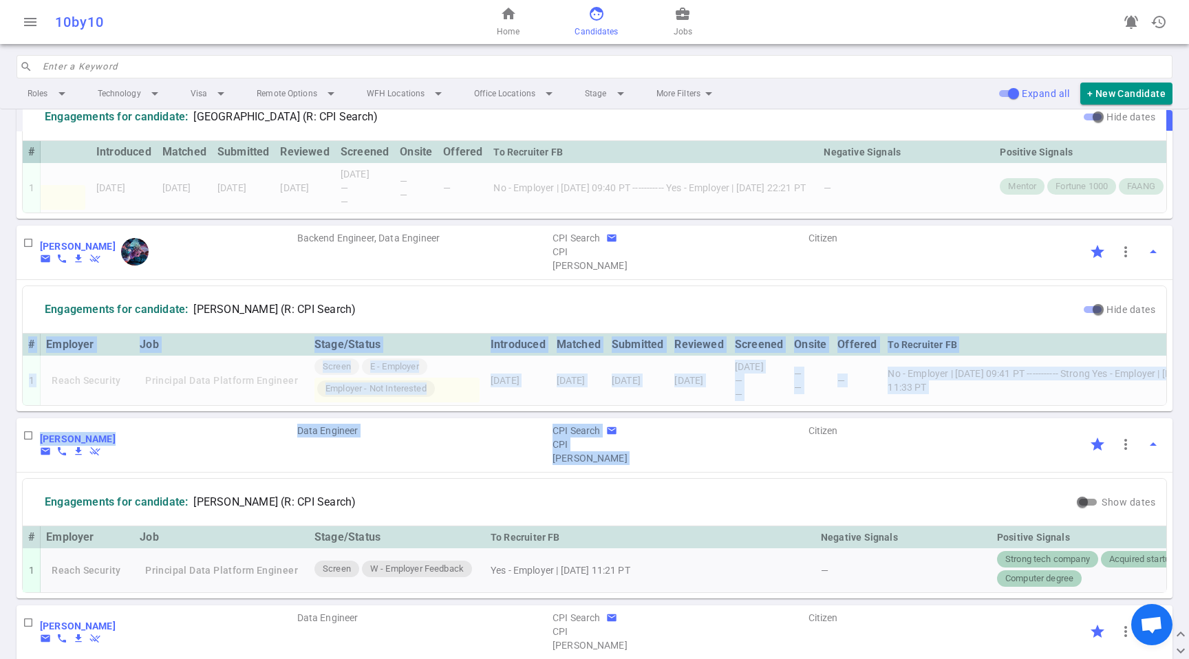
drag, startPoint x: 634, startPoint y: 480, endPoint x: 881, endPoint y: 485, distance: 247.1
click at [746, 401] on div "—" at bounding box center [759, 394] width 48 height 14
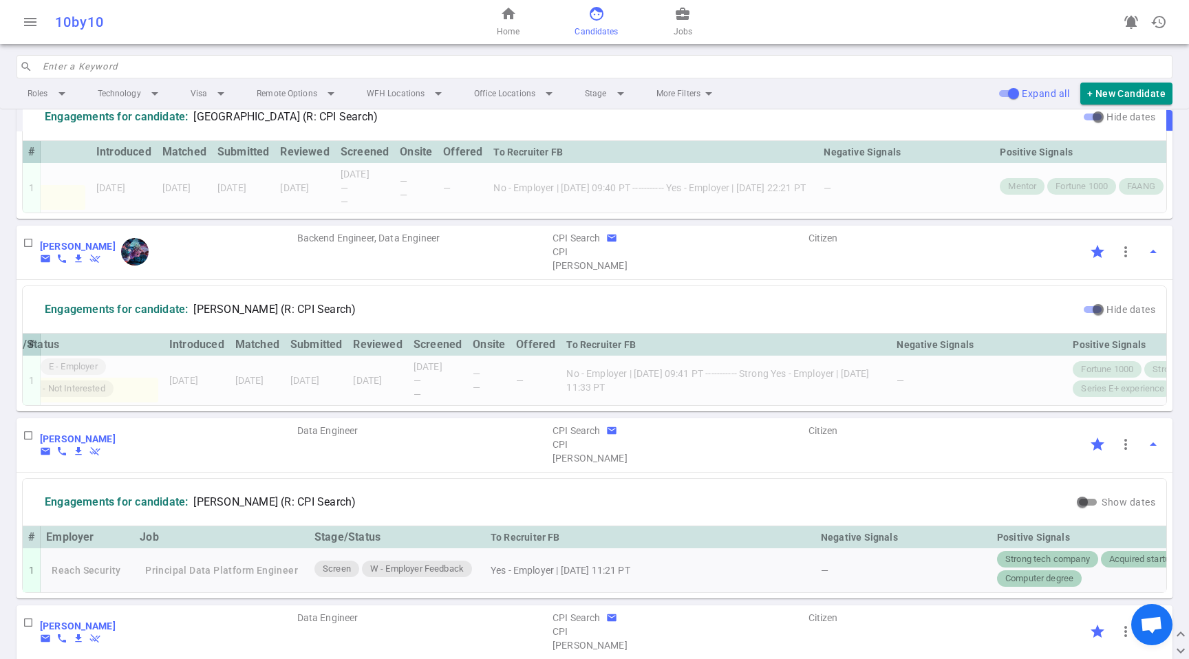
scroll to position [0, 0]
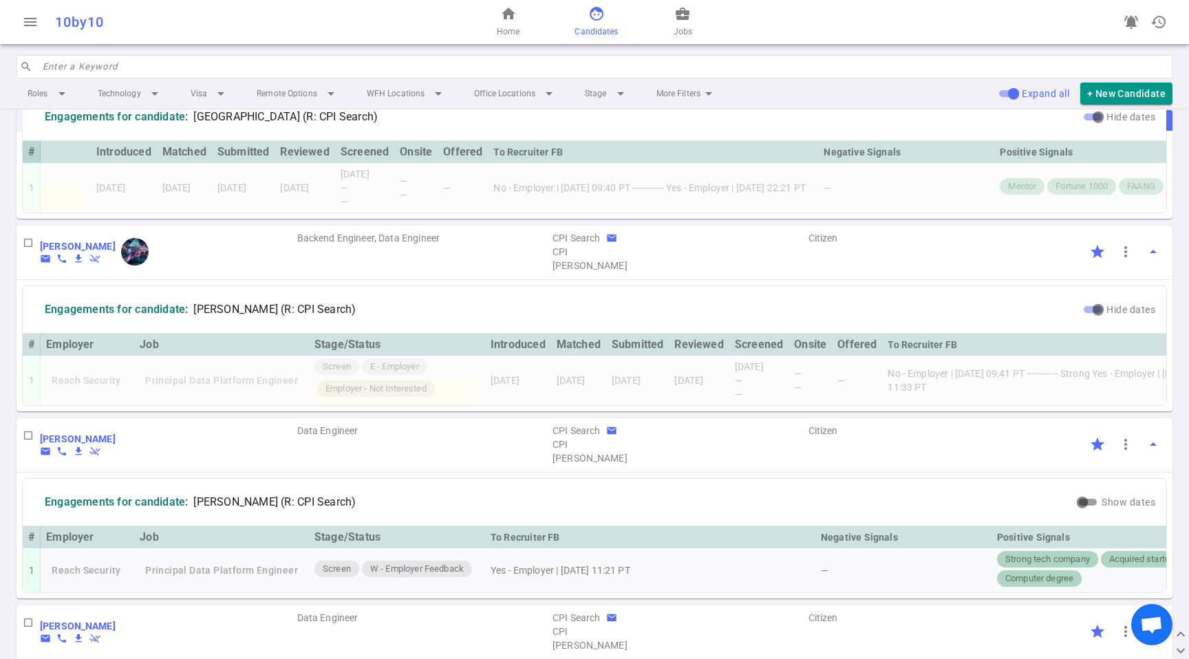
drag, startPoint x: 38, startPoint y: 308, endPoint x: 158, endPoint y: 303, distance: 120.5
click at [158, 280] on div "Richard Moorhead email phone file_download remove_done Backend Engineer, Data E…" at bounding box center [595, 253] width 1156 height 54
drag, startPoint x: 37, startPoint y: 308, endPoint x: 175, endPoint y: 317, distance: 138.0
click at [131, 280] on div "Richard Moorhead email phone file_download remove_done Backend Engineer, Data E…" at bounding box center [595, 253] width 1156 height 54
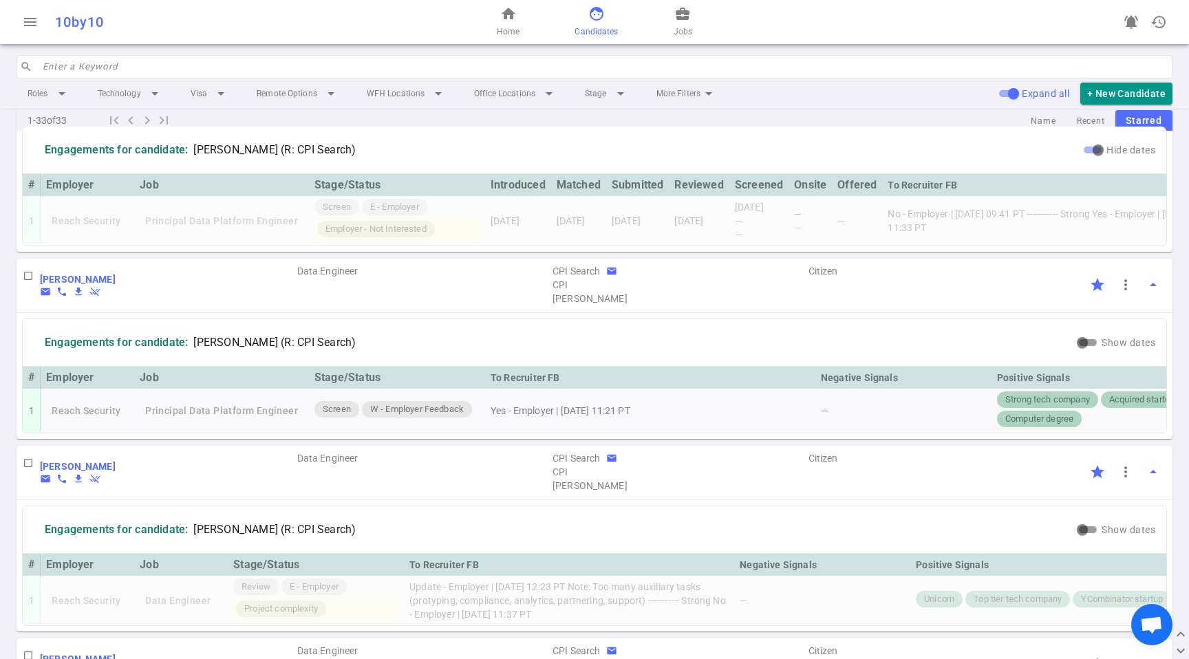
scroll to position [1377, 0]
